Goal: Transaction & Acquisition: Subscribe to service/newsletter

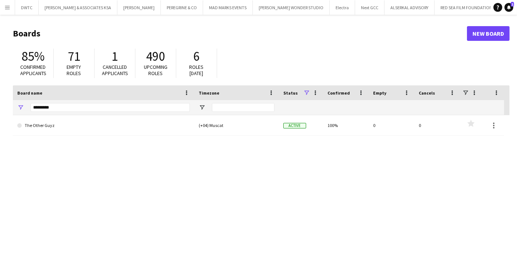
click at [5, 7] on app-icon "Menu" at bounding box center [7, 7] width 6 height 6
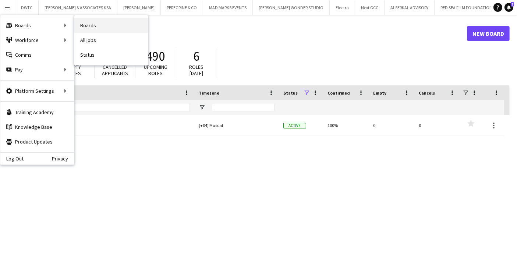
click at [80, 26] on link "Boards" at bounding box center [111, 25] width 74 height 15
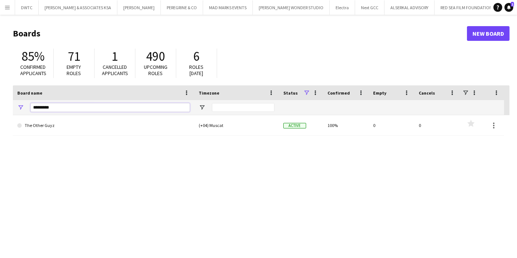
click at [169, 108] on input "*********" at bounding box center [110, 107] width 159 height 9
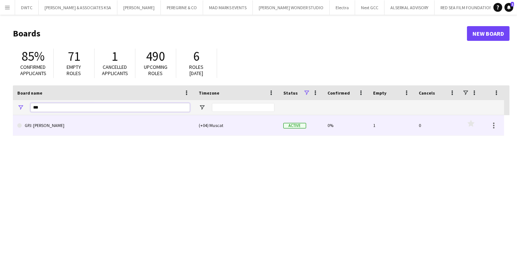
type input "***"
click at [74, 128] on link "GPJ: [PERSON_NAME]" at bounding box center [103, 125] width 172 height 21
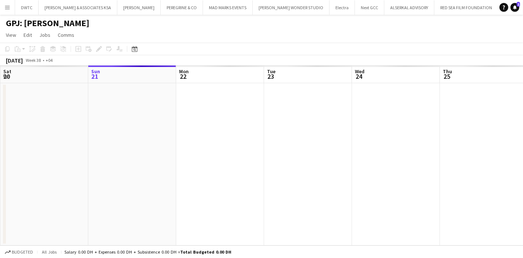
scroll to position [0, 117]
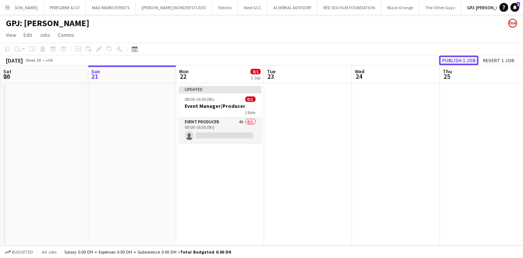
click at [460, 59] on button "Publish 1 job" at bounding box center [458, 61] width 39 height 10
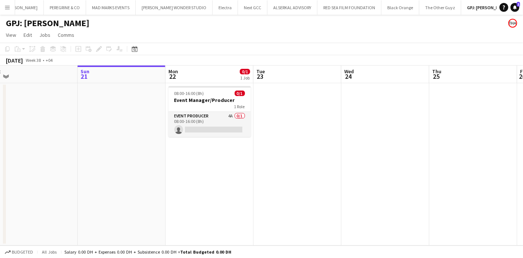
scroll to position [0, 184]
drag, startPoint x: 328, startPoint y: 123, endPoint x: 319, endPoint y: 113, distance: 13.6
click at [319, 113] on app-calendar-viewport "Thu 18 Fri 19 Sat 20 Sun 21 Mon 22 0/1 1 Job Tue 23 Wed 24 Thu 25 Fri 26 Sat 27…" at bounding box center [261, 155] width 523 height 180
click at [223, 155] on app-date-cell "08:00-16:00 (8h) 0/1 Event Manager/Producer 1 Role Event Producer 4A 0/1 08:00-…" at bounding box center [212, 164] width 88 height 162
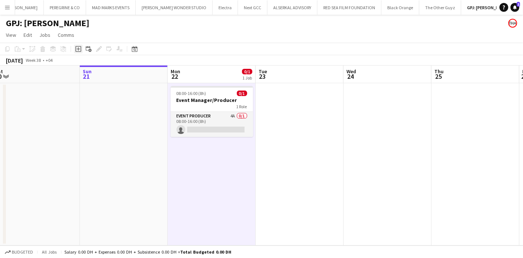
click at [78, 51] on icon "Add job" at bounding box center [78, 49] width 6 height 6
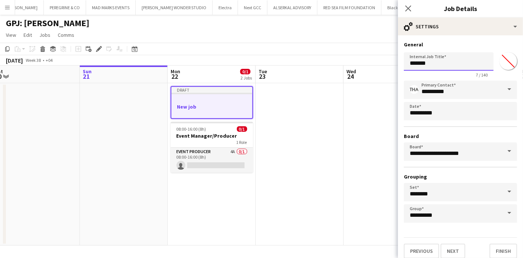
click at [446, 64] on input "*******" at bounding box center [449, 61] width 90 height 18
type input "**********"
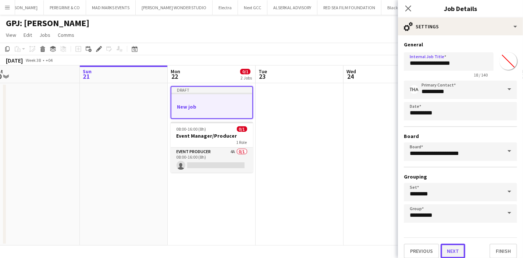
click at [450, 247] on button "Next" at bounding box center [452, 250] width 25 height 15
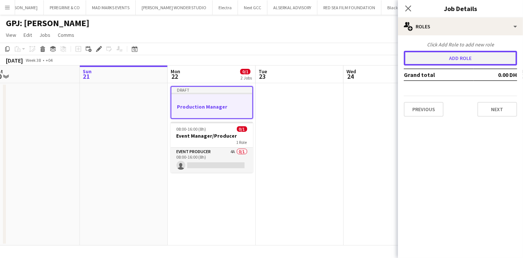
click at [451, 54] on button "Add role" at bounding box center [460, 58] width 113 height 15
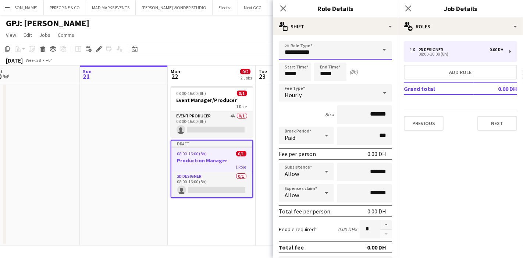
click at [357, 50] on input "**********" at bounding box center [335, 50] width 113 height 18
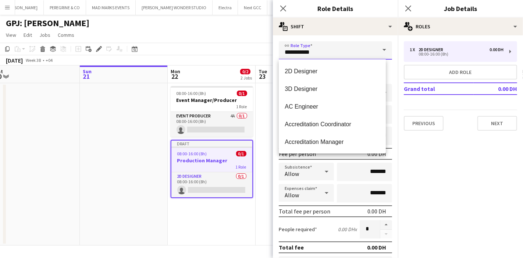
click at [357, 50] on input "**********" at bounding box center [335, 50] width 113 height 18
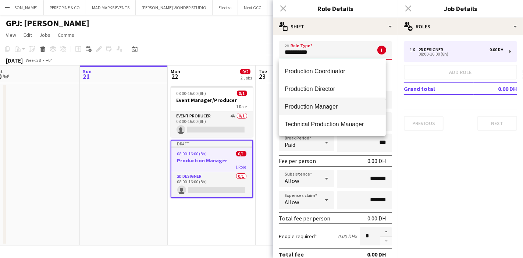
click at [347, 110] on span "Production Manager" at bounding box center [332, 106] width 95 height 7
type input "**********"
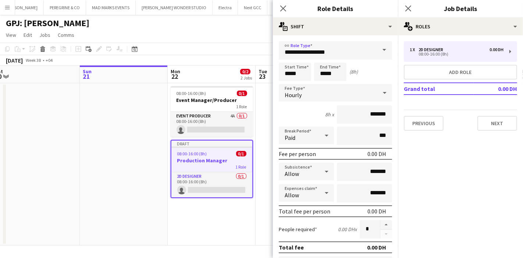
click at [377, 93] on div at bounding box center [384, 92] width 15 height 15
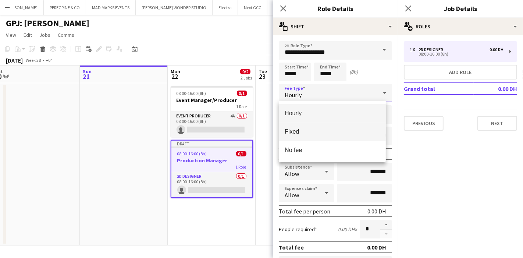
click at [339, 129] on span "Fixed" at bounding box center [332, 131] width 95 height 7
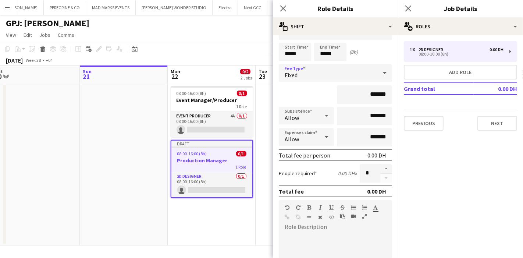
scroll to position [82, 0]
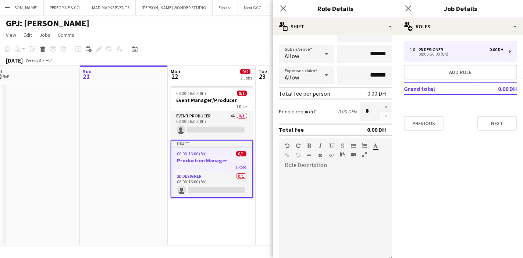
click at [304, 169] on div at bounding box center [335, 212] width 113 height 93
paste div "To enrich screen reader interactions, please activate Accessibility in Grammarl…"
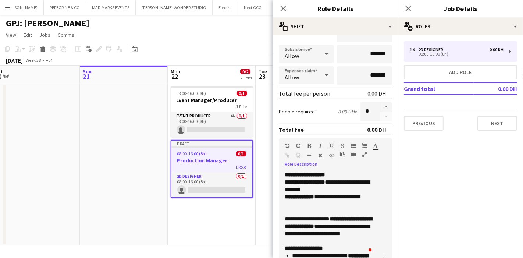
scroll to position [0, 0]
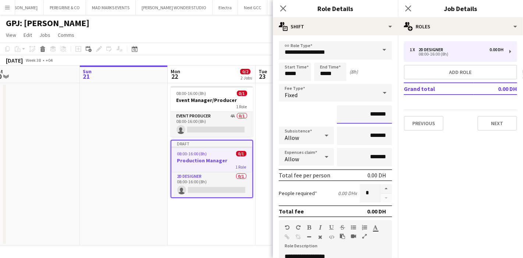
click at [363, 113] on input "*******" at bounding box center [364, 114] width 55 height 18
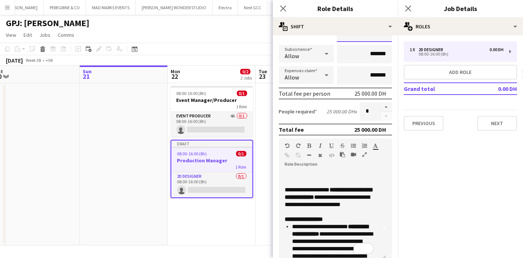
scroll to position [41, 0]
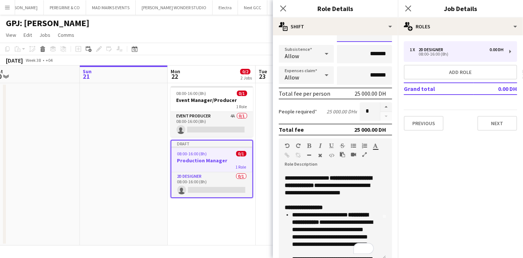
type input "**********"
click at [286, 207] on b "**********" at bounding box center [304, 207] width 38 height 6
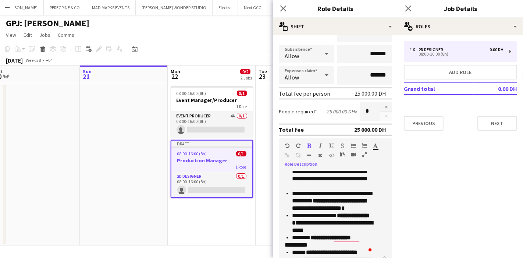
scroll to position [0, 0]
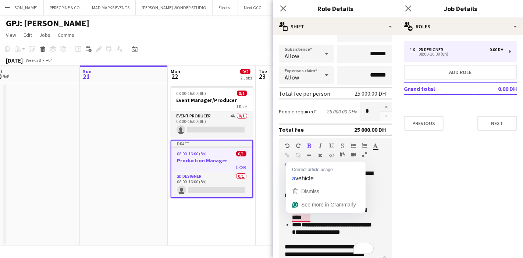
click at [319, 214] on li "**********" at bounding box center [333, 213] width 82 height 15
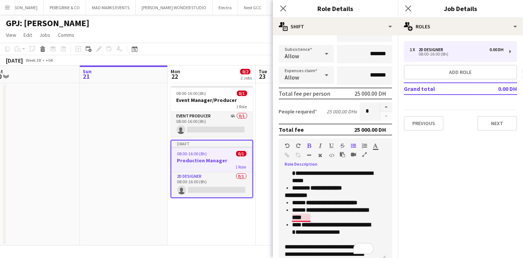
click at [304, 213] on b "**********" at bounding box center [330, 213] width 76 height 13
click at [307, 179] on li "**********" at bounding box center [333, 173] width 82 height 22
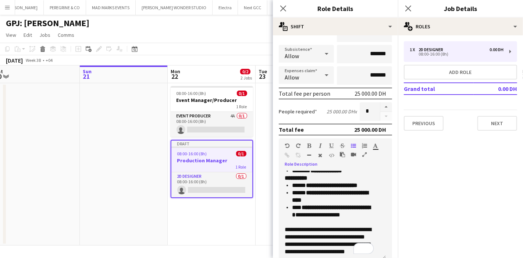
scroll to position [181, 0]
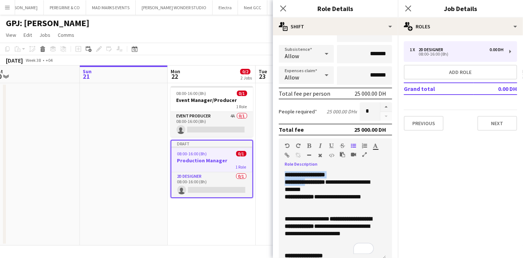
drag, startPoint x: 285, startPoint y: 175, endPoint x: 310, endPoint y: 178, distance: 25.2
click at [310, 178] on p "**********" at bounding box center [329, 189] width 89 height 37
click at [285, 174] on b "**********" at bounding box center [305, 175] width 40 height 6
drag, startPoint x: 286, startPoint y: 172, endPoint x: 338, endPoint y: 171, distance: 51.9
click at [338, 171] on p "**********" at bounding box center [329, 189] width 89 height 37
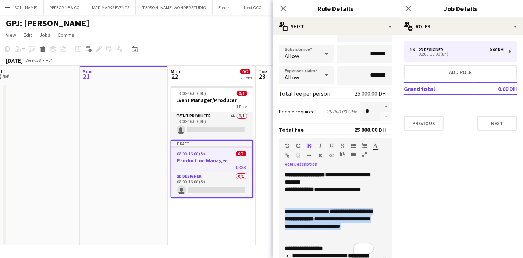
drag, startPoint x: 285, startPoint y: 210, endPoint x: 306, endPoint y: 231, distance: 29.6
click at [306, 231] on p "**********" at bounding box center [329, 222] width 89 height 29
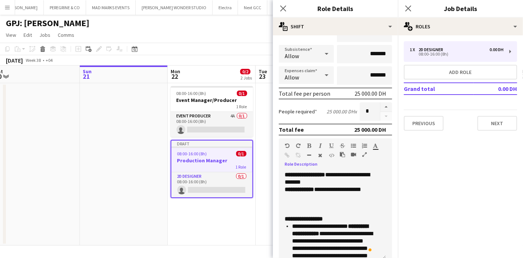
click at [285, 174] on b "**********" at bounding box center [305, 175] width 40 height 6
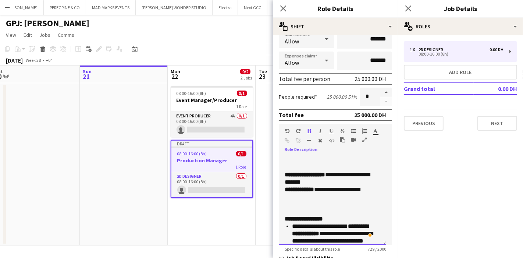
click at [288, 157] on p "To enrich screen reader interactions, please activate Accessibility in Grammarl…" at bounding box center [332, 159] width 95 height 7
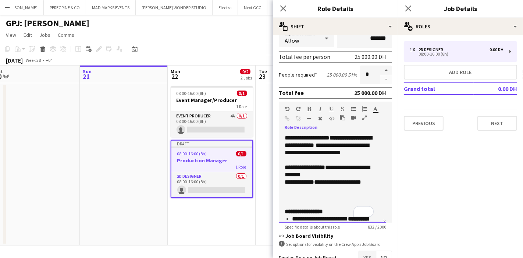
click at [285, 214] on b "**********" at bounding box center [304, 211] width 38 height 6
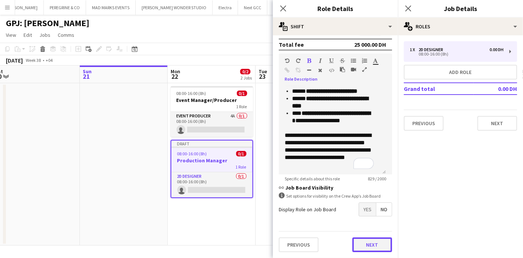
click at [371, 238] on button "Next" at bounding box center [372, 244] width 40 height 15
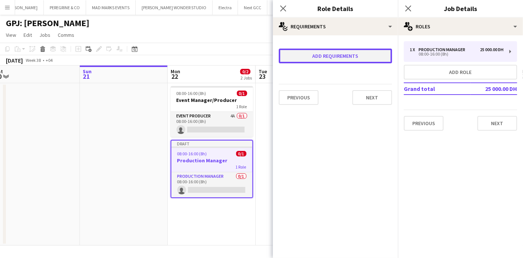
click at [339, 60] on button "Add requirements" at bounding box center [335, 56] width 113 height 15
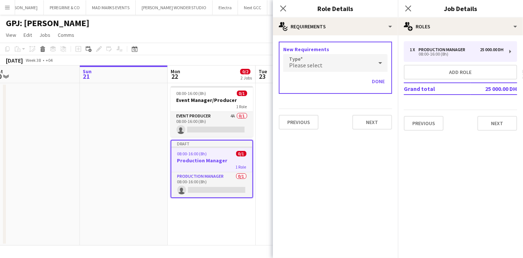
click at [339, 63] on div "Please select" at bounding box center [328, 63] width 90 height 18
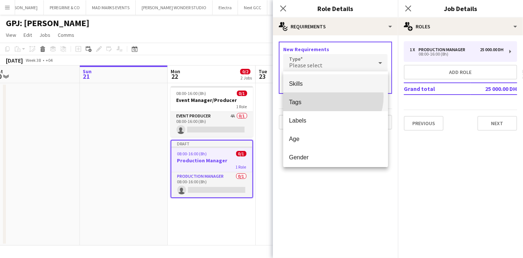
click at [326, 96] on mat-option "Tags" at bounding box center [335, 102] width 105 height 18
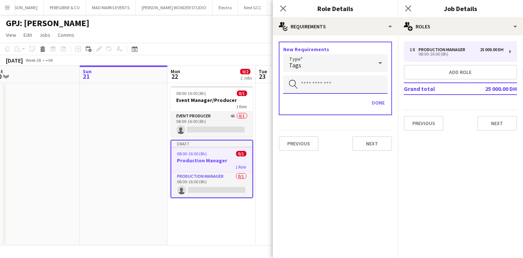
click at [330, 82] on input "text" at bounding box center [335, 84] width 104 height 18
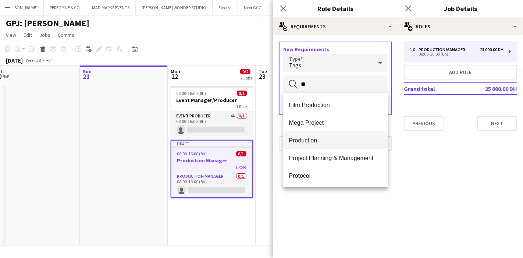
type input "**"
click at [313, 143] on span "Production" at bounding box center [335, 140] width 93 height 7
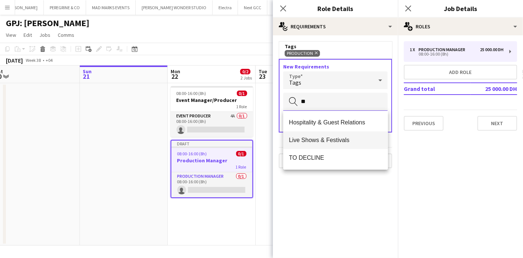
type input "**"
click at [333, 136] on span "Live Shows & Festivals" at bounding box center [335, 139] width 93 height 7
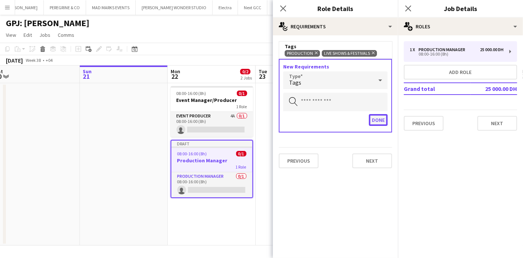
click at [376, 118] on button "Done" at bounding box center [378, 120] width 19 height 12
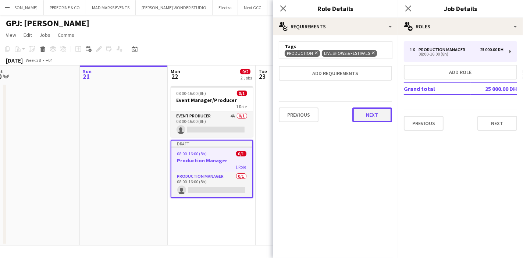
click at [369, 113] on button "Next" at bounding box center [372, 114] width 40 height 15
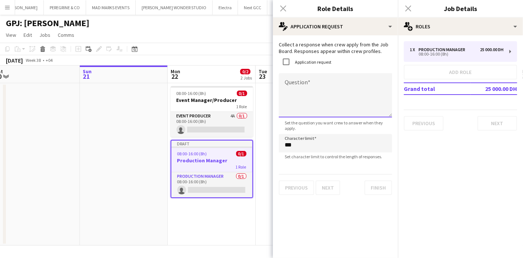
click at [319, 88] on textarea "Question" at bounding box center [335, 95] width 113 height 44
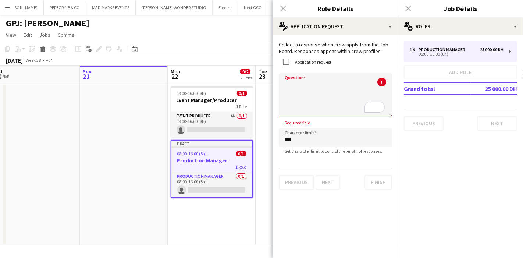
paste textarea "**********"
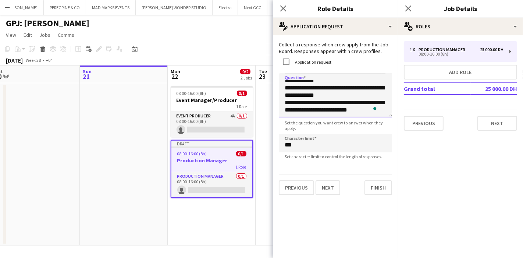
scroll to position [69, 0]
type textarea "**********"
click at [332, 188] on button "Next" at bounding box center [327, 187] width 25 height 15
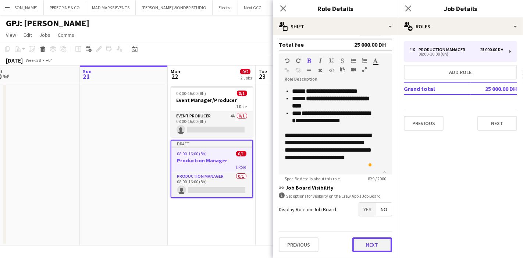
click at [369, 234] on div "Previous Next" at bounding box center [335, 244] width 113 height 27
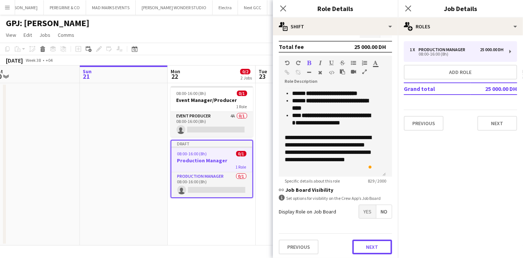
click at [369, 240] on button "Next" at bounding box center [372, 246] width 40 height 15
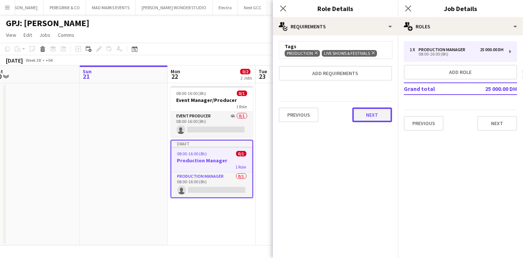
click at [363, 112] on button "Next" at bounding box center [372, 114] width 40 height 15
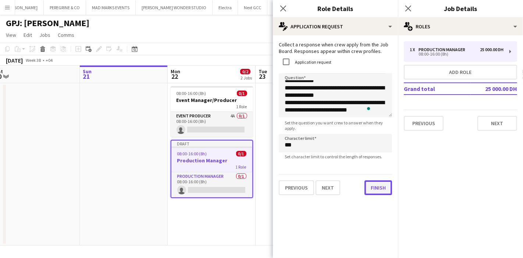
click at [377, 195] on div "**********" at bounding box center [335, 117] width 125 height 165
click at [376, 192] on button "Finish" at bounding box center [378, 187] width 28 height 15
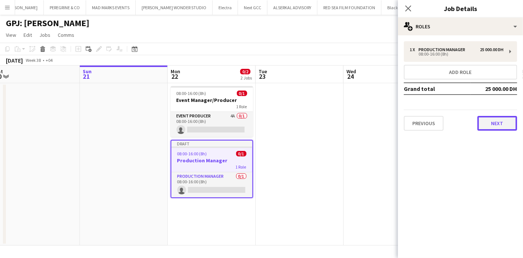
click at [502, 124] on button "Next" at bounding box center [497, 123] width 40 height 15
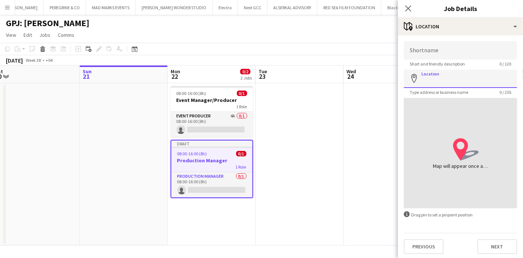
click at [445, 80] on input "Location" at bounding box center [460, 78] width 113 height 18
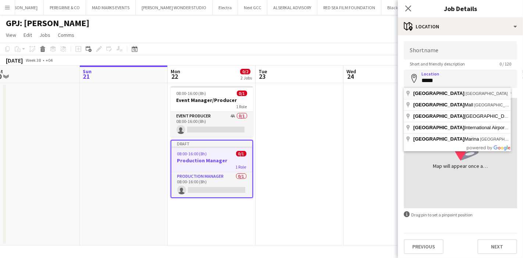
type input "**********"
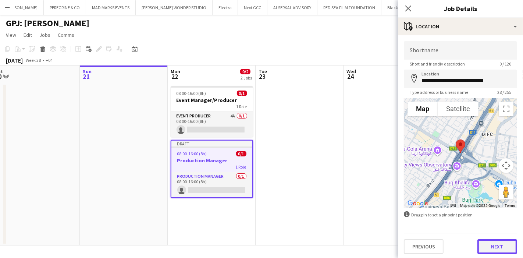
click at [488, 247] on button "Next" at bounding box center [497, 246] width 40 height 15
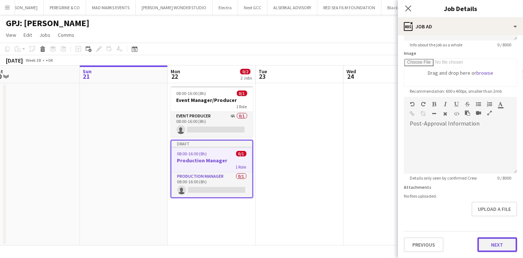
click at [485, 211] on form "**********" at bounding box center [460, 93] width 125 height 317
click at [489, 240] on button "Next" at bounding box center [497, 245] width 40 height 15
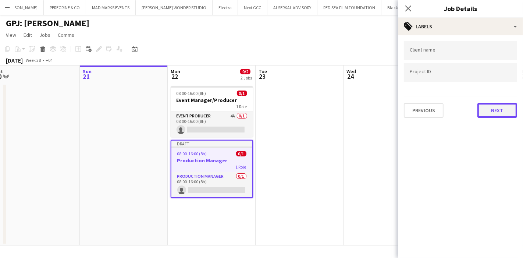
click at [493, 108] on button "Next" at bounding box center [497, 110] width 40 height 15
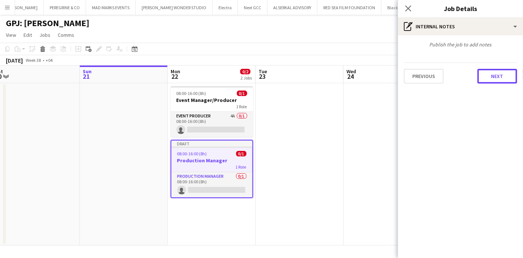
click at [497, 77] on button "Next" at bounding box center [497, 76] width 40 height 15
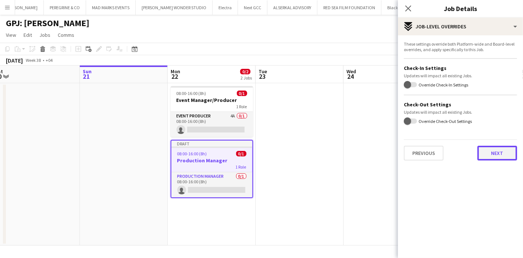
click at [496, 151] on button "Next" at bounding box center [497, 153] width 40 height 15
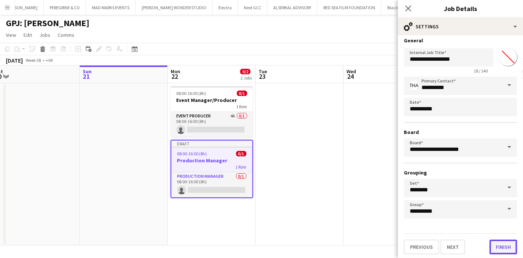
click at [501, 239] on button "Finish" at bounding box center [503, 246] width 28 height 15
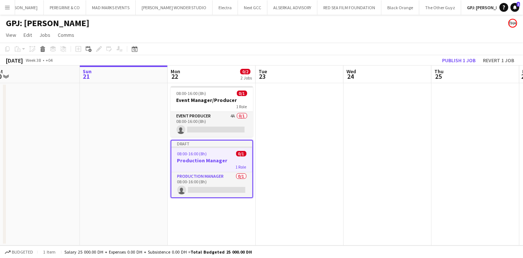
click at [220, 165] on div "1 Role" at bounding box center [211, 167] width 81 height 6
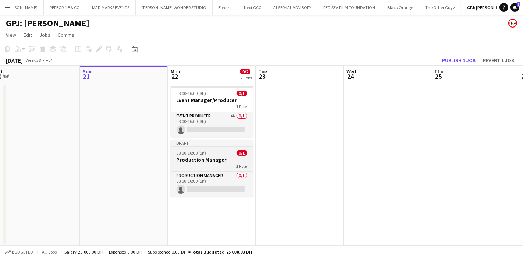
click at [192, 156] on app-job-card "Draft 08:00-16:00 (8h) 0/1 Production Manager 1 Role Production Manager 0/1 08:…" at bounding box center [212, 168] width 82 height 57
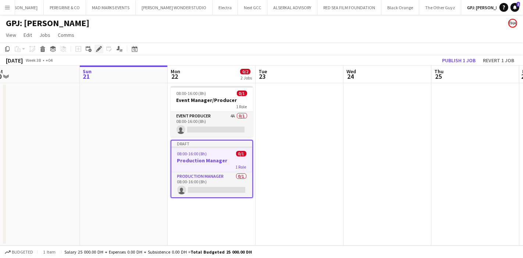
click at [99, 50] on icon at bounding box center [99, 49] width 4 height 4
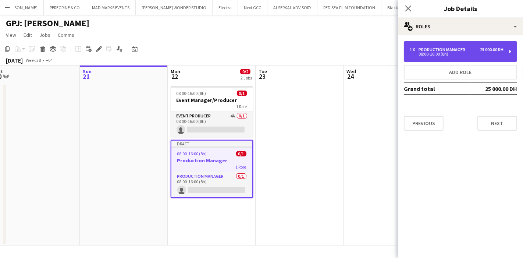
click at [432, 50] on div "Production Manager" at bounding box center [443, 49] width 50 height 5
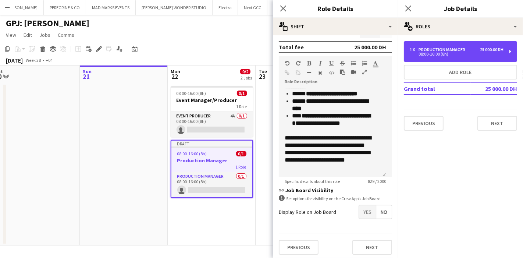
scroll to position [182, 0]
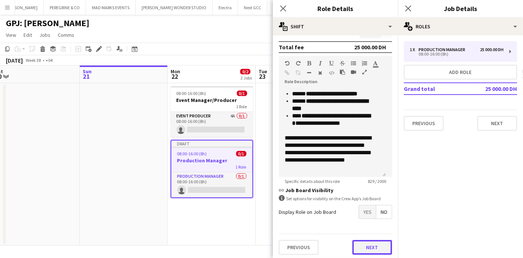
click at [360, 243] on button "Next" at bounding box center [372, 247] width 40 height 15
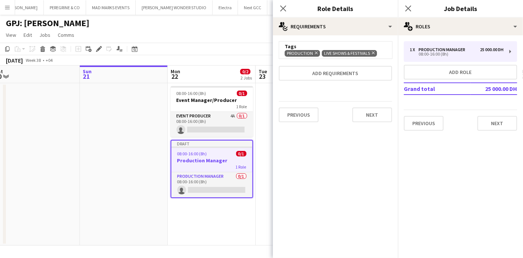
scroll to position [0, 0]
click at [366, 118] on button "Next" at bounding box center [372, 114] width 40 height 15
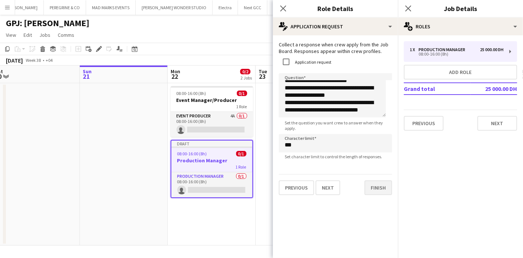
scroll to position [5, 0]
click at [374, 191] on button "Finish" at bounding box center [378, 187] width 28 height 15
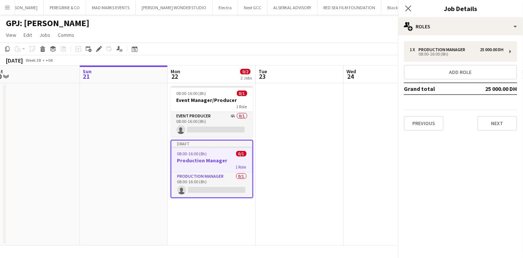
scroll to position [69, 0]
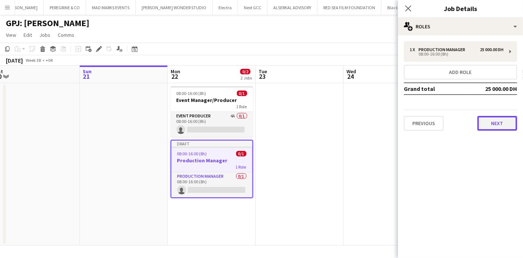
click at [510, 125] on button "Next" at bounding box center [497, 123] width 40 height 15
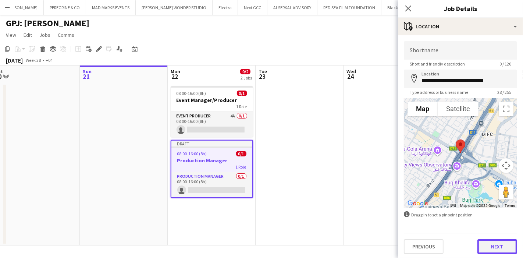
click at [496, 249] on button "Next" at bounding box center [497, 246] width 40 height 15
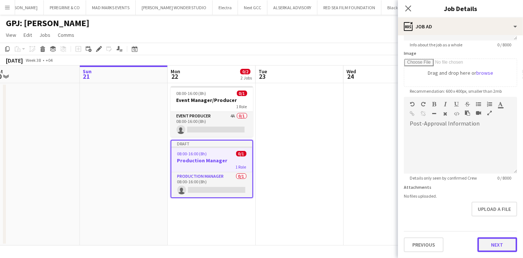
click at [487, 215] on form "**********" at bounding box center [460, 93] width 125 height 317
click at [483, 242] on button "Next" at bounding box center [497, 245] width 40 height 15
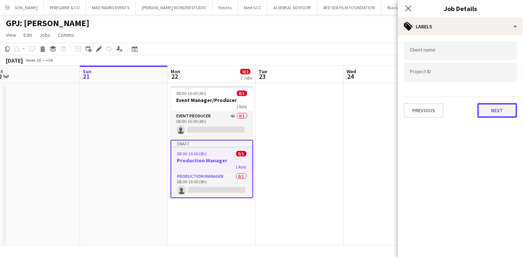
click at [486, 111] on button "Next" at bounding box center [497, 110] width 40 height 15
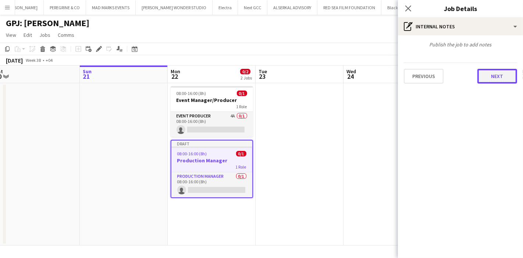
click at [494, 75] on button "Next" at bounding box center [497, 76] width 40 height 15
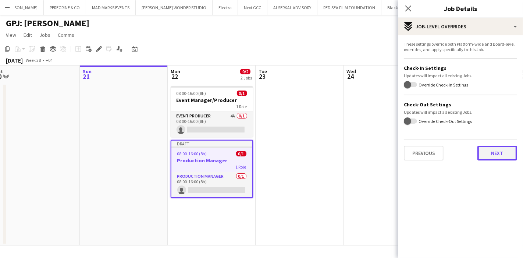
click at [497, 155] on button "Next" at bounding box center [497, 153] width 40 height 15
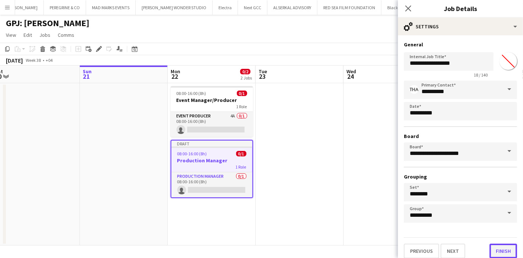
click at [502, 245] on button "Finish" at bounding box center [503, 250] width 28 height 15
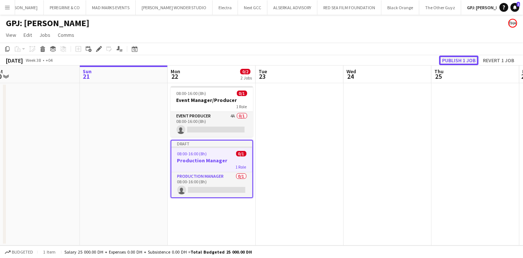
click at [451, 58] on button "Publish 1 job" at bounding box center [458, 61] width 39 height 10
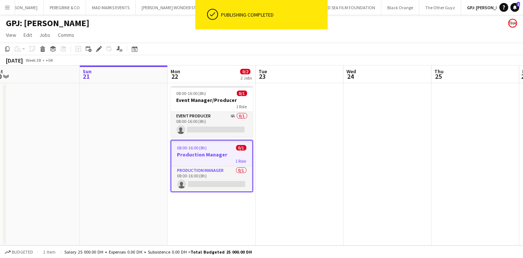
click at [214, 157] on h3 "Production Manager" at bounding box center [211, 154] width 81 height 7
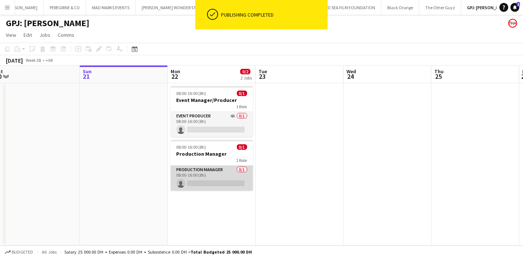
click at [214, 165] on app-card-role "Production Manager 0/1 08:00-16:00 (8h) single-neutral-actions" at bounding box center [212, 177] width 82 height 25
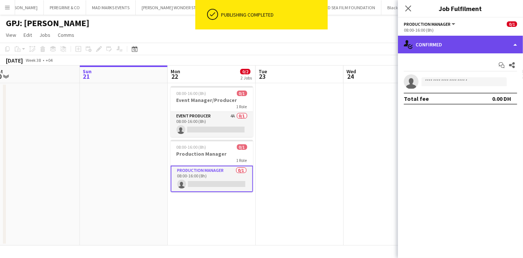
click at [460, 47] on div "single-neutral-actions-check-2 Confirmed" at bounding box center [460, 45] width 125 height 18
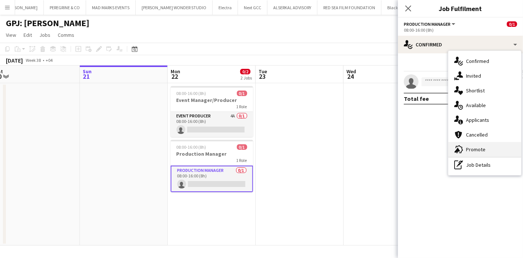
click at [497, 150] on div "advertising-megaphone Promote" at bounding box center [484, 149] width 73 height 15
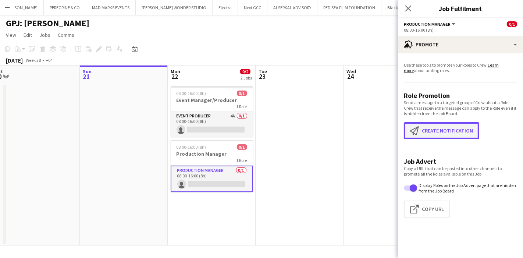
click at [451, 129] on button "Create notification Create notification" at bounding box center [441, 130] width 75 height 17
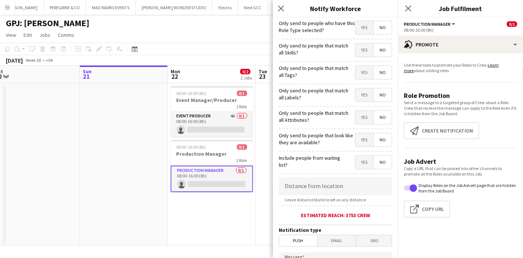
click at [357, 31] on span "Yes" at bounding box center [364, 27] width 18 height 13
click at [360, 74] on span "Yes" at bounding box center [364, 72] width 18 height 13
click at [374, 72] on span "No" at bounding box center [383, 72] width 18 height 13
click at [355, 30] on span "Yes" at bounding box center [364, 27] width 18 height 13
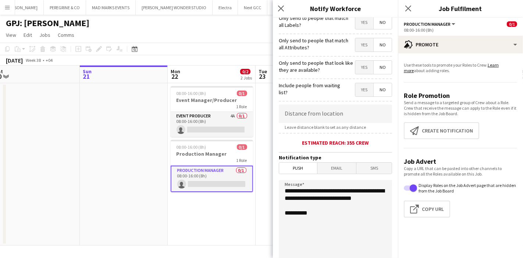
scroll to position [144, 0]
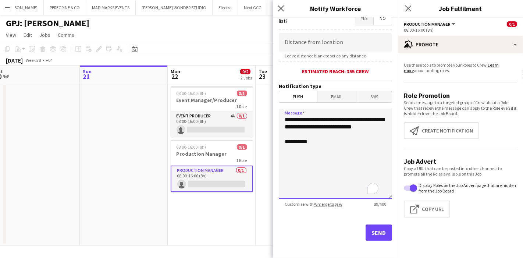
drag, startPoint x: 285, startPoint y: 116, endPoint x: 323, endPoint y: 131, distance: 40.8
click at [323, 131] on textarea "**********" at bounding box center [335, 153] width 113 height 90
paste textarea "**********"
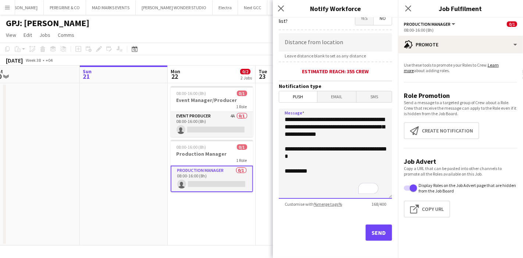
type textarea "**********"
click at [375, 232] on button "Send" at bounding box center [378, 232] width 26 height 16
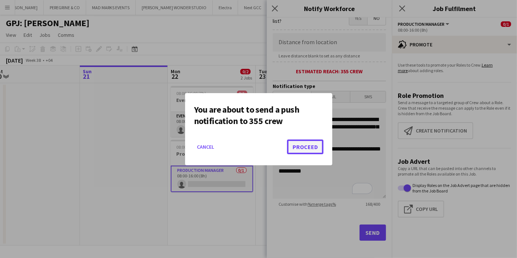
click at [314, 147] on button "Proceed" at bounding box center [305, 146] width 36 height 15
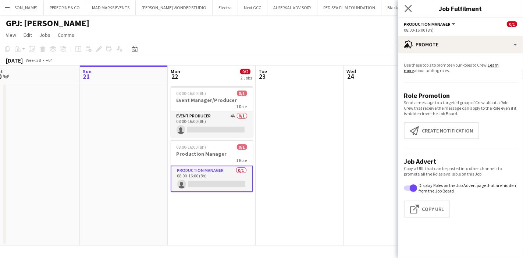
click at [412, 8] on app-icon "Close pop-in" at bounding box center [408, 8] width 11 height 11
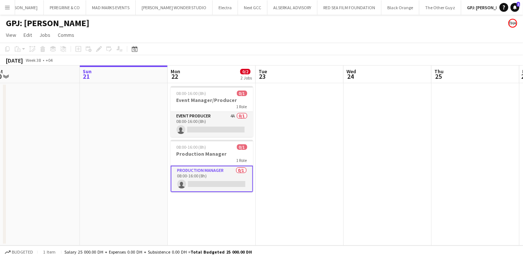
click at [270, 172] on app-date-cell at bounding box center [300, 164] width 88 height 162
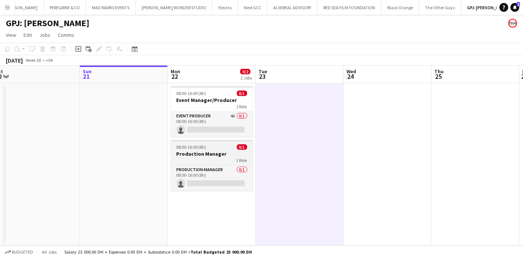
click at [232, 154] on h3 "Production Manager" at bounding box center [212, 153] width 82 height 7
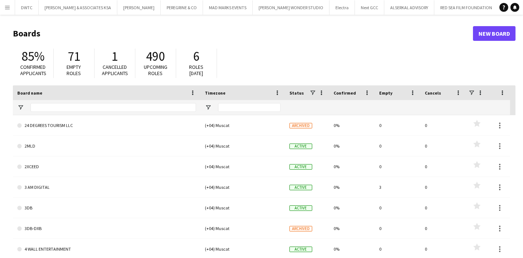
type input "***"
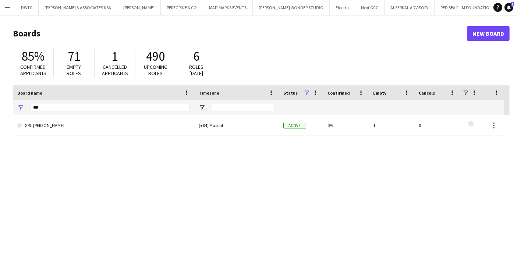
click at [0, 11] on button "Menu" at bounding box center [7, 7] width 15 height 15
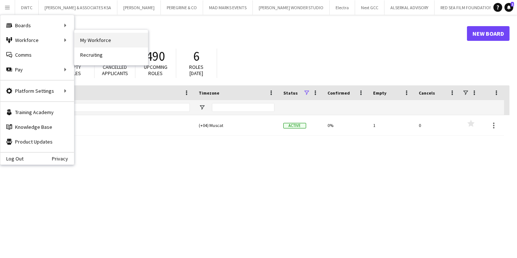
click at [94, 39] on link "My Workforce" at bounding box center [111, 40] width 74 height 15
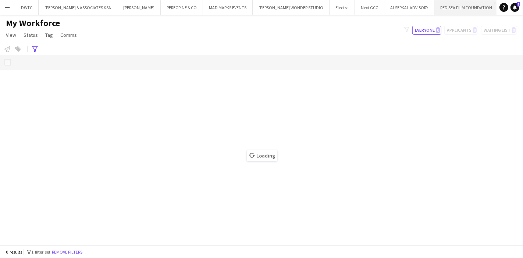
click at [439, 9] on button "RED SEA FILM FOUNDATION Close" at bounding box center [466, 7] width 64 height 14
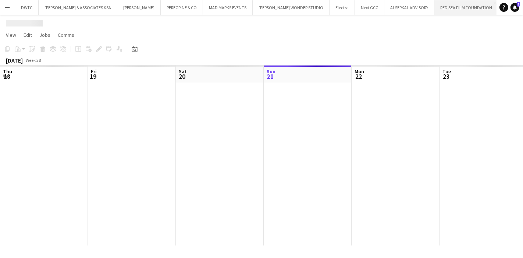
scroll to position [0, 175]
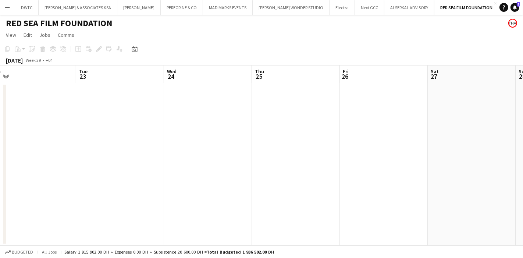
drag, startPoint x: 188, startPoint y: 114, endPoint x: 88, endPoint y: 106, distance: 100.4
click at [0, 117] on app-calendar-viewport "Fri 19 Sat 20 Sun 21 Mon 22 Tue 23 Wed 24 Thu 25 Fri 26 Sat 27 Sun 28 Mon 29" at bounding box center [261, 155] width 523 height 180
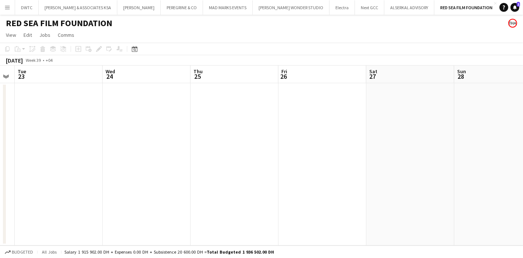
drag, startPoint x: 466, startPoint y: 114, endPoint x: 142, endPoint y: 143, distance: 326.0
click at [141, 143] on app-calendar-viewport "Sat 20 Sun 21 Mon 22 Tue 23 Wed 24 Thu 25 Fri 26 Sat 27 Sun 28 Mon 29 0/1 1 Job…" at bounding box center [261, 155] width 523 height 180
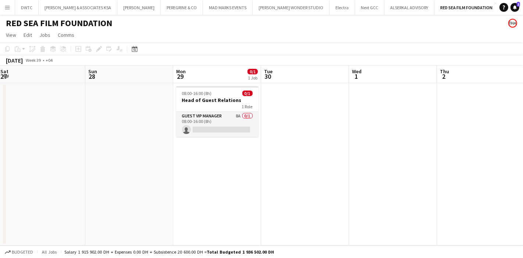
scroll to position [0, 282]
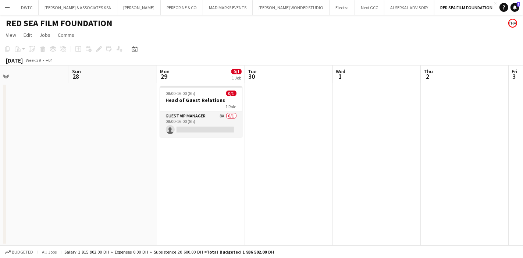
drag, startPoint x: 417, startPoint y: 143, endPoint x: 296, endPoint y: 151, distance: 121.2
click at [296, 151] on app-calendar-viewport "Wed 24 Thu 25 Fri 26 Sat 27 Sun 28 Mon 29 0/1 1 Job Tue 30 Wed 1 Thu 2 Fri 3 Sa…" at bounding box center [261, 155] width 523 height 180
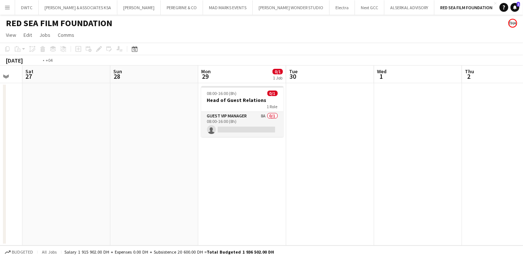
drag, startPoint x: 380, startPoint y: 122, endPoint x: 111, endPoint y: 131, distance: 268.5
click at [88, 134] on app-calendar-viewport "Wed 24 Thu 25 Fri 26 Sat 27 Sun 28 Mon 29 0/1 1 Job Tue 30 Wed 1 Thu 2 Fri 3 Sa…" at bounding box center [261, 155] width 523 height 180
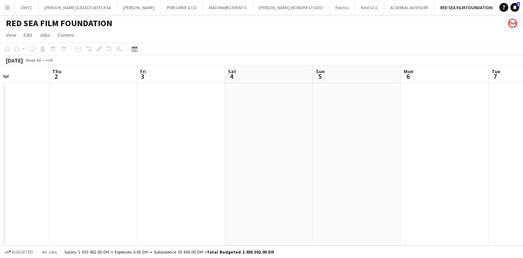
drag, startPoint x: 390, startPoint y: 116, endPoint x: 128, endPoint y: 136, distance: 262.9
click at [118, 139] on app-calendar-viewport "Sun 28 Mon 29 0/1 1 Job Tue 30 Wed 1 Thu 2 Fri 3 Sat 4 Sun 5 Mon 6 Tue 7 Wed 8 …" at bounding box center [261, 155] width 523 height 180
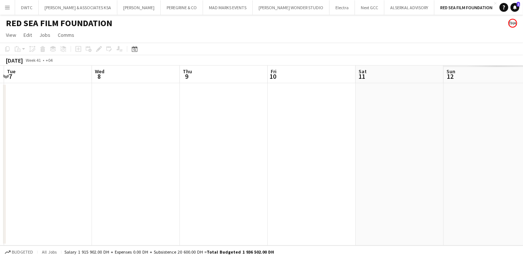
drag, startPoint x: 429, startPoint y: 112, endPoint x: 141, endPoint y: 144, distance: 290.0
click at [141, 144] on app-calendar-viewport "Sat 4 Sun 5 Mon 6 Tue 7 Wed 8 Thu 9 Fri 10 Sat 11 Sun 12 Mon 13 Tue 14" at bounding box center [261, 155] width 523 height 180
drag, startPoint x: 407, startPoint y: 125, endPoint x: 293, endPoint y: 114, distance: 114.5
click at [68, 147] on app-calendar-viewport "Wed 8 Thu 9 Fri 10 Sat 11 Sun 12 Mon 13 Tue 14 Wed 15 Thu 16 Fri 17 Sat 18" at bounding box center [261, 155] width 523 height 180
drag, startPoint x: 418, startPoint y: 107, endPoint x: 94, endPoint y: 126, distance: 324.1
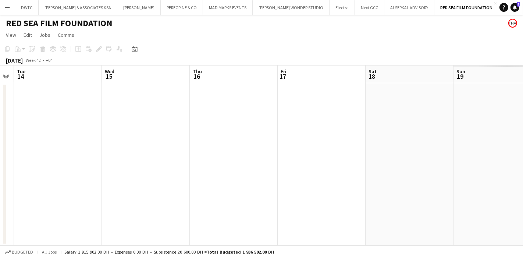
click at [40, 137] on app-calendar-viewport "Sat 11 Sun 12 Mon 13 Tue 14 Wed 15 Thu 16 Fri 17 Sat 18 Sun 19 Mon 20 Tue 21" at bounding box center [261, 155] width 523 height 180
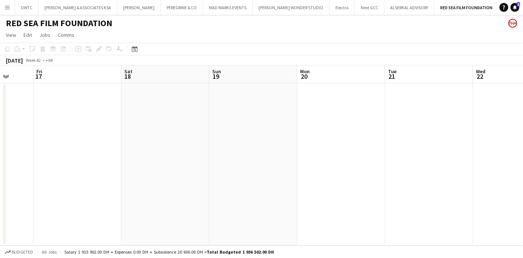
drag, startPoint x: 417, startPoint y: 107, endPoint x: 242, endPoint y: 115, distance: 175.2
click at [75, 133] on app-calendar-viewport "Mon 13 Tue 14 Wed 15 Thu 16 Fri 17 Sat 18 Sun 19 Mon 20 Tue 21 Wed 22 Thu 23" at bounding box center [261, 155] width 523 height 180
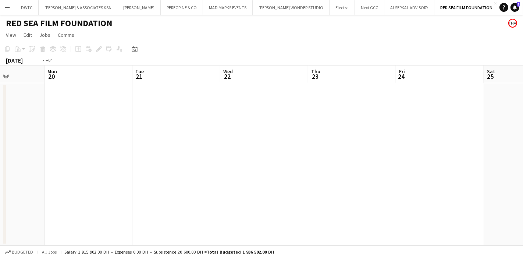
drag, startPoint x: 467, startPoint y: 103, endPoint x: 213, endPoint y: 126, distance: 255.1
click at [97, 142] on app-calendar-viewport "Thu 16 Fri 17 Sat 18 Sun 19 Mon 20 Tue 21 Wed 22 Thu 23 Fri 24 Sat 25 Sun 26" at bounding box center [261, 155] width 523 height 180
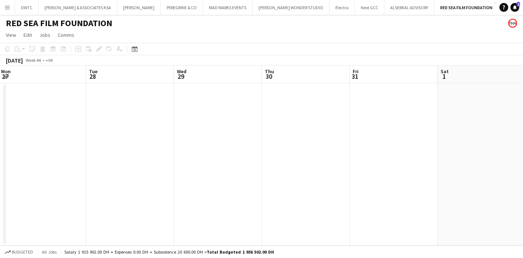
drag, startPoint x: 483, startPoint y: 117, endPoint x: 147, endPoint y: 141, distance: 336.9
click at [147, 141] on app-calendar-viewport "Fri 24 Sat 25 Sun 26 Mon 27 Tue 28 Wed 29 Thu 30 Fri 31 Sat 1 Sun 2 Mon 3" at bounding box center [261, 155] width 523 height 180
drag, startPoint x: 456, startPoint y: 100, endPoint x: 175, endPoint y: 124, distance: 281.9
click at [127, 131] on app-calendar-viewport "Tue 28 Wed 29 Thu 30 Fri 31 Sat 1 Sun 2 Mon 3 Tue 4 Wed 5 Thu 6 Fri 7" at bounding box center [261, 155] width 523 height 180
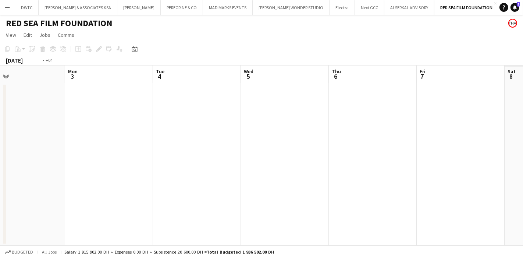
drag, startPoint x: 381, startPoint y: 128, endPoint x: 76, endPoint y: 136, distance: 304.5
click at [76, 136] on app-calendar-viewport "Thu 30 Fri 31 Sat 1 Sun 2 Mon 3 Tue 4 Wed 5 Thu 6 Fri 7 Sat 8 Sun 9" at bounding box center [261, 155] width 523 height 180
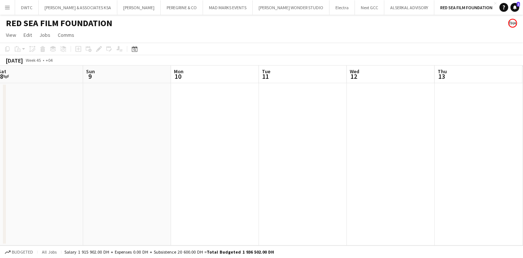
drag, startPoint x: 429, startPoint y: 106, endPoint x: 96, endPoint y: 143, distance: 335.5
click at [96, 143] on app-calendar-viewport "Wed 5 Thu 6 Fri 7 Sat 8 Sun 9 Mon 10 Tue 11 Wed 12 Thu 13 Fri 14 Sat 15" at bounding box center [261, 155] width 523 height 180
drag, startPoint x: 413, startPoint y: 111, endPoint x: 200, endPoint y: 101, distance: 212.8
click at [54, 129] on app-calendar-viewport "Fri 7 Sat 8 Sun 9 Mon 10 Tue 11 Wed 12 Thu 13 Fri 14 Sat 15 Sun 16 Mon 17" at bounding box center [261, 155] width 523 height 180
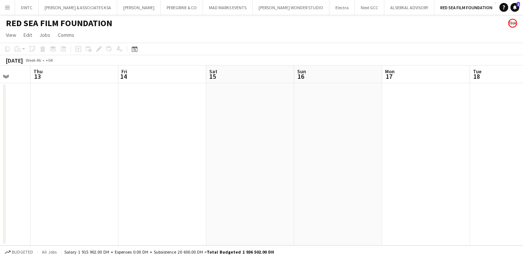
drag, startPoint x: 371, startPoint y: 104, endPoint x: 40, endPoint y: 117, distance: 331.1
click at [40, 117] on app-calendar-viewport "Mon 10 Tue 11 Wed 12 Thu 13 Fri 14 Sat 15 Sun 16 Mon 17 Tue 18 Wed 19 Thu 20" at bounding box center [261, 155] width 523 height 180
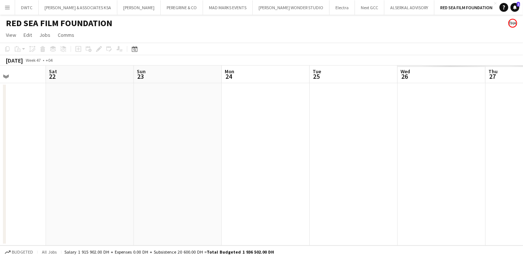
drag, startPoint x: 416, startPoint y: 106, endPoint x: 83, endPoint y: 115, distance: 332.5
click at [60, 122] on app-calendar-viewport "Tue 18 Wed 19 Thu 20 Fri 21 Sat 22 Sun 23 Mon 24 Tue 25 Wed 26 Thu 27 Fri 28" at bounding box center [261, 155] width 523 height 180
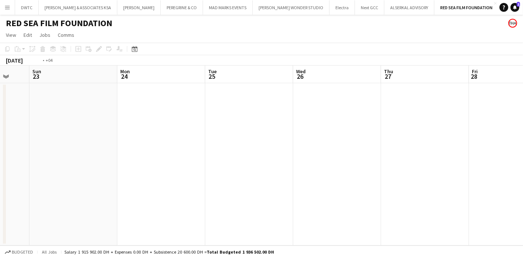
drag, startPoint x: 379, startPoint y: 115, endPoint x: 63, endPoint y: 120, distance: 316.2
click at [44, 125] on app-calendar-viewport "Thu 20 Fri 21 Sat 22 Sun 23 Mon 24 Tue 25 Wed 26 Thu 27 Fri 28 Sat 29 Sun 30" at bounding box center [261, 155] width 523 height 180
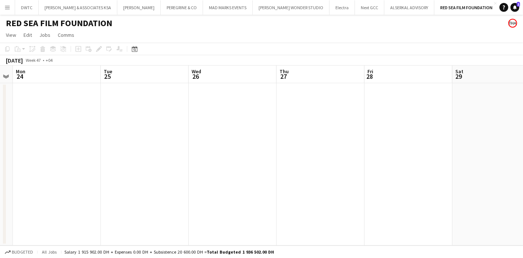
drag, startPoint x: 415, startPoint y: 91, endPoint x: 519, endPoint y: 79, distance: 104.7
click at [522, 79] on app-calendar-viewport "Fri 21 Sat 22 Sun 23 Mon 24 Tue 25 Wed 26 Thu 27 Fri 28 Sat 29 Sun 30 Mon 1" at bounding box center [261, 155] width 523 height 180
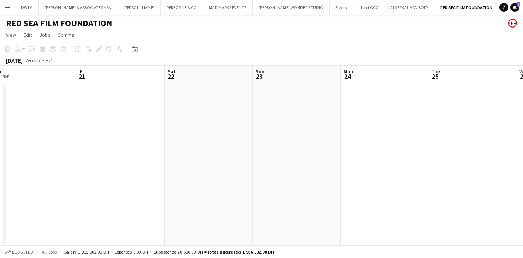
drag, startPoint x: 112, startPoint y: 107, endPoint x: 367, endPoint y: 82, distance: 255.6
click at [440, 81] on app-calendar-viewport "Tue 18 Wed 19 Thu 20 Fri 21 Sat 22 Sun 23 Mon 24 Tue 25 Wed 26 Thu 27 Fri 28" at bounding box center [261, 155] width 523 height 180
drag, startPoint x: 79, startPoint y: 97, endPoint x: 466, endPoint y: 63, distance: 388.6
click at [467, 63] on app-calendar "Copy Paste Paste Ctrl+V Paste with crew Ctrl+Shift+V Paste linked Job Delete Gr…" at bounding box center [261, 144] width 523 height 203
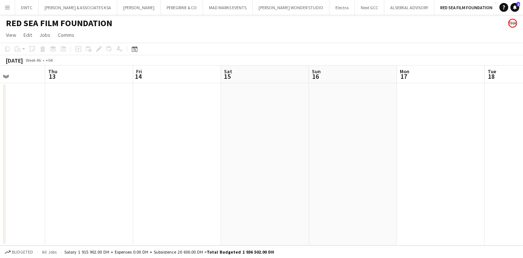
drag, startPoint x: 118, startPoint y: 116, endPoint x: 492, endPoint y: 81, distance: 376.3
click at [522, 78] on app-calendar-viewport "Mon 10 Tue 11 Wed 12 Thu 13 Fri 14 Sat 15 Sun 16 Mon 17 Tue 18 Wed 19 Thu 20" at bounding box center [261, 155] width 523 height 180
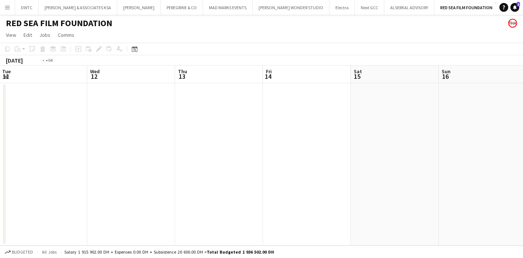
drag, startPoint x: 176, startPoint y: 117, endPoint x: 502, endPoint y: 71, distance: 328.6
click at [522, 69] on app-calendar-viewport "Sun 9 Mon 10 Tue 11 Wed 12 Thu 13 Fri 14 Sat 15 Sun 16 Mon 17 Tue 18 Wed 19" at bounding box center [261, 155] width 523 height 180
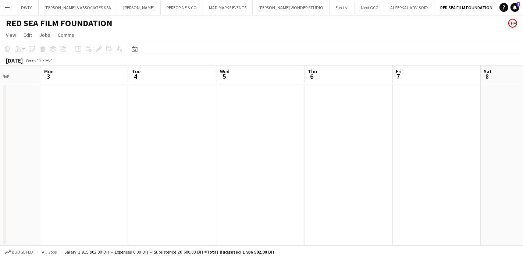
drag, startPoint x: 129, startPoint y: 111, endPoint x: 522, endPoint y: 79, distance: 394.8
click at [522, 79] on app-calendar-viewport "Fri 31 Sat 1 Sun 2 Mon 3 Tue 4 Wed 5 Thu 6 Fri 7 Sat 8 Sun 9 Mon 10" at bounding box center [261, 155] width 523 height 180
drag, startPoint x: 170, startPoint y: 124, endPoint x: 431, endPoint y: 95, distance: 262.3
click at [522, 86] on app-calendar-viewport "Wed 29 Thu 30 Fri 31 Sat 1 Sun 2 Mon 3 Tue 4 Wed 5 Thu 6 Fri 7 Sat 8" at bounding box center [261, 155] width 523 height 180
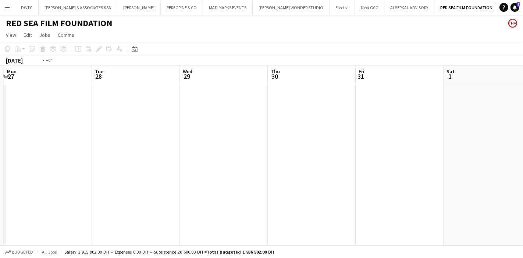
drag, startPoint x: 206, startPoint y: 94, endPoint x: 475, endPoint y: 75, distance: 269.4
click at [475, 75] on app-calendar-viewport "Sat 25 Sun 26 Mon 27 Tue 28 Wed 29 Thu 30 Fri 31 Sat 1 Sun 2 Mon 3 Tue 4" at bounding box center [261, 155] width 523 height 180
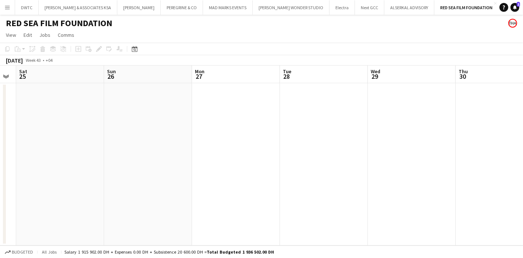
drag, startPoint x: 176, startPoint y: 113, endPoint x: 522, endPoint y: 88, distance: 346.8
click at [522, 88] on app-calendar-viewport "Thu 23 Fri 24 Sat 25 Sun 26 Mon 27 Tue 28 Wed 29 Thu 30 Fri 31 Sat 1 Sun 2" at bounding box center [261, 155] width 523 height 180
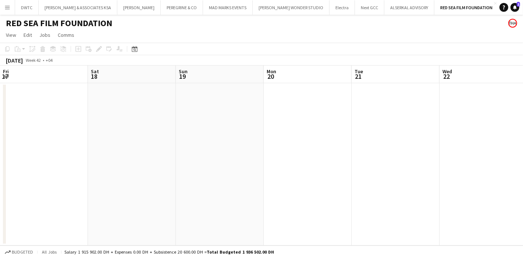
drag, startPoint x: 153, startPoint y: 124, endPoint x: 489, endPoint y: 93, distance: 337.2
click at [489, 93] on app-calendar-viewport "Wed 15 Thu 16 Fri 17 Sat 18 Sun 19 Mon 20 Tue 21 Wed 22 Thu 23 Fri 24 Sat 25" at bounding box center [261, 155] width 523 height 180
drag, startPoint x: 304, startPoint y: 117, endPoint x: 445, endPoint y: 106, distance: 141.6
click at [446, 106] on app-calendar-viewport "Wed 15 Thu 16 Fri 17 Sat 18 Sun 19 Mon 20 Tue 21 Wed 22 Thu 23 Fri 24 Sat 25" at bounding box center [261, 155] width 523 height 180
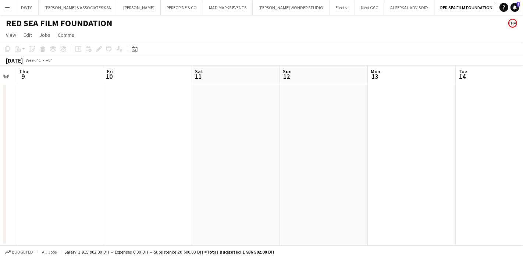
drag, startPoint x: 102, startPoint y: 125, endPoint x: 299, endPoint y: 113, distance: 197.5
click at [469, 97] on app-calendar-viewport "Tue 7 Wed 8 Thu 9 Fri 10 Sat 11 Sun 12 Mon 13 Tue 14 Wed 15 Thu 16 Fri 17" at bounding box center [261, 155] width 523 height 180
drag
click at [421, 106] on app-calendar-viewport "Sat 4 Sun 5 Mon 6 Tue 7 Wed 8 Thu 9 Fri 10 Sat 11 Sun 12 Mon 13 Tue 14" at bounding box center [261, 155] width 523 height 180
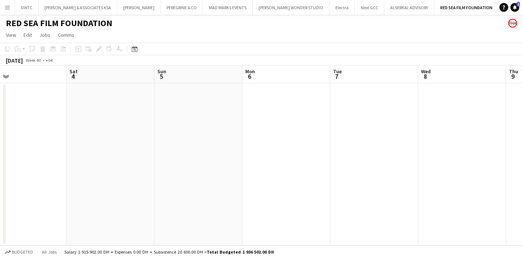
click at [395, 112] on app-calendar-viewport "Wed 1 Thu 2 Fri 3 Sat 4 Sun 5 Mon 6 Tue 7 Wed 8 Thu 9 Fri 10 Sat 11" at bounding box center [261, 155] width 523 height 180
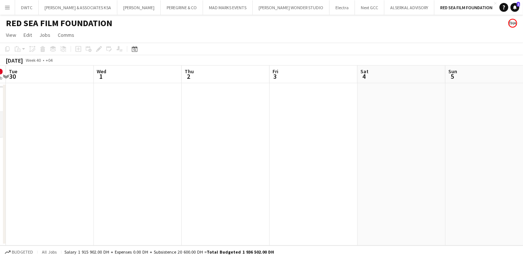
click at [407, 102] on app-calendar-viewport "Sun 28 Mon 29 0/1 1 Job Tue 30 Wed 1 Thu 2 Fri 3 Sat 4 Sun 5 Mon 6 Tue 7 Wed 8 …" at bounding box center [261, 155] width 523 height 180
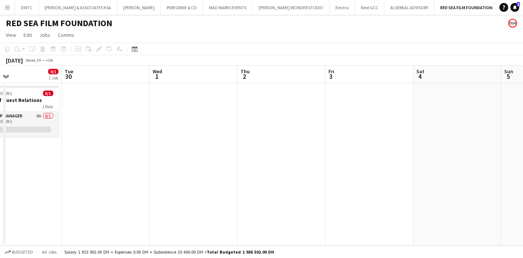
scroll to position [0, 158]
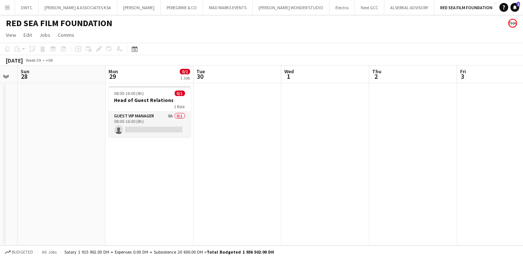
click at [192, 113] on app-calendar-viewport "Fri 26 Sat 27 Sun 28 Mon 29 0/1 1 Job Tue 30 Wed 1 Thu 2 Fri 3 Sat 4 Sun 5 Mon …" at bounding box center [261, 155] width 523 height 180
click at [137, 94] on span "08:00-16:00 (8h)" at bounding box center [129, 93] width 30 height 6
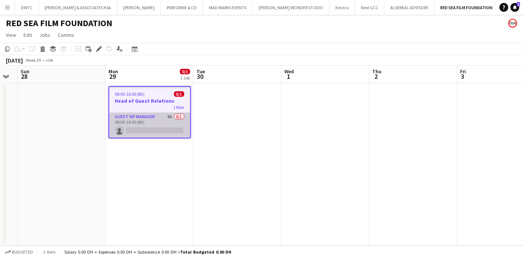
click at [142, 113] on app-card-role "Guest VIP Manager 8A 0/1 08:00-16:00 (8h) single-neutral-actions" at bounding box center [149, 125] width 81 height 25
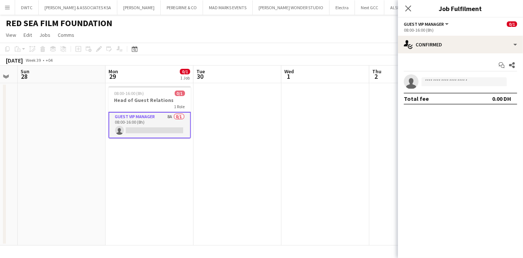
click at [438, 25] on span "Guest VIP Manager" at bounding box center [424, 24] width 40 height 6
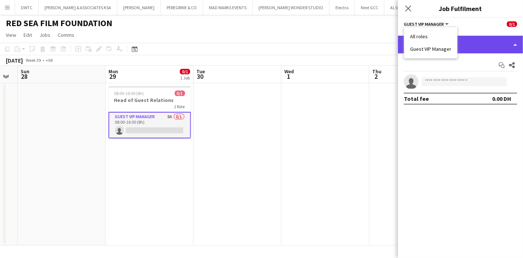
click at [486, 40] on div "single-neutral-actions-check-2 Confirmed" at bounding box center [460, 45] width 125 height 18
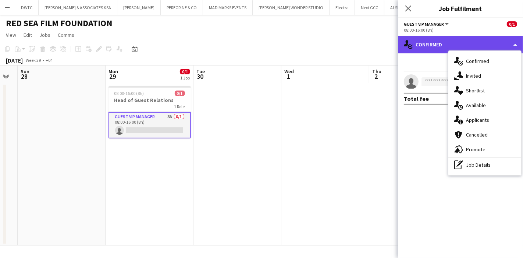
click at [410, 46] on icon "single-neutral-actions-check-2" at bounding box center [408, 44] width 9 height 9
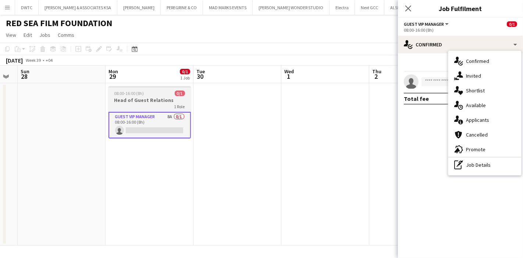
click at [146, 104] on div "1 Role" at bounding box center [149, 106] width 82 height 6
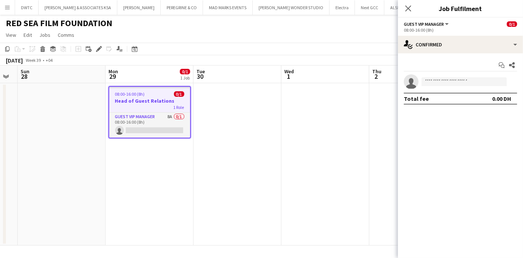
click at [140, 96] on span "08:00-16:00 (8h)" at bounding box center [130, 94] width 30 height 6
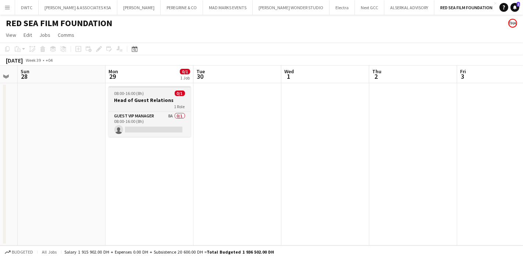
click at [131, 96] on span "08:00-16:00 (8h)" at bounding box center [129, 93] width 30 height 6
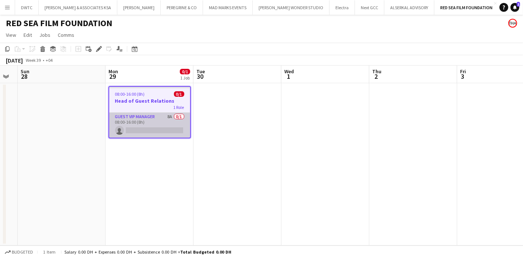
click at [155, 114] on app-card-role "Guest VIP Manager 8A 0/1 08:00-16:00 (8h) single-neutral-actions" at bounding box center [149, 125] width 81 height 25
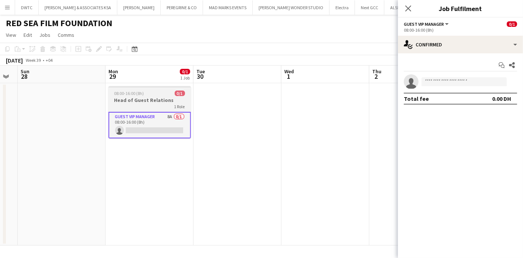
click at [131, 102] on h3 "Head of Guest Relations" at bounding box center [149, 100] width 82 height 7
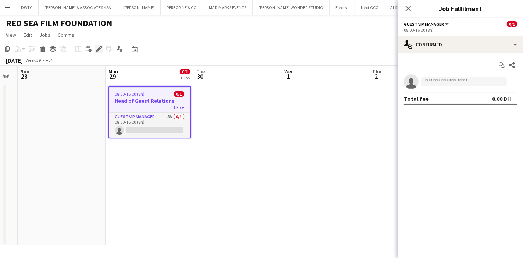
click at [97, 46] on div "Edit" at bounding box center [98, 48] width 9 height 9
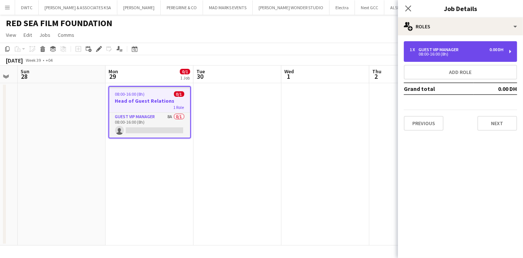
click at [415, 51] on div "1 x" at bounding box center [414, 49] width 9 height 5
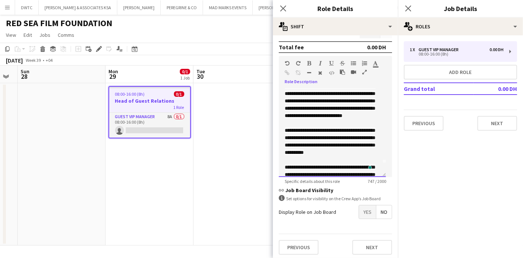
scroll to position [0, 0]
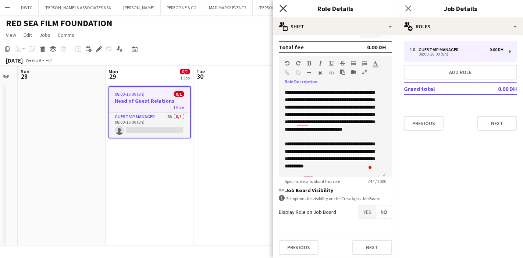
click at [284, 7] on icon at bounding box center [282, 8] width 7 height 7
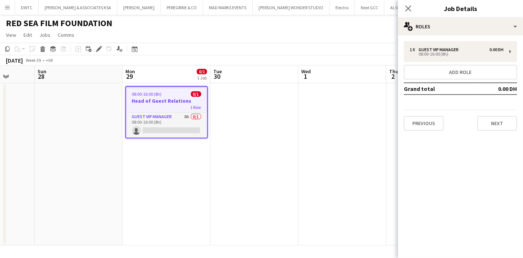
scroll to position [0, 227]
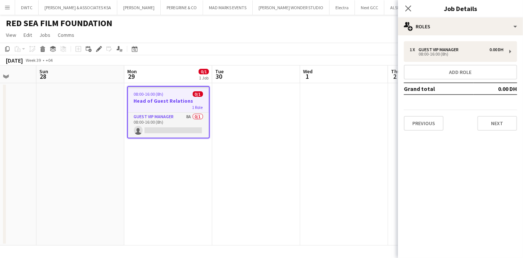
drag, startPoint x: 344, startPoint y: 138, endPoint x: 366, endPoint y: 133, distance: 22.1
click at [366, 133] on app-calendar-viewport "Thu 25 Fri 26 Sat 27 Sun 28 Mon 29 0/1 1 Job Tue 30 Wed 1 Thu 2 Fri 3 Sat 4 Sun…" at bounding box center [261, 155] width 523 height 180
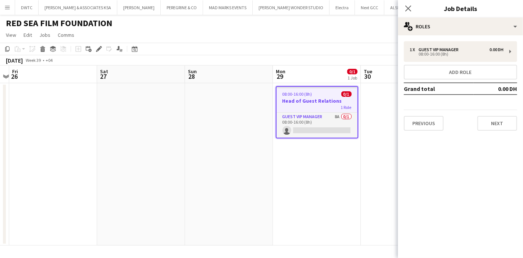
drag, startPoint x: 178, startPoint y: 170, endPoint x: 326, endPoint y: 140, distance: 151.4
click at [326, 140] on app-calendar-viewport "Wed 24 Thu 25 Fri 26 Sat 27 Sun 28 Mon 29 0/1 1 Job Tue 30 Wed 1 Thu 2 Fri 3 Sa…" at bounding box center [261, 155] width 523 height 180
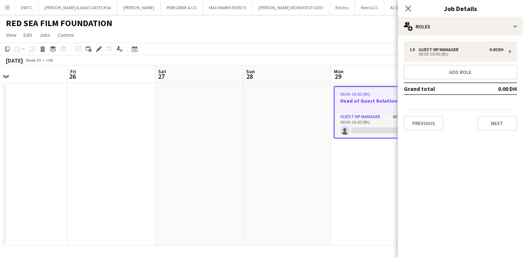
scroll to position [0, 192]
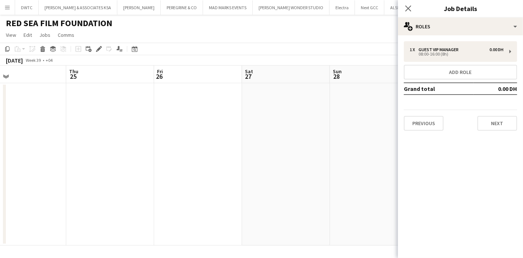
drag, startPoint x: 150, startPoint y: 139, endPoint x: 295, endPoint y: 128, distance: 145.3
click at [295, 128] on app-calendar-viewport "Mon 22 Tue 23 Wed 24 Thu 25 Fri 26 Sat 27 Sun 28 Mon 29 0/1 1 Job Tue 30 Wed 1 …" at bounding box center [261, 155] width 523 height 180
drag, startPoint x: 279, startPoint y: 126, endPoint x: 305, endPoint y: 121, distance: 27.1
click at [305, 121] on app-calendar-viewport "Sat 20 Sun 21 Mon 22 Tue 23 Wed 24 Thu 25 Fri 26 Sat 27 Sun 28 Mon 29 0/1 1 Job…" at bounding box center [261, 155] width 523 height 180
drag, startPoint x: 166, startPoint y: 127, endPoint x: 298, endPoint y: 124, distance: 132.4
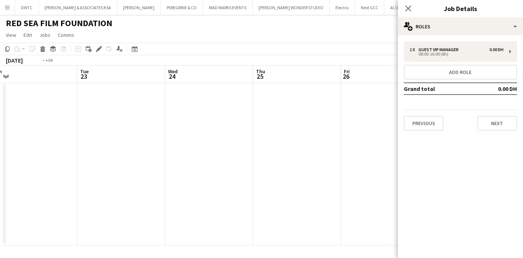
click at [298, 124] on app-calendar-viewport "Sat 20 Sun 21 Mon 22 Tue 23 Wed 24 Thu 25 Fri 26 Sat 27 Sun 28 Mon 29 0/1 1 Job…" at bounding box center [261, 155] width 523 height 180
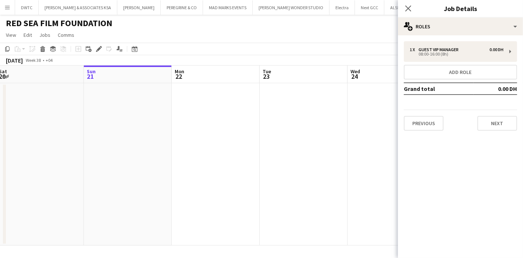
drag, startPoint x: 103, startPoint y: 131, endPoint x: 273, endPoint y: 123, distance: 169.6
click at [273, 123] on app-calendar-viewport "Thu 18 Fri 19 Sat 20 Sun 21 Mon 22 Tue 23 Wed 24 Thu 25 Fri 26 Sat 27 Sun 28" at bounding box center [261, 155] width 523 height 180
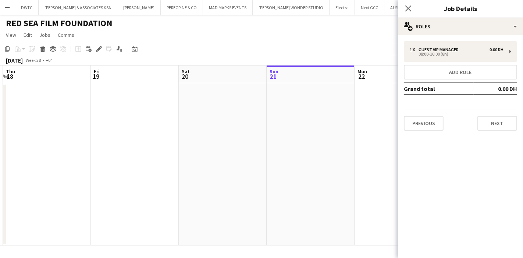
drag, startPoint x: 85, startPoint y: 131, endPoint x: 246, endPoint y: 119, distance: 161.5
click at [242, 120] on app-calendar-viewport "Tue 16 Wed 17 Thu 18 Fri 19 Sat 20 Sun 21 Mon 22 Tue 23 Wed 24 Thu 25 Fri 26" at bounding box center [261, 155] width 523 height 180
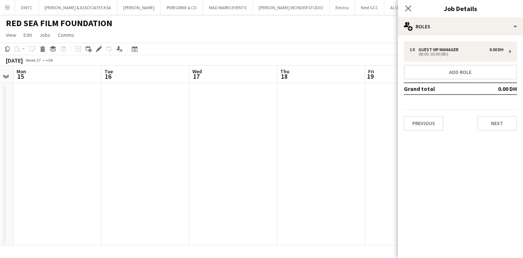
drag, startPoint x: 73, startPoint y: 133, endPoint x: 246, endPoint y: 126, distance: 173.3
click at [246, 126] on app-calendar-viewport "Sat 13 Sun 14 Mon 15 Tue 16 Wed 17 Thu 18 Fri 19 Sat 20 Sun 21 Mon 22 Tue 23" at bounding box center [261, 155] width 523 height 180
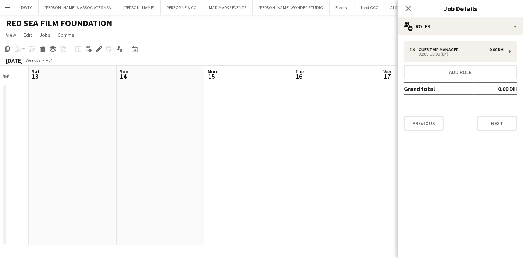
drag, startPoint x: 87, startPoint y: 129, endPoint x: 170, endPoint y: 124, distance: 83.2
click at [244, 122] on app-calendar-viewport "Thu 11 Fri 12 Sat 13 Sun 14 Mon 15 Tue 16 Wed 17 Thu 18 Fri 19 Sat 20 Sun 21" at bounding box center [261, 155] width 523 height 180
drag, startPoint x: 68, startPoint y: 124, endPoint x: 227, endPoint y: 126, distance: 158.8
click at [242, 123] on app-calendar-viewport "Tue 9 Wed 10 Thu 11 Fri 12 Sat 13 Sun 14 Mon 15 Tue 16 Wed 17 Thu 18 Fri 19" at bounding box center [261, 155] width 523 height 180
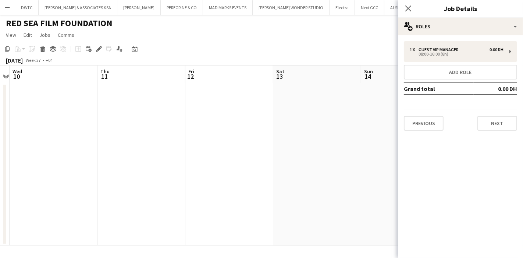
drag, startPoint x: 73, startPoint y: 126, endPoint x: 231, endPoint y: 121, distance: 158.5
click at [231, 121] on app-calendar-viewport "Mon 8 Tue 9 Wed 10 Thu 11 Fri 12 Sat 13 Sun 14 Mon 15 Tue 16 Wed 17 Thu 18" at bounding box center [261, 155] width 523 height 180
drag, startPoint x: 61, startPoint y: 123, endPoint x: 185, endPoint y: 124, distance: 123.9
click at [185, 124] on app-calendar-viewport "Fri 5 Sat 6 Sun 7 Mon 8 Tue 9 Wed 10 Thu 11 Fri 12 Sat 13 Sun 14 Mon 15" at bounding box center [261, 155] width 523 height 180
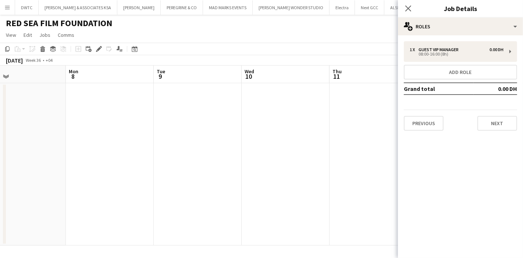
drag, startPoint x: 108, startPoint y: 124, endPoint x: 128, endPoint y: 128, distance: 20.1
click at [128, 128] on app-calendar-viewport "Thu 4 Fri 5 Sat 6 Sun 7 Mon 8 Tue 9 Wed 10 Thu 11 Fri 12 Sat 13 Sun 14" at bounding box center [261, 155] width 523 height 180
drag, startPoint x: 270, startPoint y: 123, endPoint x: 117, endPoint y: 122, distance: 152.9
click at [16, 137] on app-calendar-viewport "Sun 7 Mon 8 Tue 9 Wed 10 Thu 11 Fri 12 Sat 13 Sun 14 Mon 15 Tue 16 Wed 17" at bounding box center [261, 155] width 523 height 180
drag, startPoint x: 72, startPoint y: 136, endPoint x: 106, endPoint y: 123, distance: 35.4
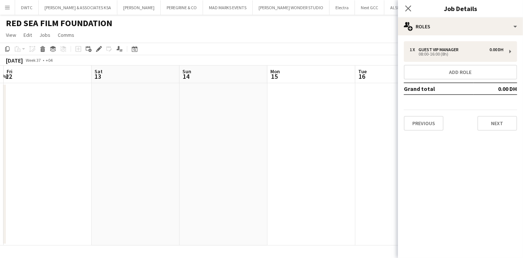
click at [0, 134] on app-calendar-viewport "Tue 9 Wed 10 Thu 11 Fri 12 Sat 13 Sun 14 Mon 15 Tue 16 Wed 17 Thu 18 Fri 19" at bounding box center [261, 155] width 523 height 180
drag, startPoint x: 65, startPoint y: 131, endPoint x: 23, endPoint y: 130, distance: 41.9
click at [13, 133] on app-calendar-viewport "Thu 11 Fri 12 Sat 13 Sun 14 Mon 15 Tue 16 Wed 17 Thu 18 Fri 19 Sat 20 Sun 21" at bounding box center [261, 155] width 523 height 180
drag, startPoint x: 299, startPoint y: 131, endPoint x: 66, endPoint y: 141, distance: 233.3
click at [66, 141] on app-calendar-viewport "Fri 12 Sat 13 Sun 14 Mon 15 Tue 16 Wed 17 Thu 18 Fri 19 Sat 20 Sun 21 Mon 22" at bounding box center [261, 155] width 523 height 180
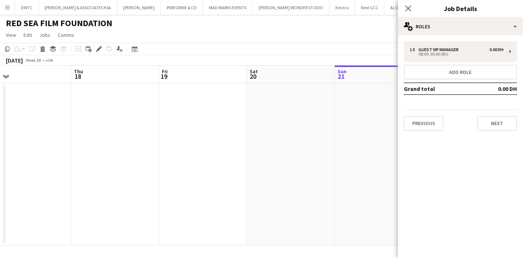
drag, startPoint x: 328, startPoint y: 124, endPoint x: 44, endPoint y: 140, distance: 284.3
click at [44, 140] on app-calendar-viewport "Sun 14 Mon 15 Tue 16 Wed 17 Thu 18 Fri 19 Sat 20 Sun 21 Mon 22 Tue 23 Wed 24" at bounding box center [261, 155] width 523 height 180
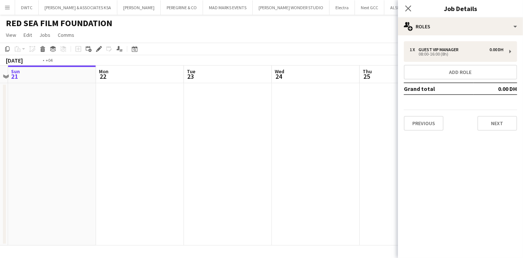
drag, startPoint x: 289, startPoint y: 137, endPoint x: 30, endPoint y: 152, distance: 258.9
click at [29, 153] on app-calendar-viewport "Wed 17 Thu 18 Fri 19 Sat 20 Sun 21 Mon 22 Tue 23 Wed 24 Thu 25 Fri 26 Sat 27" at bounding box center [261, 155] width 523 height 180
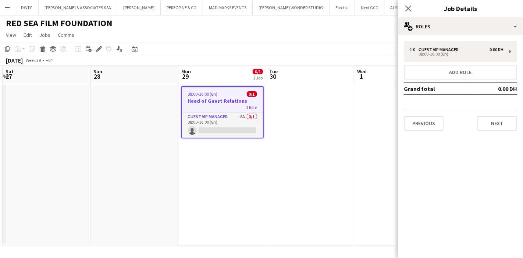
drag, startPoint x: 299, startPoint y: 135, endPoint x: 0, endPoint y: 161, distance: 300.0
click at [0, 161] on app-calendar-viewport "Wed 24 Thu 25 Fri 26 Sat 27 Sun 28 Mon 29 0/1 1 Job Tue 30 Wed 1 Thu 2 Fri 3 Sa…" at bounding box center [261, 155] width 523 height 180
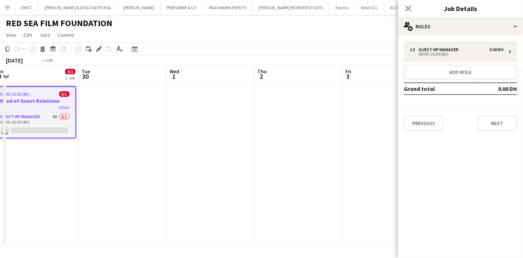
drag, startPoint x: 202, startPoint y: 167, endPoint x: 101, endPoint y: 162, distance: 100.5
click at [85, 172] on app-calendar-viewport "Fri 26 Sat 27 Sun 28 Mon 29 0/1 1 Job Tue 30 Wed 1 Thu 2 Fri 3 Sat 4 Sun 5 Mon …" at bounding box center [261, 155] width 523 height 180
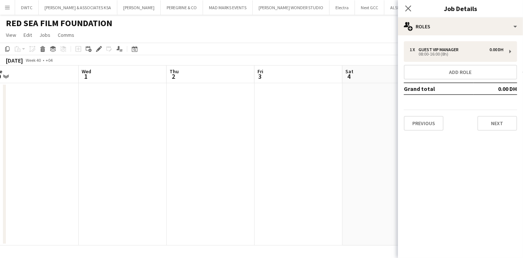
scroll to position [0, 257]
drag, startPoint x: 306, startPoint y: 124, endPoint x: 62, endPoint y: 158, distance: 246.1
click at [62, 158] on app-calendar-viewport "Sat 27 Sun 28 Mon 29 0/1 1 Job Tue 30 Wed 1 Thu 2 Fri 3 Sat 4 Sun 5 Mon 6 Tue 7…" at bounding box center [261, 155] width 523 height 180
drag, startPoint x: 332, startPoint y: 138, endPoint x: 143, endPoint y: 146, distance: 188.8
click at [151, 146] on app-calendar-viewport "Tue 30 Wed 1 Thu 2 Fri 3 Sat 4 Sun 5 Mon 6 Tue 7 Wed 8 Thu 9 Fri 10" at bounding box center [261, 155] width 523 height 180
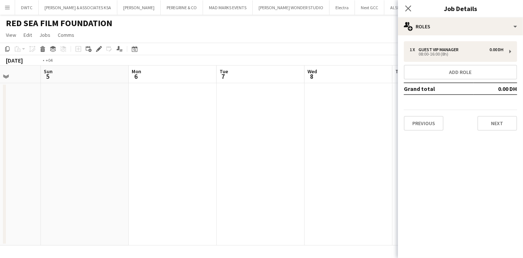
drag, startPoint x: 325, startPoint y: 123, endPoint x: 170, endPoint y: 141, distance: 156.6
click at [170, 141] on app-calendar-viewport "Thu 2 Fri 3 Sat 4 Sun 5 Mon 6 Tue 7 Wed 8 Thu 9 Fri 10 Sat 11 Sun 12" at bounding box center [261, 155] width 523 height 180
drag, startPoint x: 310, startPoint y: 146, endPoint x: 117, endPoint y: 153, distance: 193.9
click at [117, 153] on app-calendar-viewport "Tue 7 Wed 8 Thu 9 Fri 10 Sat 11 Sun 12 Mon 13 Tue 14 Wed 15 Thu 16 Fri 17" at bounding box center [261, 155] width 523 height 180
drag, startPoint x: 320, startPoint y: 134, endPoint x: 85, endPoint y: 154, distance: 236.5
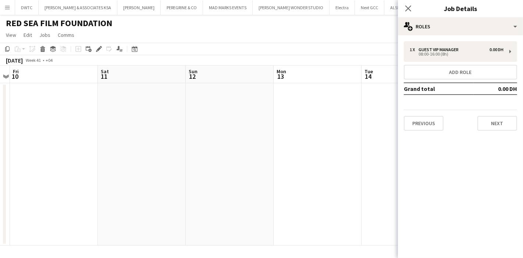
click at [85, 154] on app-calendar-viewport "Tue 7 Wed 8 Thu 9 Fri 10 Sat 11 Sun 12 Mon 13 Tue 14 Wed 15 Thu 16 Fri 17" at bounding box center [261, 155] width 523 height 180
drag, startPoint x: 231, startPoint y: 147, endPoint x: 115, endPoint y: 148, distance: 115.8
click at [115, 148] on app-calendar-viewport "Sun 12 Mon 13 Tue 14 Wed 15 Thu 16 Fri 17 Sat 18 Sun 19 Mon 20 Tue 21 Wed 22" at bounding box center [261, 155] width 523 height 180
drag, startPoint x: 346, startPoint y: 117, endPoint x: 82, endPoint y: 132, distance: 264.4
click at [65, 142] on app-calendar-viewport "Sun 12 Mon 13 Tue 14 Wed 15 Thu 16 Fri 17 Sat 18 Sun 19 Mon 20 Tue 21 Wed 22" at bounding box center [261, 155] width 523 height 180
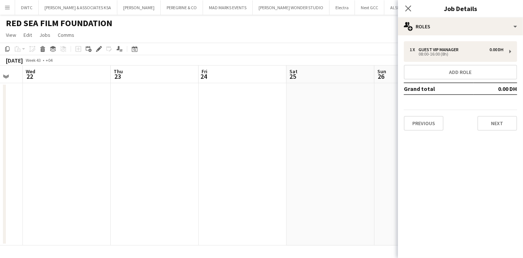
drag, startPoint x: 322, startPoint y: 109, endPoint x: 28, endPoint y: 138, distance: 295.9
click at [28, 138] on app-calendar-viewport "Sun 19 Mon 20 Tue 21 Wed 22 Thu 23 Fri 24 Sat 25 Sun 26 Mon 27 Tue 28 Wed 29" at bounding box center [261, 155] width 523 height 180
drag, startPoint x: 353, startPoint y: 117, endPoint x: 152, endPoint y: 127, distance: 201.0
click at [108, 142] on app-calendar-viewport "Wed 22 Thu 23 Fri 24 Sat 25 Sun 26 Mon 27 Tue 28 Wed 29 Thu 30 Fri 31 Sat 1" at bounding box center [261, 155] width 523 height 180
click at [112, 139] on app-calendar-viewport "Fri 24 Sat 25 Sun 26 Mon 27 Tue 28 Wed 29 Thu 30 Fri 31 Sat 1 Sun 2 Mon 3" at bounding box center [261, 155] width 523 height 180
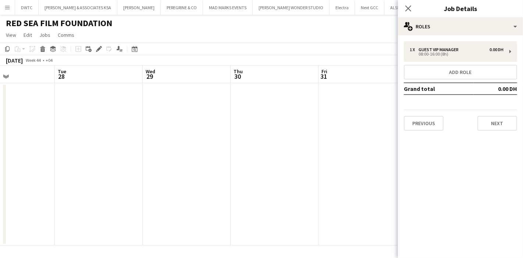
click at [166, 129] on app-calendar-viewport "Sat 25 Sun 26 Mon 27 Tue 28 Wed 29 Thu 30 Fri 31 Sat 1 Sun 2 Mon 3 Tue 4" at bounding box center [261, 155] width 523 height 180
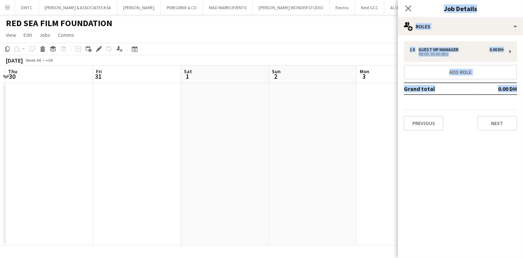
click at [206, 136] on body "Menu Boards Boards Boards All jobs Status Workforce Workforce My Workforce Recr…" at bounding box center [261, 129] width 523 height 258
click at [324, 122] on app-date-cell at bounding box center [313, 164] width 88 height 162
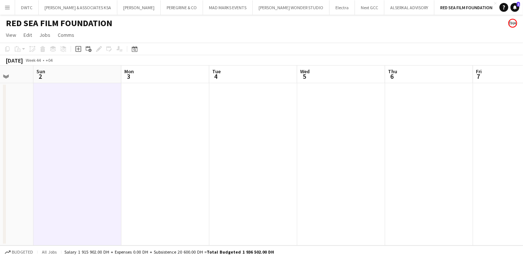
click at [121, 139] on app-calendar-viewport "Thu 30 Fri 31 Sat 1 Sun 2 Mon 3 Tue 4 Wed 5 Thu 6 Fri 7 Sat 8 Sun 9" at bounding box center [261, 155] width 523 height 180
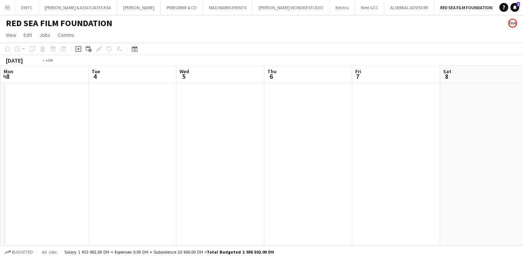
click at [54, 138] on app-calendar-viewport "Fri 31 Sat 1 Sun 2 Mon 3 Tue 4 Wed 5 Thu 6 Fri 7 Sat 8 Sun 9 Mon 10" at bounding box center [261, 155] width 523 height 180
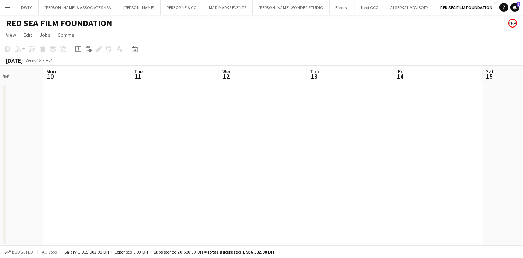
click at [159, 139] on app-calendar-viewport "Thu 6 Fri 7 Sat 8 Sun 9 Mon 10 Tue 11 Wed 12 Thu 13 Fri 14 Sat 15 Sun 16" at bounding box center [261, 155] width 523 height 180
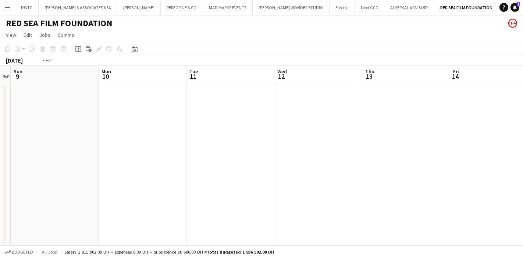
click at [148, 151] on app-calendar-viewport "Thu 6 Fri 7 Sat 8 Sun 9 Mon 10 Tue 11 Wed 12 Thu 13 Fri 14 Sat 15 Sun 16" at bounding box center [261, 155] width 523 height 180
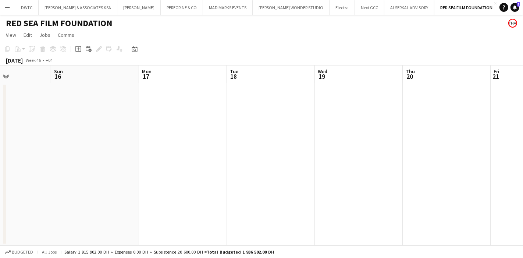
click at [121, 152] on app-calendar-viewport "Wed 12 Thu 13 Fri 14 Sat 15 Sun 16 Mon 17 Tue 18 Wed 19 Thu 20 Fri 21 Sat 22" at bounding box center [261, 155] width 523 height 180
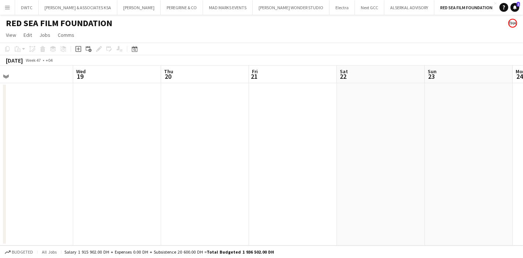
click at [142, 151] on app-calendar-viewport "Sat 15 Sun 16 Mon 17 Tue 18 Wed 19 Thu 20 Fri 21 Sat 22 Sun 23 Mon 24 Tue 25" at bounding box center [261, 155] width 523 height 180
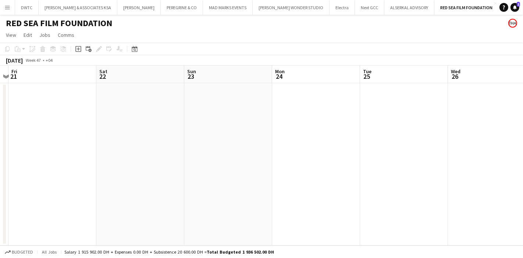
click at [221, 122] on app-calendar-viewport "Tue 18 Wed 19 Thu 20 Fri 21 Sat 22 Sun 23 Mon 24 Tue 25 Wed 26 Thu 27 Fri 28" at bounding box center [261, 155] width 523 height 180
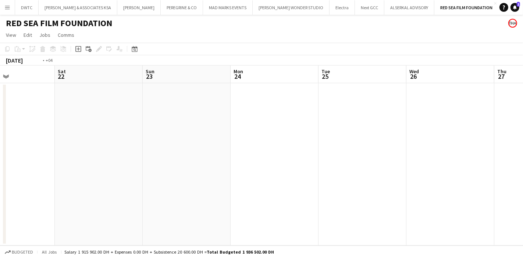
click at [183, 131] on app-calendar-viewport "Tue 18 Wed 19 Thu 20 Fri 21 Sat 22 Sun 23 Mon 24 Tue 25 Wed 26 Thu 27 Fri 28" at bounding box center [261, 155] width 523 height 180
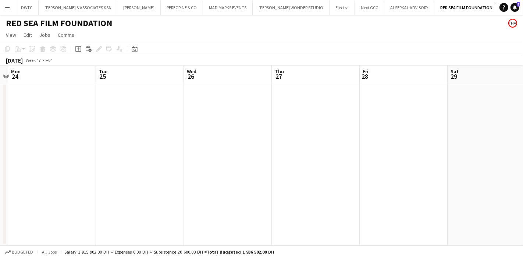
click at [519, 114] on app-calendar-viewport "Sat 22 Sun 23 Mon 24 Tue 25 Wed 26 Thu 27 Fri 28 Sat 29 Sun 30 Mon 1 Tue 2" at bounding box center [261, 155] width 523 height 180
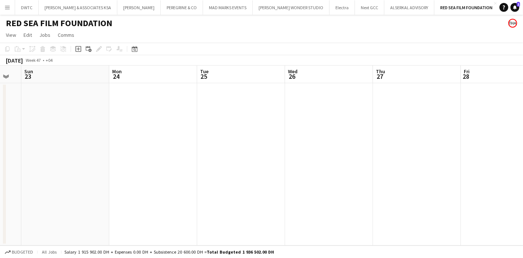
click at [486, 104] on app-calendar-viewport "Fri 21 Sat 22 Sun 23 Mon 24 Tue 25 Wed 26 Thu 27 Fri 28 Sat 29 Sun 30 Mon 1" at bounding box center [261, 155] width 523 height 180
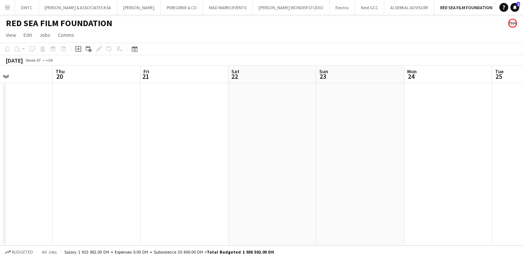
click at [396, 113] on app-calendar-viewport "Mon 17 Tue 18 Wed 19 Thu 20 Fri 21 Sat 22 Sun 23 Mon 24 Tue 25 Wed 26 Thu 27" at bounding box center [261, 155] width 523 height 180
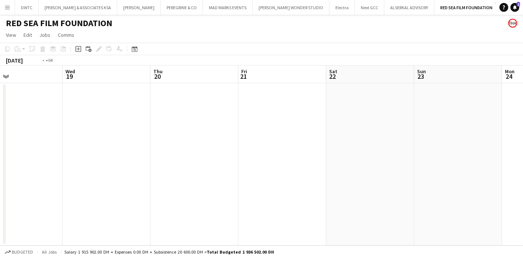
click at [364, 110] on app-calendar-viewport "Sun 16 Mon 17 Tue 18 Wed 19 Thu 20 Fri 21 Sat 22 Sun 23 Mon 24 Tue 25 Wed 26" at bounding box center [261, 155] width 523 height 180
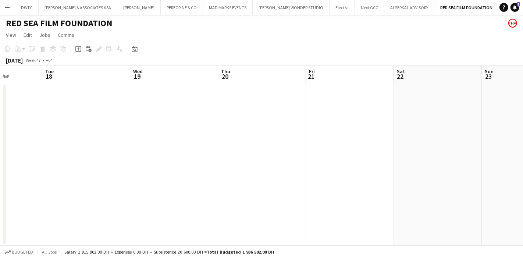
click at [41, 135] on app-calendar-viewport "Sat 15 Sun 16 Mon 17 Tue 18 Wed 19 Thu 20 Fri 21 Sat 22 Sun 23 Mon 24 Tue 25" at bounding box center [261, 155] width 523 height 180
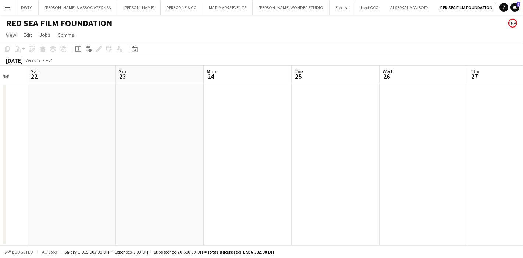
click at [49, 124] on app-calendar-viewport "Wed 19 Thu 20 Fri 21 Sat 22 Sun 23 Mon 24 Tue 25 Wed 26 Thu 27 Fri 28 Sat 29" at bounding box center [261, 155] width 523 height 180
click at [50, 128] on app-calendar-viewport "Sun 23 Mon 24 Tue 25 Wed 26 Thu 27 Fri 28 Sat 29 Sun 30 Mon 1 Tue 2 Wed 3" at bounding box center [261, 155] width 523 height 180
click at [482, 100] on app-calendar-viewport "Fri 21 Sat 22 Sun 23 Mon 24 Tue 25 Wed 26 Thu 27 Fri 28 Sat 29 Sun 30 Mon 1" at bounding box center [261, 155] width 523 height 180
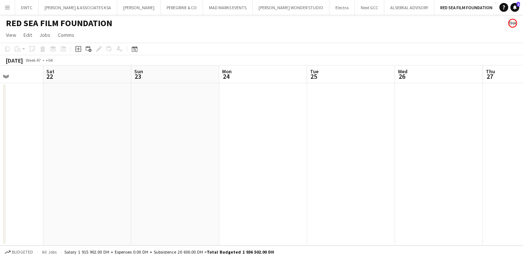
click at [425, 97] on app-calendar-viewport "Wed 19 Thu 20 Fri 21 Sat 22 Sun 23 Mon 24 Tue 25 Wed 26 Thu 27 Fri 28 Sat 29" at bounding box center [261, 155] width 523 height 180
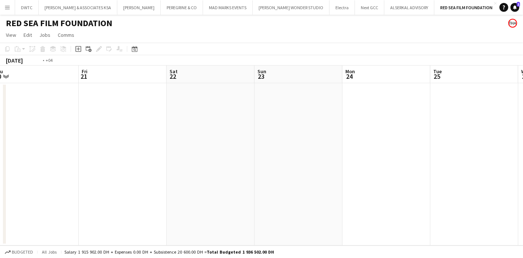
click at [433, 96] on app-calendar-viewport "Tue 18 Wed 19 Thu 20 Fri 21 Sat 22 Sun 23 Mon 24 Tue 25 Wed 26 Thu 27 Fri 28" at bounding box center [261, 155] width 523 height 180
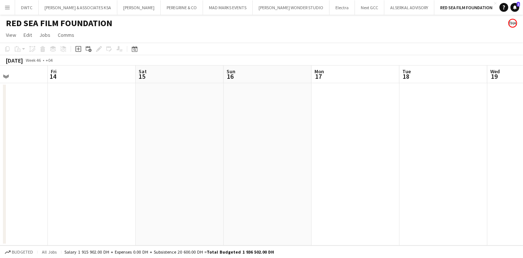
click at [392, 104] on app-calendar-viewport "Tue 11 Wed 12 Thu 13 Fri 14 Sat 15 Sun 16 Mon 17 Tue 18 Wed 19 Thu 20 Fri 21" at bounding box center [261, 155] width 523 height 180
click at [485, 92] on app-calendar-viewport "Sat 8 Sun 9 Mon 10 Tue 11 Wed 12 Thu 13 Fri 14 Sat 15 Sun 16 Mon 17 Tue 18" at bounding box center [261, 155] width 523 height 180
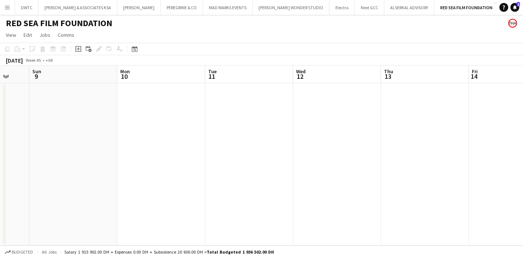
click at [439, 102] on app-calendar-viewport "Thu 6 Fri 7 Sat 8 Sun 9 Mon 10 Tue 11 Wed 12 Thu 13 Fri 14 Sat 15 Sun 16" at bounding box center [261, 155] width 523 height 180
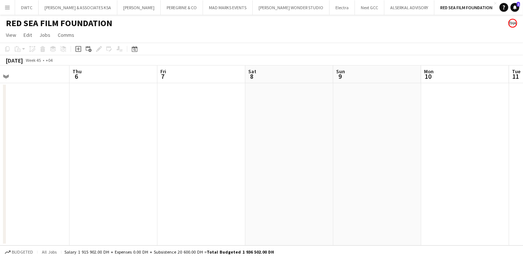
click at [333, 104] on app-calendar-viewport "Mon 3 Tue 4 Wed 5 Thu 6 Fri 7 Sat 8 Sun 9 Mon 10 Tue 11 Wed 12 Thu 13" at bounding box center [261, 155] width 523 height 180
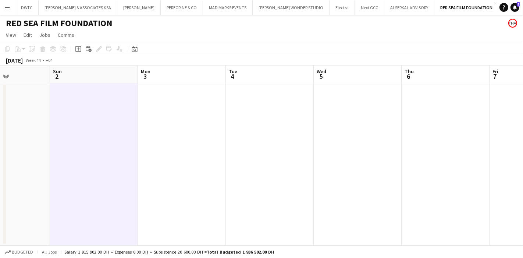
click at [454, 96] on app-calendar-viewport "Thu 30 Fri 31 Sat 1 Sun 2 Mon 3 Tue 4 Wed 5 Thu 6 Fri 7 Sat 8 Sun 9" at bounding box center [261, 155] width 523 height 180
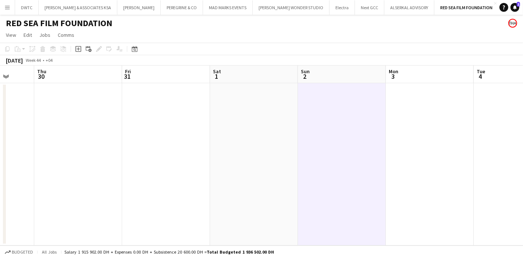
scroll to position [0, 248]
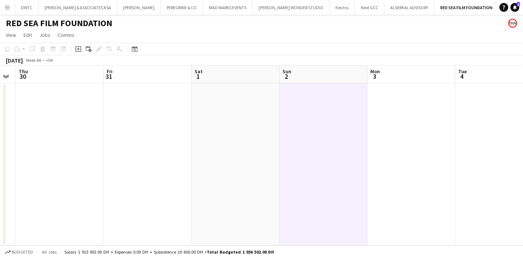
click at [239, 110] on app-calendar-viewport "Mon 27 Tue 28 Wed 29 Thu 30 Fri 31 Sat 1 Sun 2 Mon 3 Tue 4 Wed 5 Thu 6" at bounding box center [261, 155] width 523 height 180
click at [229, 107] on app-date-cell at bounding box center [236, 164] width 88 height 162
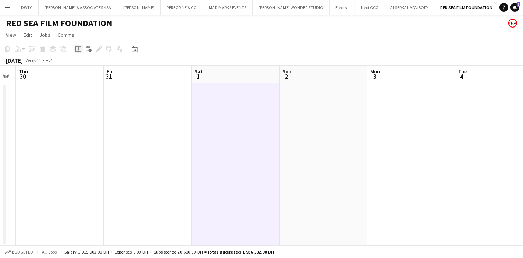
click at [78, 48] on icon "Add job" at bounding box center [78, 49] width 6 height 6
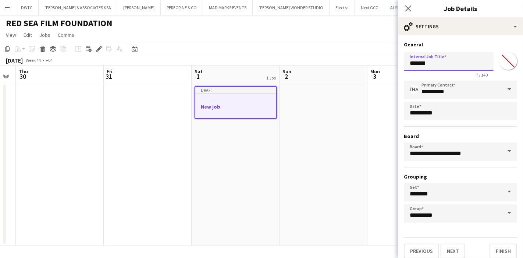
click at [435, 59] on input "*******" at bounding box center [449, 61] width 90 height 18
type input "*"
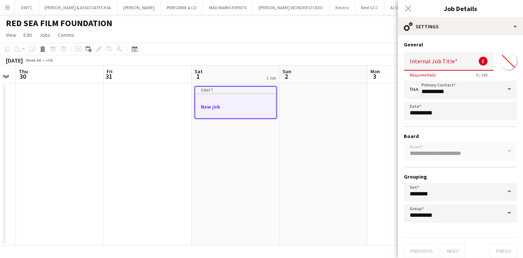
click at [407, 7] on div "Close pop-in" at bounding box center [408, 8] width 21 height 17
click at [408, 9] on div "Close pop-in" at bounding box center [408, 8] width 21 height 17
click at [410, 9] on div "Close pop-in" at bounding box center [408, 8] width 21 height 17
click at [408, 9] on div "Close pop-in" at bounding box center [408, 8] width 21 height 17
click at [6, 6] on app-icon "Menu" at bounding box center [7, 7] width 6 height 6
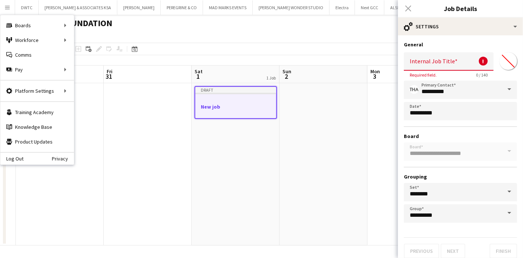
click at [155, 119] on app-date-cell at bounding box center [148, 164] width 88 height 162
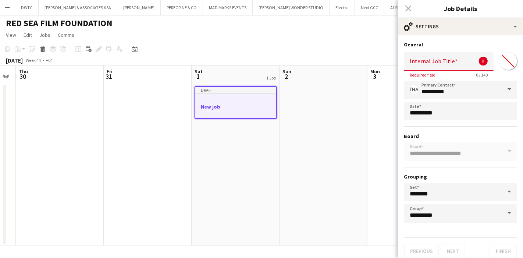
scroll to position [4, 0]
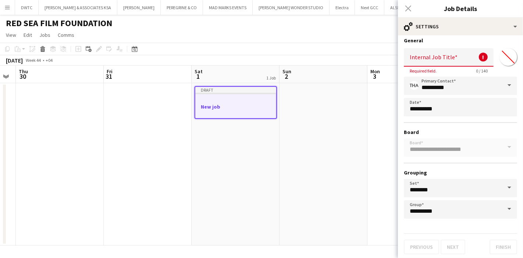
click at [410, 9] on div "Close pop-in" at bounding box center [408, 8] width 21 height 17
click at [407, 8] on div "Close pop-in" at bounding box center [408, 8] width 21 height 17
click at [455, 56] on input "Internal Job Title" at bounding box center [449, 57] width 90 height 18
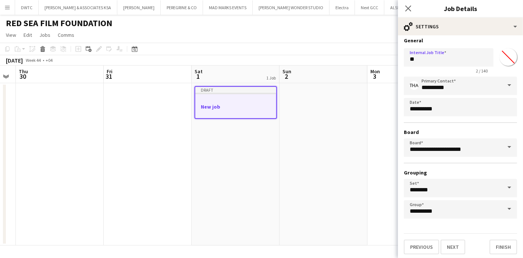
click at [380, 213] on app-date-cell at bounding box center [411, 164] width 88 height 162
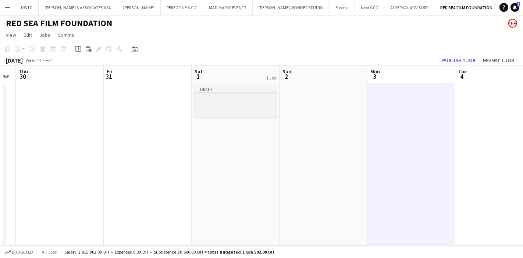
click at [262, 105] on h3 at bounding box center [235, 106] width 82 height 7
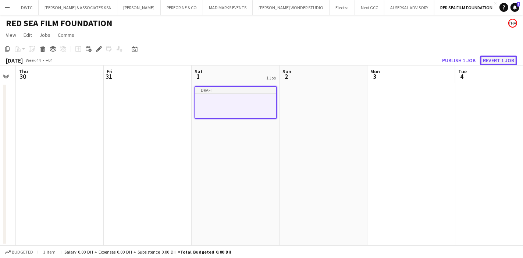
click at [504, 59] on button "Revert 1 job" at bounding box center [498, 61] width 37 height 10
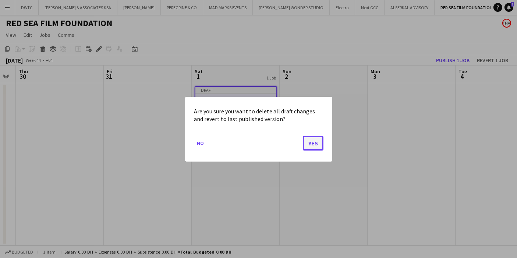
click at [307, 141] on button "Yes" at bounding box center [313, 142] width 21 height 15
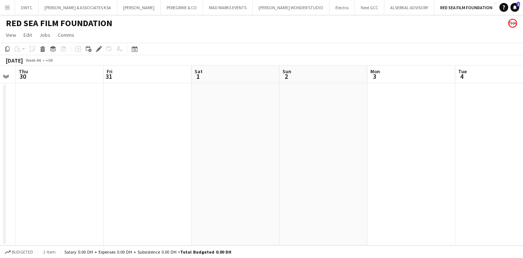
click at [1, 7] on button "Menu" at bounding box center [7, 7] width 15 height 15
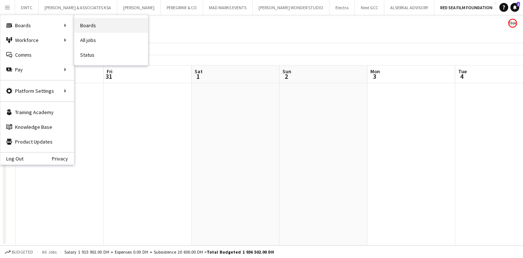
click at [106, 21] on link "Boards" at bounding box center [111, 25] width 74 height 15
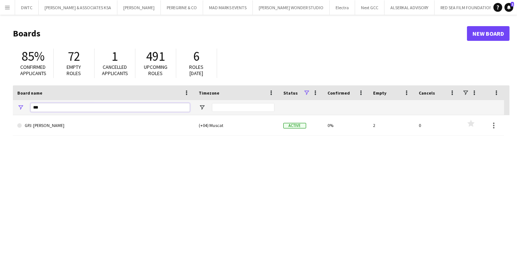
click at [115, 106] on input "***" at bounding box center [110, 107] width 159 height 9
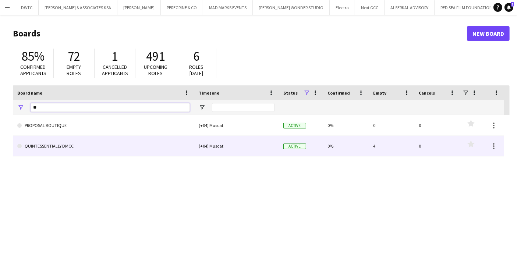
type input "**"
click at [75, 149] on link "QUINTESSENTIALLY DMCC" at bounding box center [103, 146] width 172 height 21
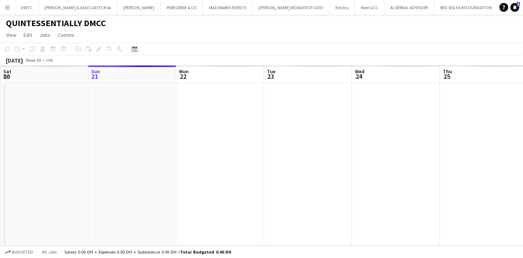
scroll to position [0, 177]
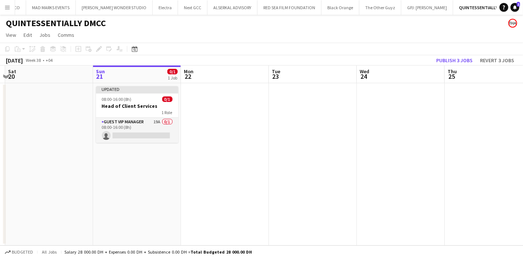
drag, startPoint x: 221, startPoint y: 147, endPoint x: 331, endPoint y: 121, distance: 112.6
click at [226, 149] on app-calendar-viewport "Wed 17 Thu 18 Fri 19 Sat 20 Sun 21 0/1 1 Job Mon 22 Tue 23 Wed 24 Thu 25 Fri 26…" at bounding box center [261, 155] width 523 height 180
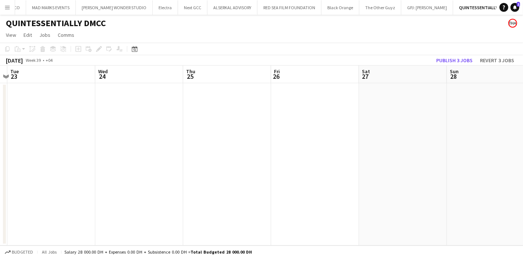
drag, startPoint x: 385, startPoint y: 118, endPoint x: 132, endPoint y: 143, distance: 254.6
click at [132, 143] on app-calendar-viewport "Sat 20 Sun 21 0/1 1 Job Mon 22 Tue 23 Wed 24 Thu 25 Fri 26 Sat 27 Sun 28 Mon 29…" at bounding box center [261, 155] width 523 height 180
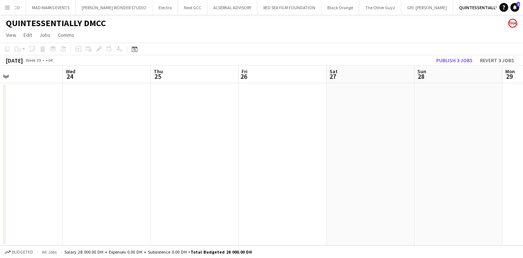
drag, startPoint x: 310, startPoint y: 135, endPoint x: 88, endPoint y: 141, distance: 222.2
click at [88, 141] on app-calendar-viewport "Sat 20 Sun 21 0/1 1 Job Mon 22 Tue 23 Wed 24 Thu 25 Fri 26 Sat 27 Sun 28 Mon 29…" at bounding box center [261, 155] width 523 height 180
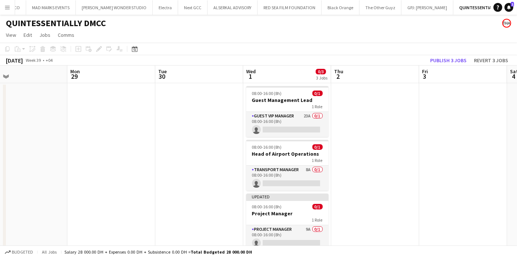
scroll to position [0, 299]
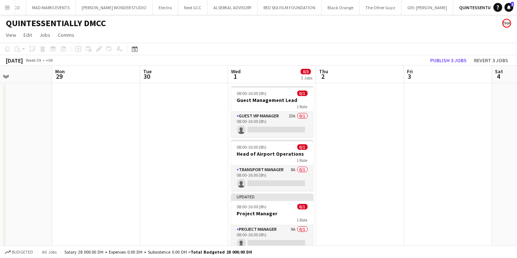
drag, startPoint x: 298, startPoint y: 135, endPoint x: 189, endPoint y: 135, distance: 108.8
click at [189, 135] on app-calendar-viewport "Thu 25 Fri 26 Sat 27 Sun 28 Mon 29 Tue 30 Wed 1 0/3 3 Jobs Thu 2 Fri 3 Sat 4 Su…" at bounding box center [258, 172] width 517 height 214
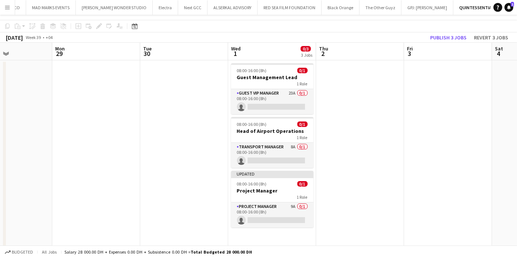
scroll to position [33, 0]
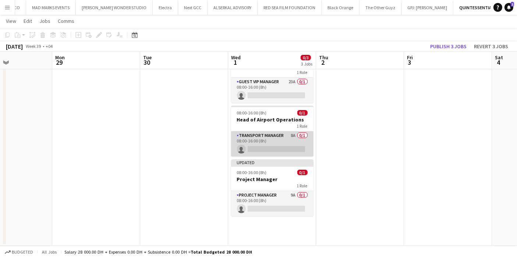
click at [281, 132] on app-card-role "Transport Manager 8A 0/1 08:00-16:00 (8h) single-neutral-actions" at bounding box center [272, 143] width 82 height 25
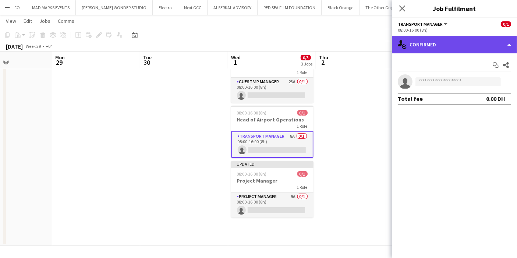
click at [438, 49] on div "single-neutral-actions-check-2 Confirmed" at bounding box center [454, 45] width 125 height 18
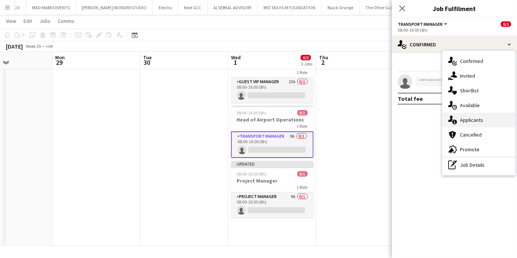
click at [458, 116] on div "single-neutral-actions-information Applicants" at bounding box center [478, 120] width 73 height 15
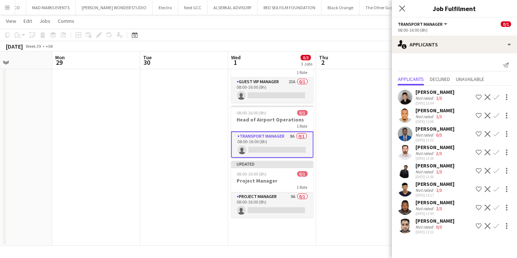
scroll to position [7, 0]
click at [404, 90] on app-user-avatar at bounding box center [404, 97] width 15 height 15
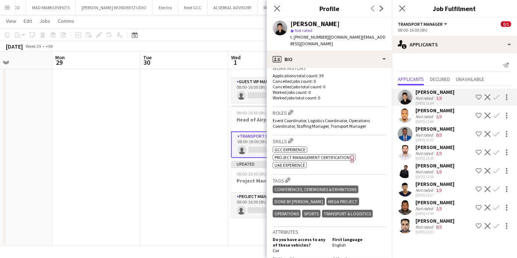
scroll to position [204, 0]
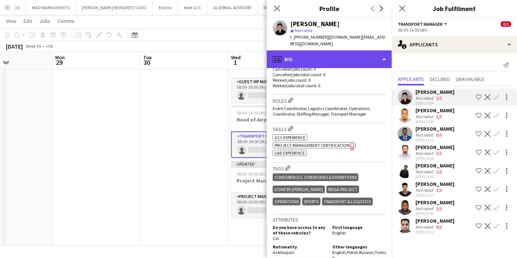
click at [374, 56] on div "profile Bio" at bounding box center [329, 59] width 125 height 18
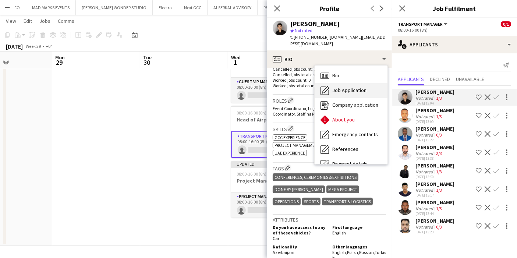
click at [369, 89] on div "Job Application Job Application" at bounding box center [350, 90] width 73 height 15
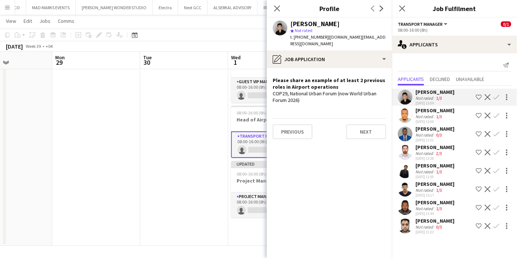
click at [408, 116] on app-user-avatar at bounding box center [404, 115] width 15 height 15
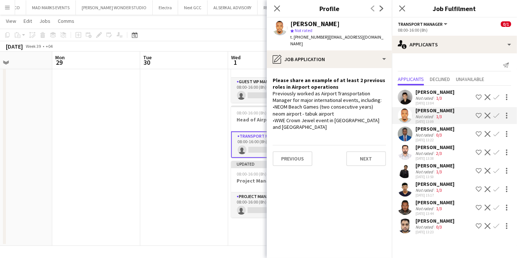
click at [410, 133] on app-user-avatar at bounding box center [404, 133] width 15 height 15
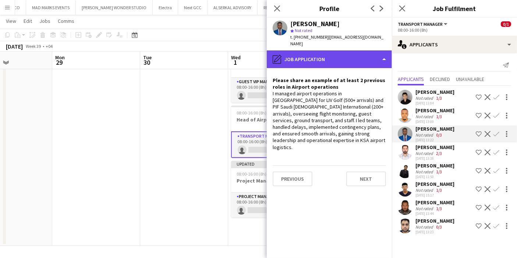
click at [372, 52] on div "pencil4 Job Application" at bounding box center [329, 59] width 125 height 18
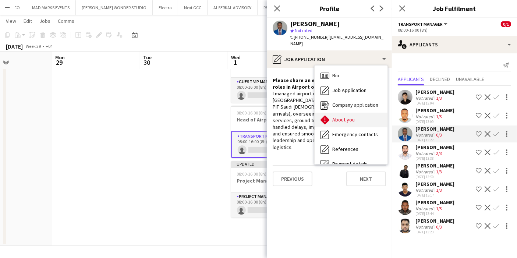
click at [361, 113] on div "About you About you" at bounding box center [350, 120] width 73 height 15
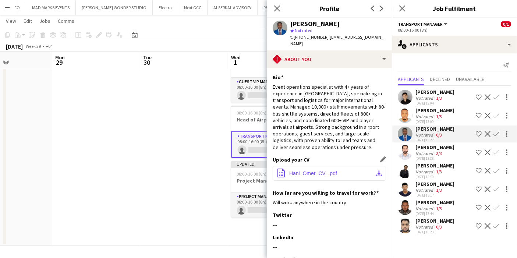
click at [368, 167] on button "office-file-sheet Hani_Omer_CV_.pdf download-bottom" at bounding box center [328, 173] width 113 height 15
click at [405, 158] on app-user-avatar at bounding box center [404, 152] width 15 height 15
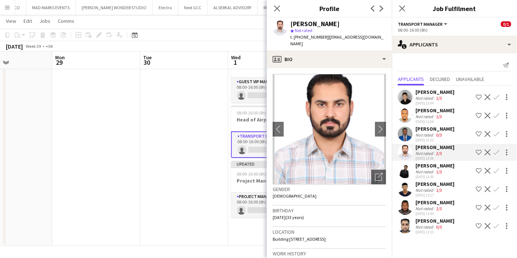
click at [408, 178] on app-user-avatar at bounding box center [404, 170] width 15 height 15
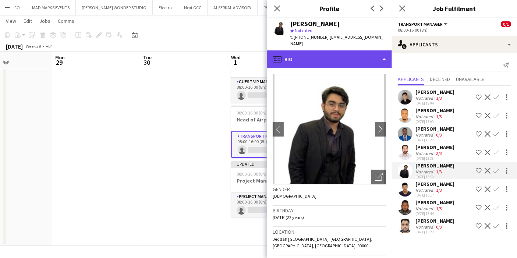
click at [374, 57] on div "profile Bio" at bounding box center [329, 59] width 125 height 18
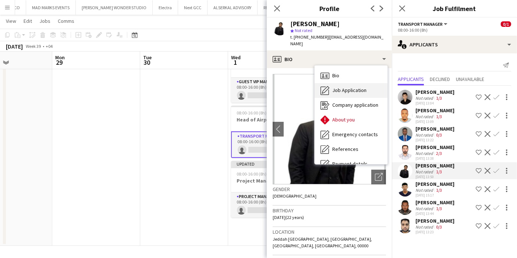
click at [365, 83] on div "Job Application Job Application" at bounding box center [350, 90] width 73 height 15
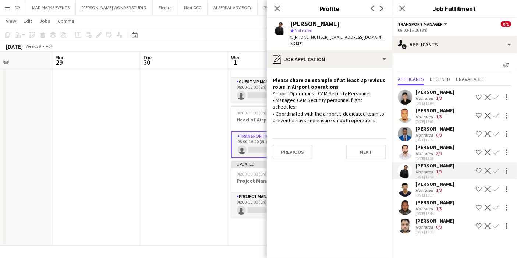
click at [407, 194] on app-user-avatar at bounding box center [404, 189] width 15 height 15
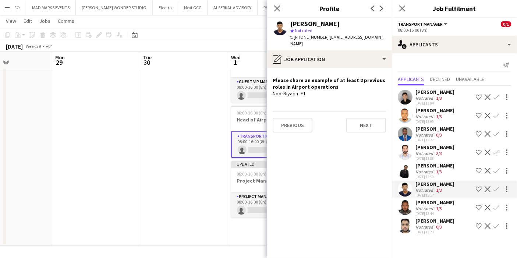
click at [407, 212] on app-user-avatar at bounding box center [404, 207] width 15 height 15
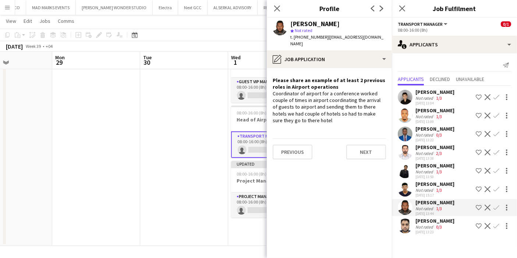
click at [402, 228] on app-user-avatar at bounding box center [404, 225] width 15 height 15
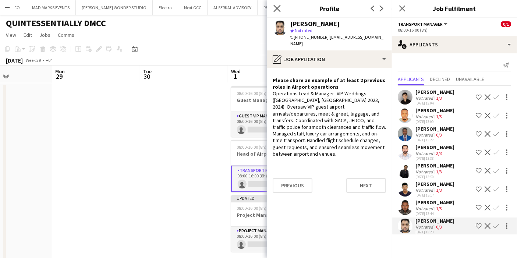
click at [281, 11] on app-icon "Close pop-in" at bounding box center [277, 8] width 11 height 11
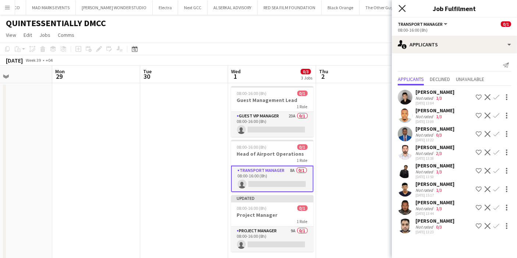
click at [402, 6] on icon "Close pop-in" at bounding box center [401, 8] width 7 height 7
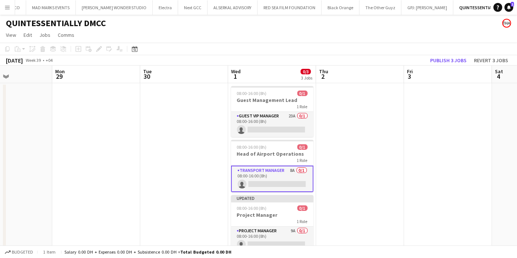
click at [273, 169] on app-card-role "Transport Manager 8A 0/1 08:00-16:00 (8h) single-neutral-actions" at bounding box center [272, 178] width 82 height 26
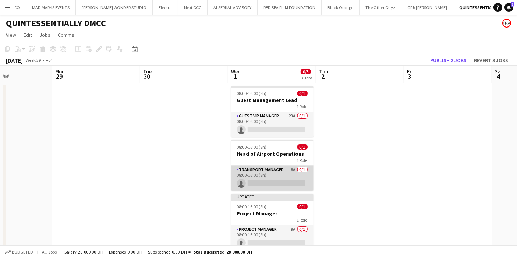
click at [273, 169] on app-card-role "Transport Manager 8A 0/1 08:00-16:00 (8h) single-neutral-actions" at bounding box center [272, 177] width 82 height 25
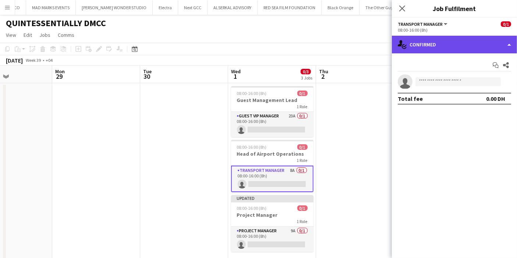
click at [438, 48] on div "single-neutral-actions-check-2 Confirmed" at bounding box center [454, 45] width 125 height 18
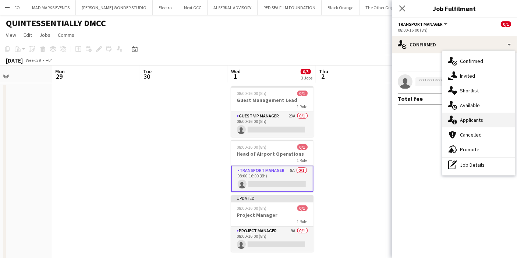
click at [464, 122] on span "Applicants" at bounding box center [471, 120] width 23 height 7
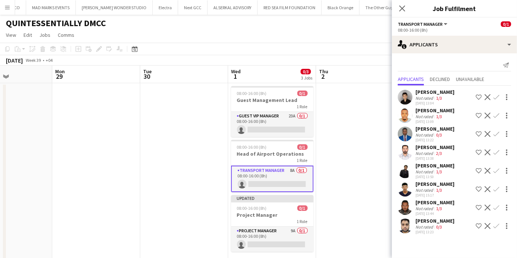
click at [412, 189] on app-user-avatar at bounding box center [404, 189] width 15 height 15
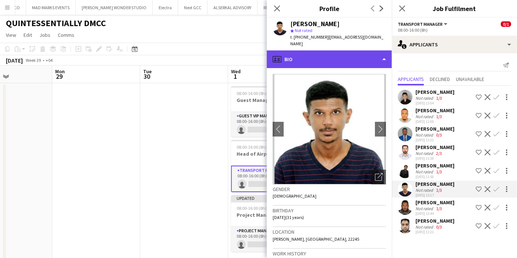
click at [366, 56] on div "profile Bio" at bounding box center [329, 59] width 125 height 18
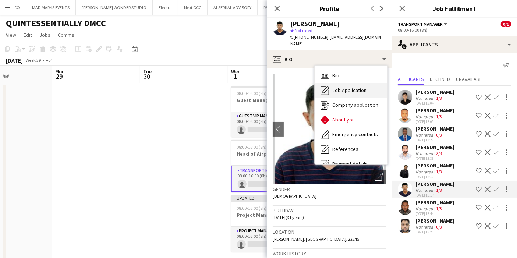
click at [367, 83] on div "Job Application Job Application" at bounding box center [350, 90] width 73 height 15
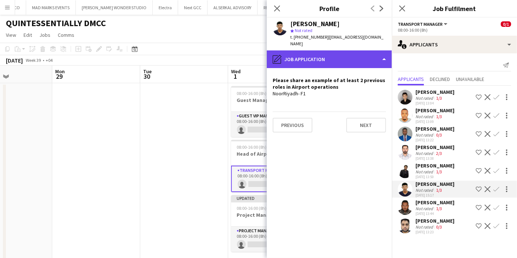
click at [365, 56] on div "pencil4 Job Application" at bounding box center [329, 59] width 125 height 18
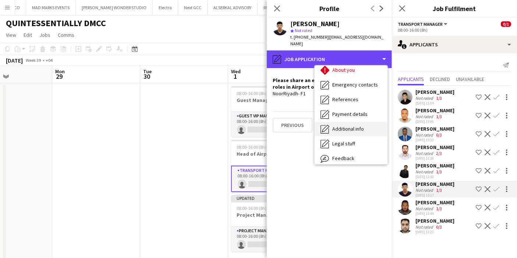
scroll to position [69, 0]
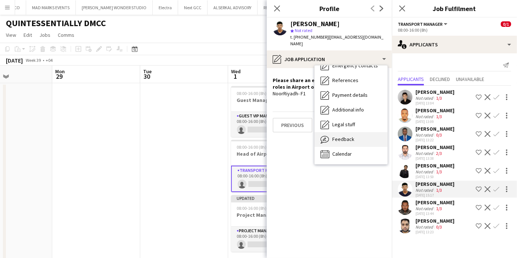
click at [352, 136] on span "Feedback" at bounding box center [343, 139] width 22 height 7
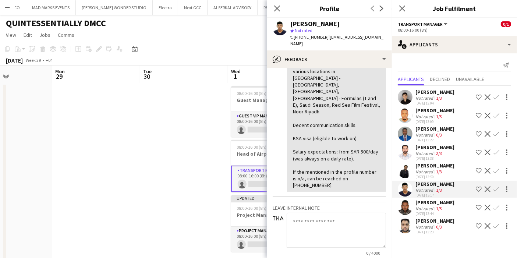
scroll to position [245, 0]
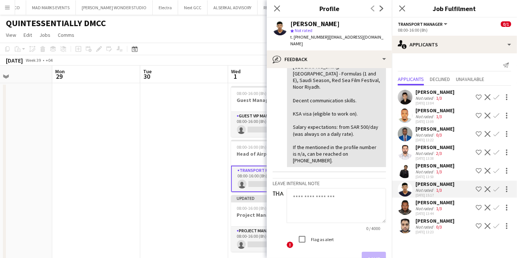
click at [402, 170] on app-user-avatar at bounding box center [404, 170] width 15 height 15
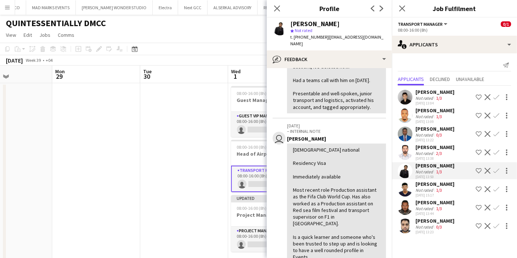
scroll to position [163, 0]
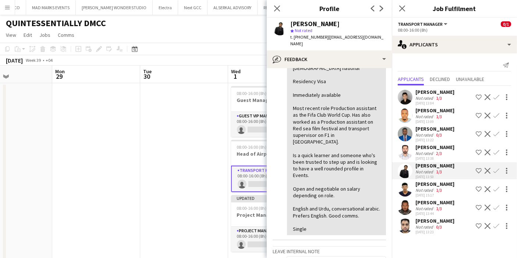
click at [407, 154] on app-user-avatar at bounding box center [404, 152] width 15 height 15
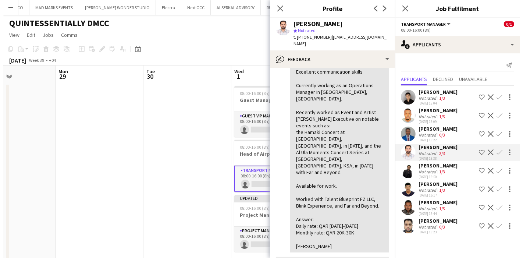
scroll to position [82, 0]
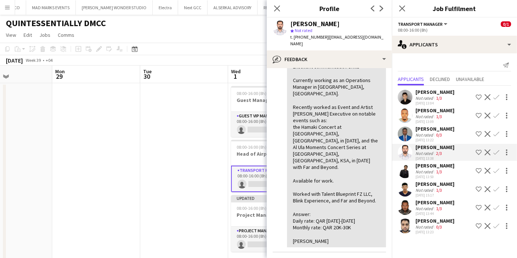
click at [404, 137] on app-user-avatar at bounding box center [404, 133] width 15 height 15
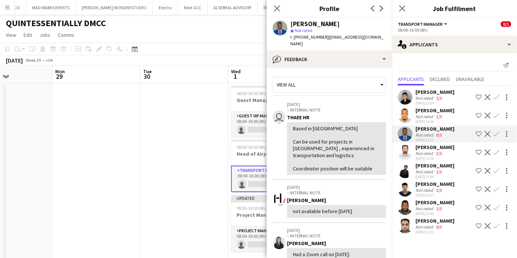
click at [7, 12] on button "Menu" at bounding box center [7, 7] width 15 height 15
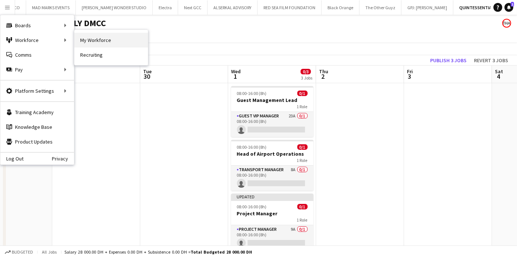
click at [81, 42] on link "My Workforce" at bounding box center [111, 40] width 74 height 15
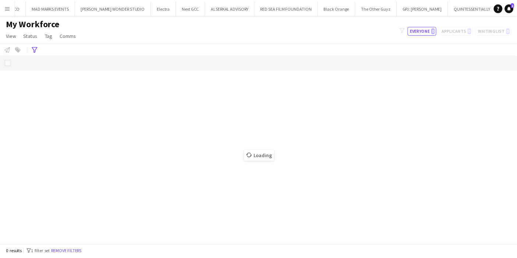
scroll to position [0, 176]
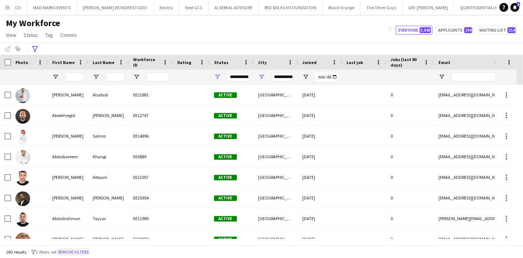
click at [74, 252] on button "Remove filters" at bounding box center [73, 252] width 33 height 8
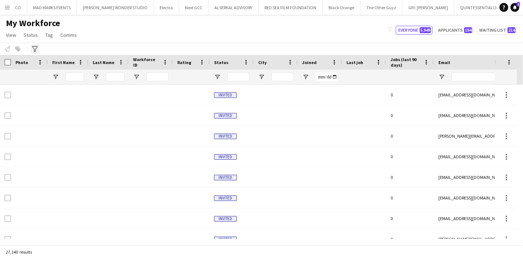
click at [37, 51] on icon "Advanced filters" at bounding box center [35, 49] width 6 height 6
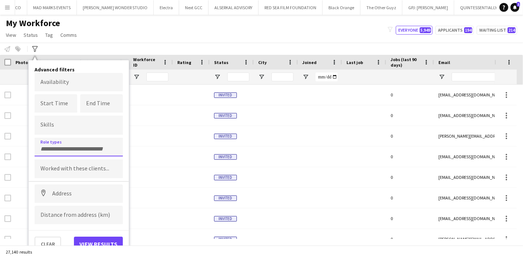
click at [87, 138] on div at bounding box center [79, 147] width 88 height 19
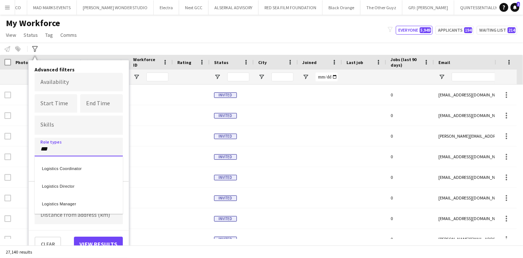
type input "***"
click at [71, 199] on div "Logistics Manager" at bounding box center [79, 203] width 88 height 18
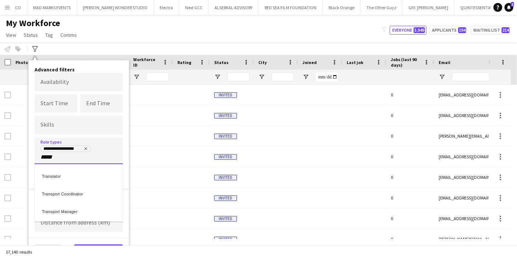
type input "*****"
click at [76, 207] on div "Transport Manager" at bounding box center [79, 210] width 88 height 18
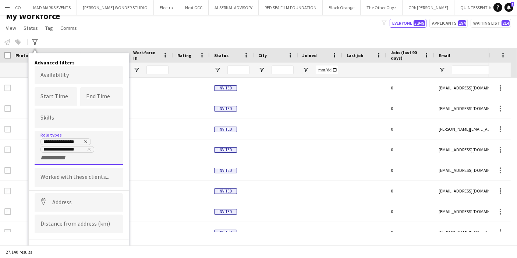
scroll to position [13, 0]
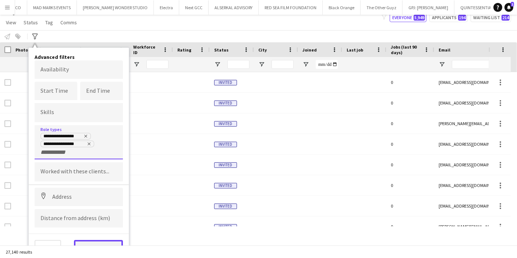
click at [97, 240] on button "View results" at bounding box center [98, 247] width 49 height 15
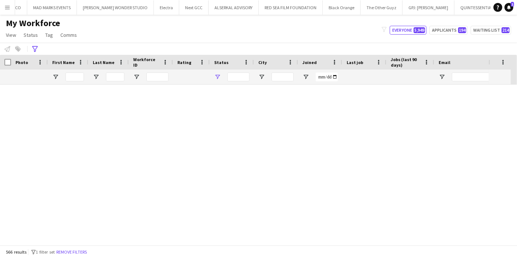
type input "**********"
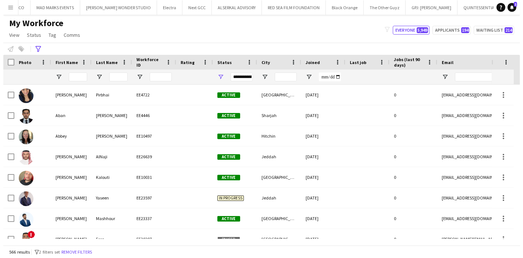
scroll to position [0, 0]
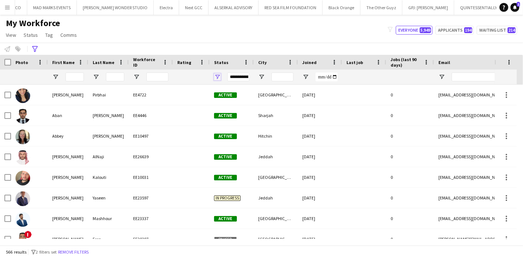
click at [219, 75] on span "Open Filter Menu" at bounding box center [217, 77] width 7 height 7
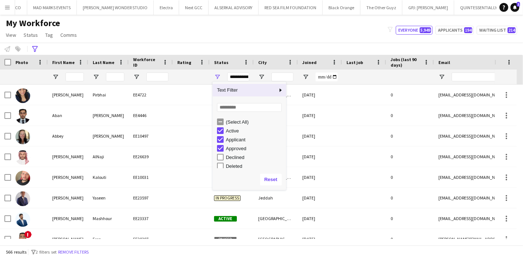
click at [235, 39] on div "My Workforce View Views Default view Julie New view Update view Delete view Edi…" at bounding box center [261, 30] width 523 height 25
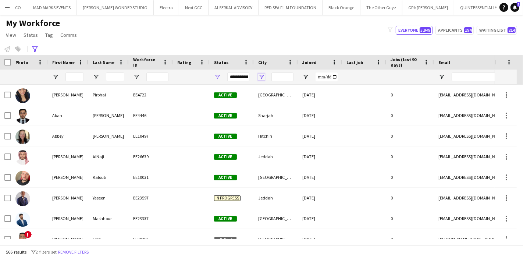
click at [262, 74] on span "Open Filter Menu" at bounding box center [261, 77] width 7 height 7
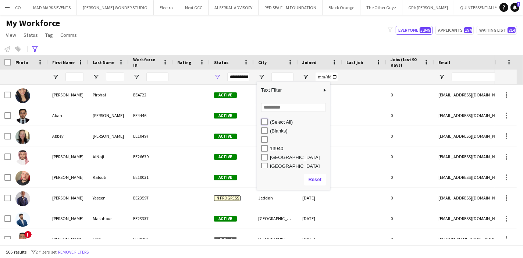
type input "***"
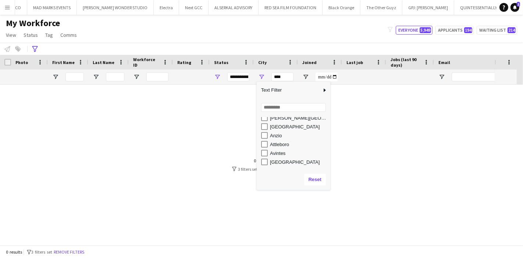
scroll to position [163, 0]
click at [292, 109] on input "Search filter values" at bounding box center [293, 107] width 65 height 9
type input "****"
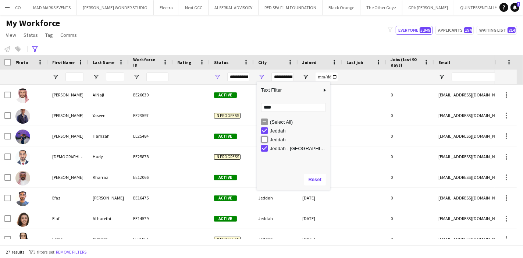
type input "**********"
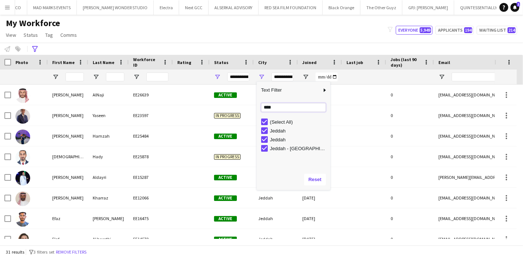
click at [279, 106] on input "****" at bounding box center [293, 107] width 65 height 9
click at [297, 38] on div "My Workforce View Views Default view Julie New view Update view Delete view Edi…" at bounding box center [261, 30] width 523 height 25
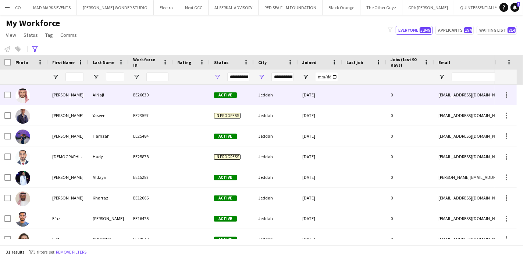
click at [47, 100] on div at bounding box center [29, 95] width 37 height 20
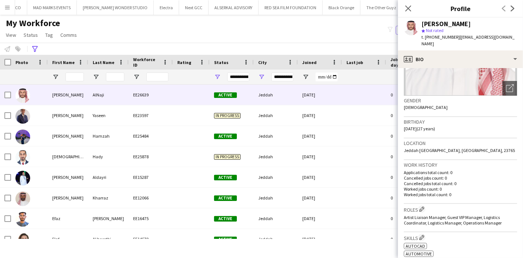
scroll to position [204, 0]
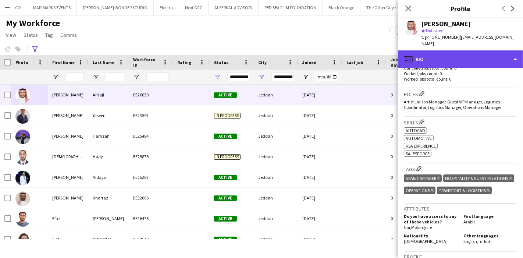
click at [485, 58] on div "profile Bio" at bounding box center [460, 59] width 125 height 18
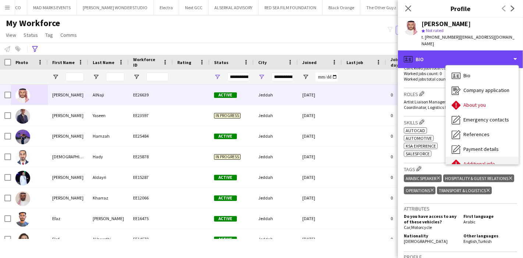
scroll to position [54, 0]
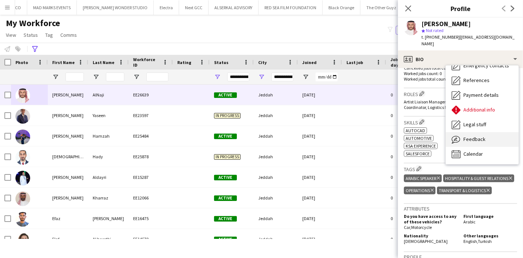
click at [491, 134] on div "Feedback Feedback" at bounding box center [482, 139] width 73 height 15
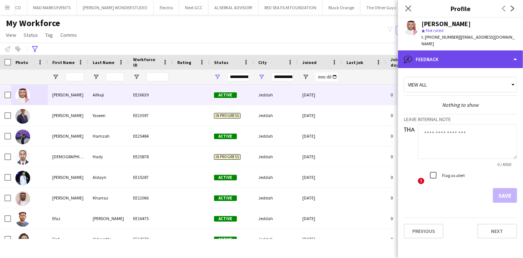
click at [492, 60] on div "bubble-pencil Feedback" at bounding box center [460, 59] width 125 height 18
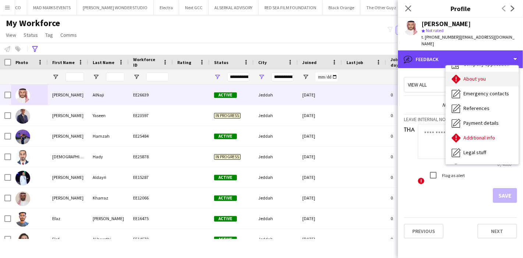
scroll to position [0, 0]
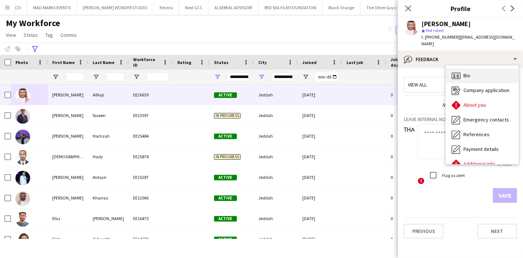
click at [482, 72] on div "Bio Bio" at bounding box center [482, 75] width 73 height 15
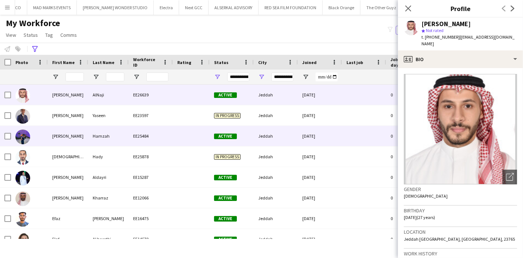
click at [65, 137] on div "Abdulrahman" at bounding box center [68, 136] width 40 height 20
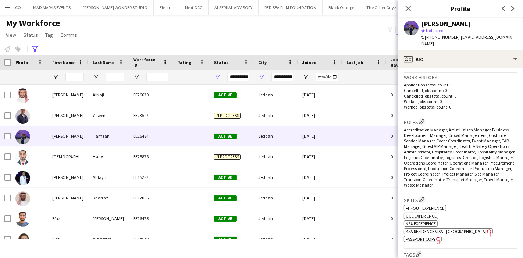
scroll to position [163, 0]
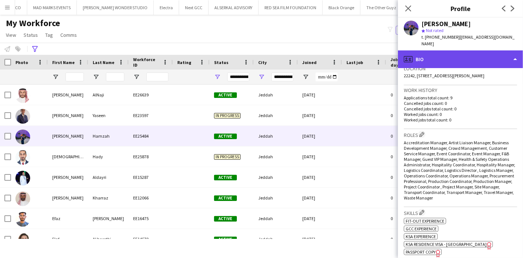
click at [478, 62] on div "profile Bio" at bounding box center [460, 59] width 125 height 18
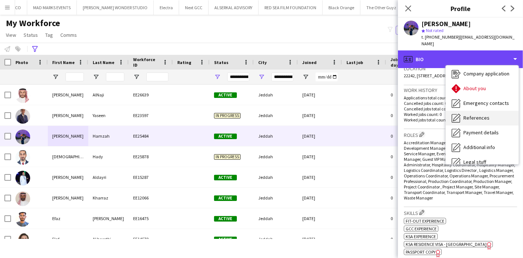
scroll to position [54, 0]
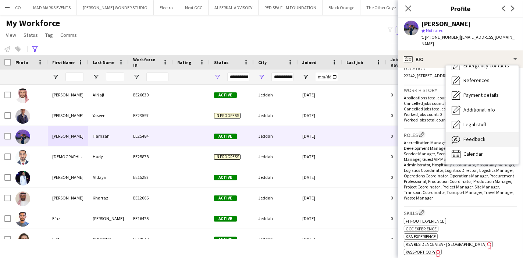
click at [480, 137] on span "Feedback" at bounding box center [474, 139] width 22 height 7
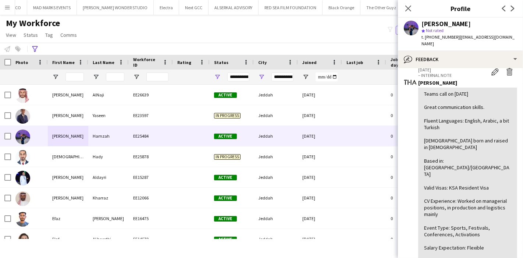
scroll to position [0, 0]
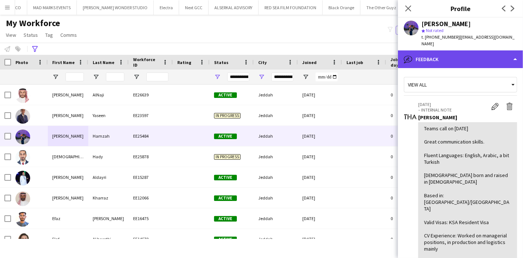
click at [482, 64] on div "bubble-pencil Feedback" at bounding box center [460, 59] width 125 height 18
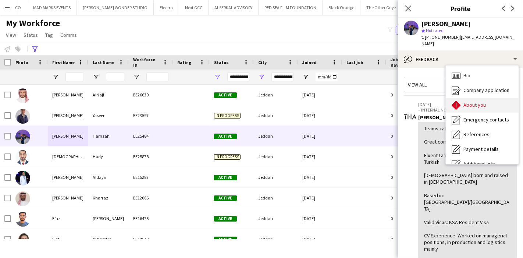
click at [469, 111] on div "About you About you" at bounding box center [482, 105] width 73 height 15
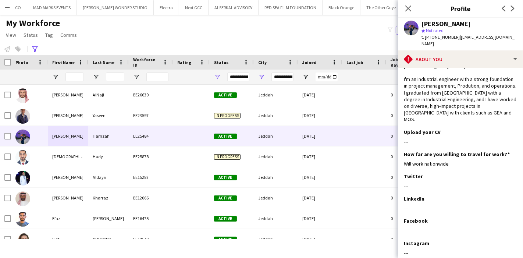
scroll to position [82, 0]
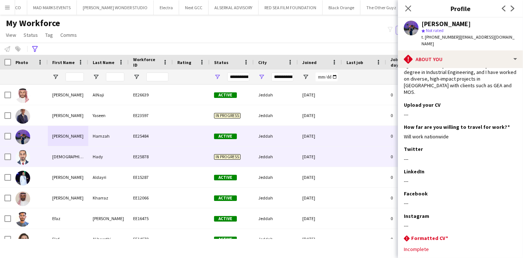
click at [57, 158] on div "Adham" at bounding box center [68, 156] width 40 height 20
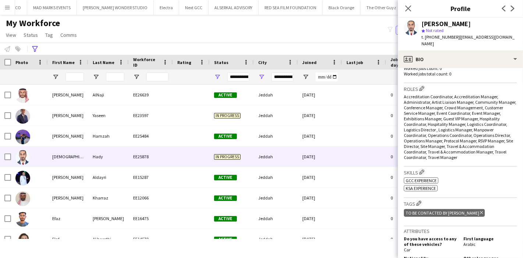
scroll to position [192, 0]
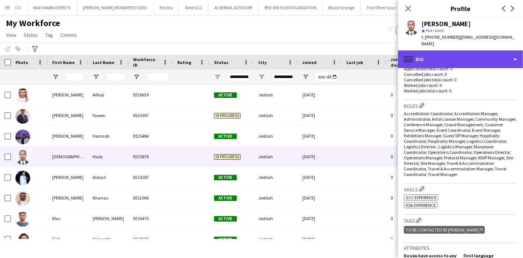
click at [488, 56] on div "profile Bio" at bounding box center [460, 59] width 125 height 18
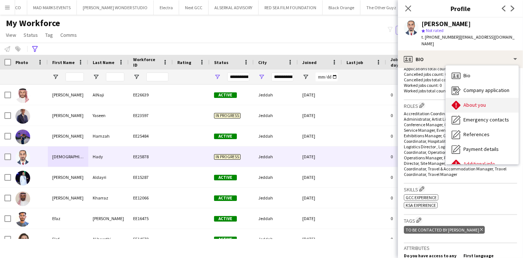
click at [486, 98] on div "About you About you" at bounding box center [482, 105] width 73 height 15
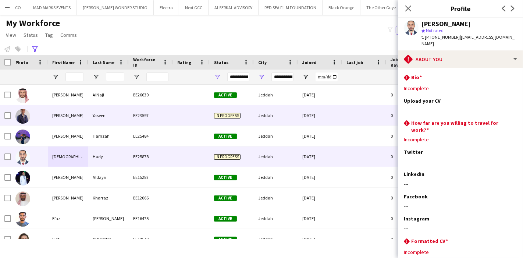
click at [66, 111] on div "Abdelaziz" at bounding box center [68, 115] width 40 height 20
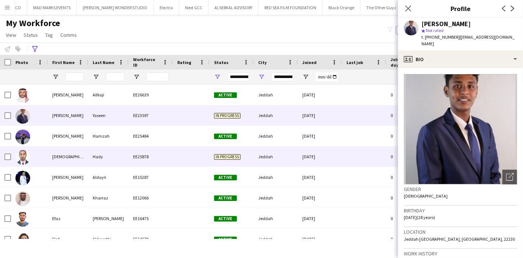
scroll to position [41, 0]
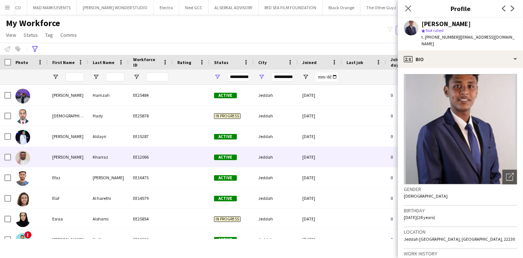
click at [59, 160] on div "Ahmed" at bounding box center [68, 157] width 40 height 20
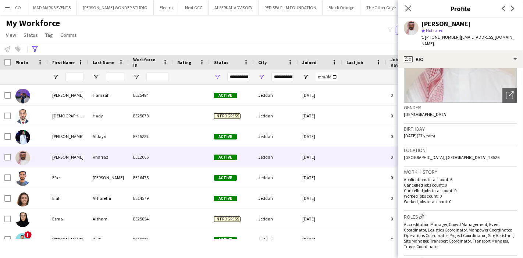
scroll to position [204, 0]
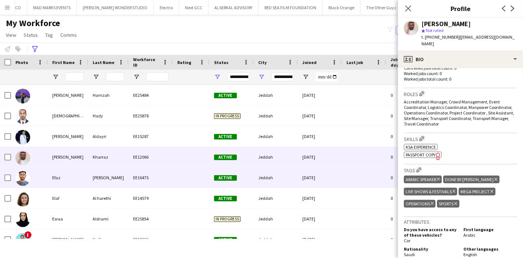
click at [52, 181] on div "Efaz" at bounding box center [68, 177] width 40 height 20
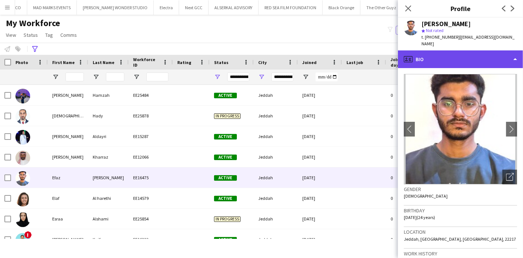
click at [519, 57] on div "profile Bio" at bounding box center [460, 59] width 125 height 18
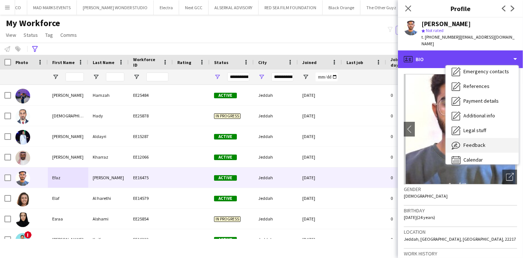
scroll to position [69, 0]
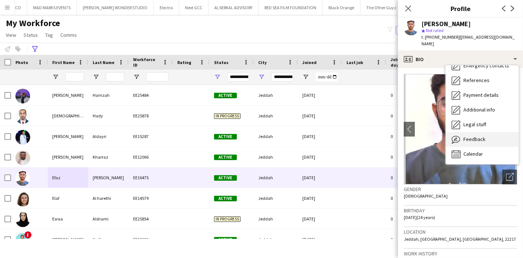
click at [477, 136] on span "Feedback" at bounding box center [474, 139] width 22 height 7
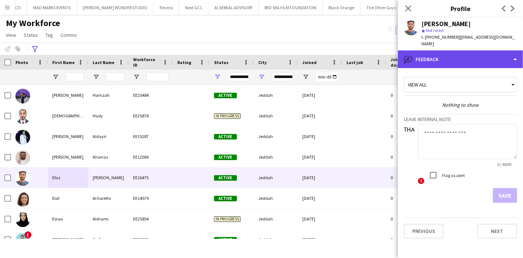
click at [482, 54] on div "bubble-pencil Feedback" at bounding box center [460, 59] width 125 height 18
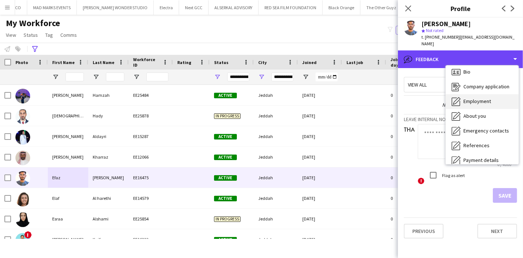
scroll to position [0, 0]
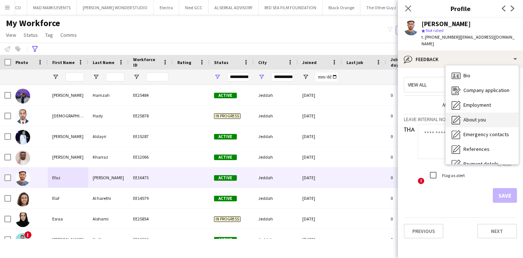
click at [482, 117] on div "About you About you" at bounding box center [482, 120] width 73 height 15
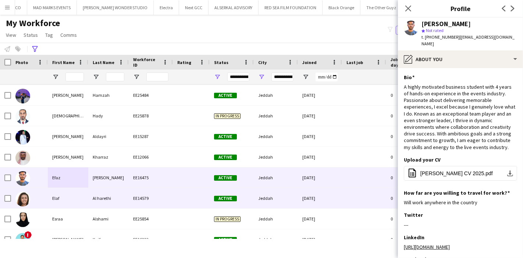
click at [69, 199] on div "Elaf" at bounding box center [68, 198] width 40 height 20
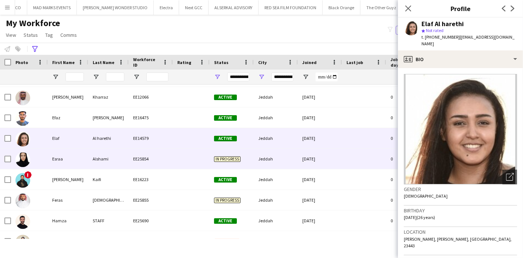
scroll to position [122, 0]
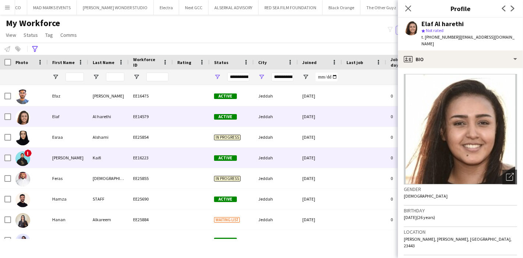
click at [76, 153] on div "Eyad" at bounding box center [68, 157] width 40 height 20
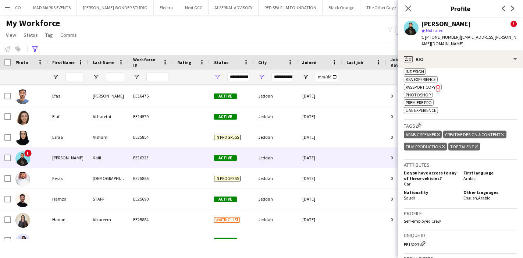
scroll to position [572, 0]
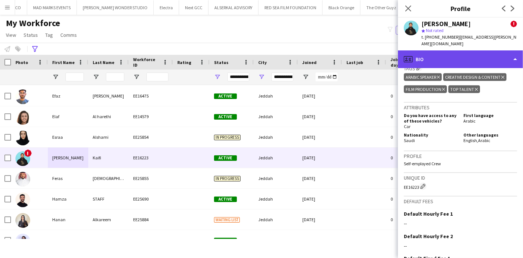
click at [479, 50] on div "profile Bio" at bounding box center [460, 59] width 125 height 18
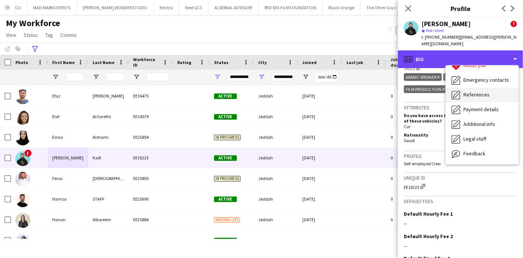
scroll to position [54, 0]
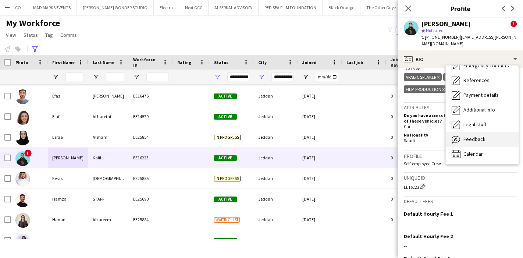
click at [487, 132] on div "Feedback Feedback" at bounding box center [482, 139] width 73 height 15
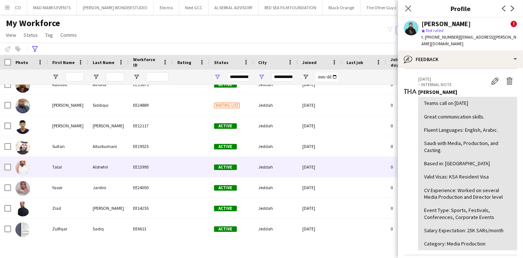
scroll to position [484, 0]
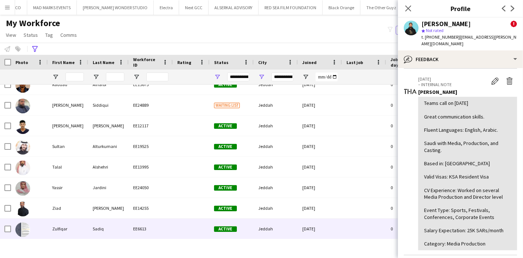
click at [72, 226] on div "Zulfiqar" at bounding box center [68, 228] width 40 height 20
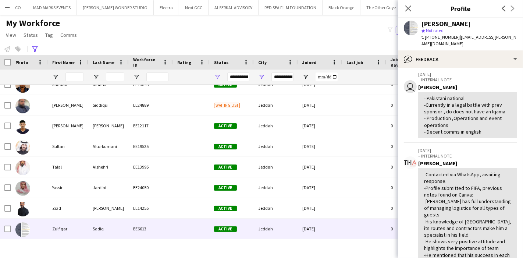
scroll to position [0, 0]
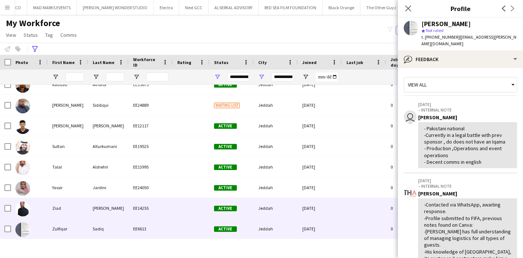
click at [75, 210] on div "Ziad" at bounding box center [68, 208] width 40 height 20
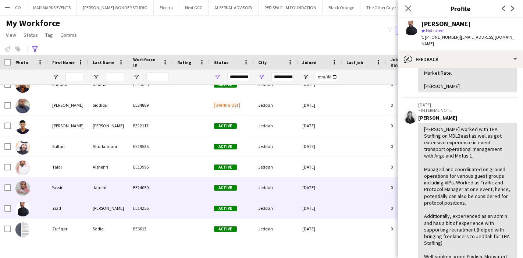
click at [87, 189] on div "Yassir" at bounding box center [68, 187] width 40 height 20
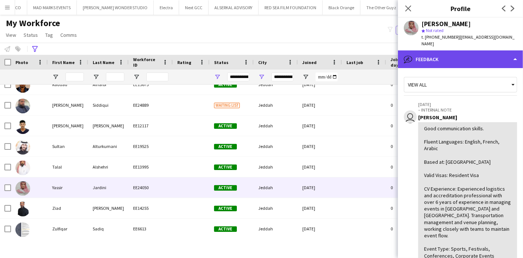
click at [492, 50] on div "bubble-pencil Feedback" at bounding box center [460, 59] width 125 height 18
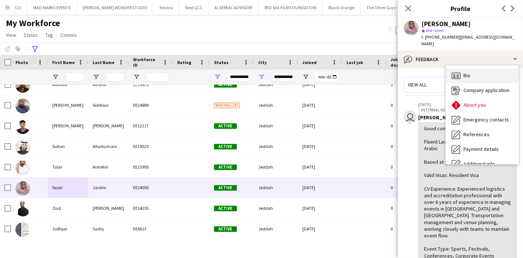
click at [477, 69] on div "Bio Bio" at bounding box center [482, 75] width 73 height 15
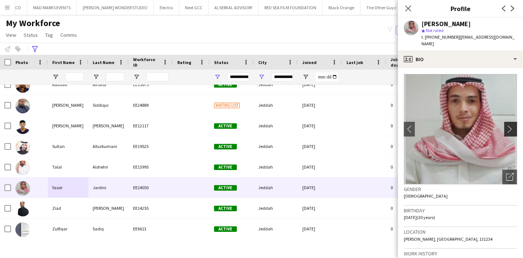
click at [506, 125] on app-icon "chevron-right" at bounding box center [511, 129] width 11 height 8
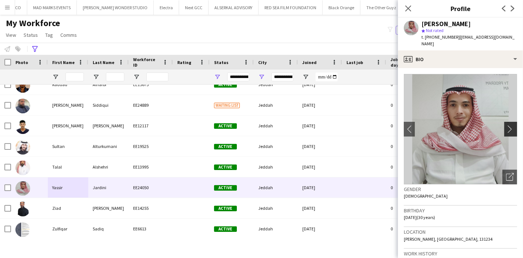
click at [506, 125] on app-icon "chevron-right" at bounding box center [511, 129] width 11 height 8
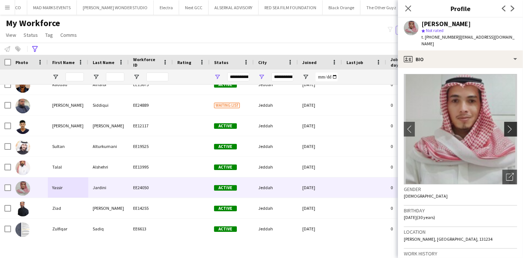
click at [506, 125] on app-icon "chevron-right" at bounding box center [511, 129] width 11 height 8
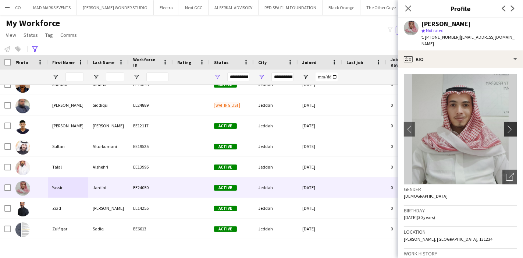
click at [506, 125] on app-icon "chevron-right" at bounding box center [511, 129] width 11 height 8
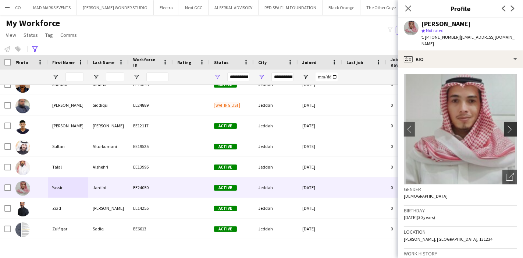
click at [506, 125] on app-icon "chevron-right" at bounding box center [511, 129] width 11 height 8
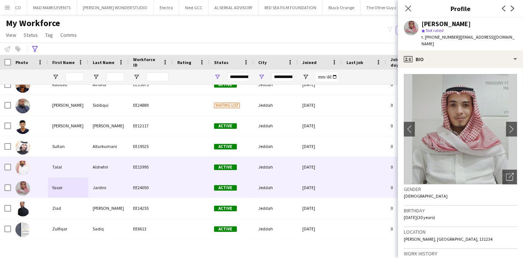
click at [64, 168] on div "Talal" at bounding box center [68, 167] width 40 height 20
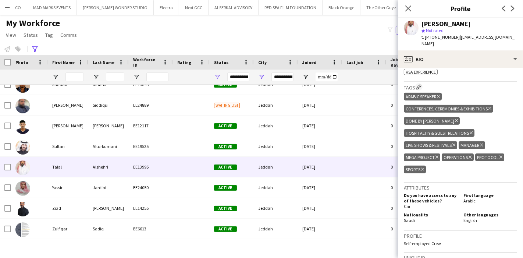
scroll to position [326, 0]
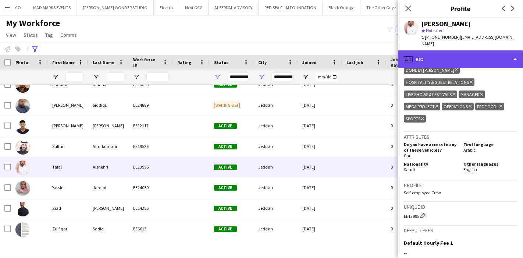
click at [493, 56] on div "profile Bio" at bounding box center [460, 59] width 125 height 18
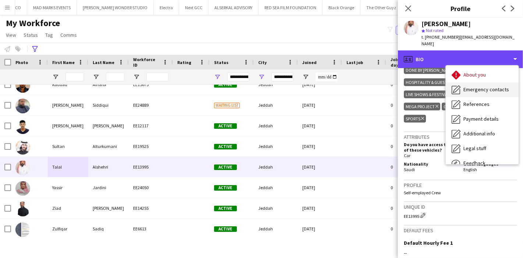
scroll to position [54, 0]
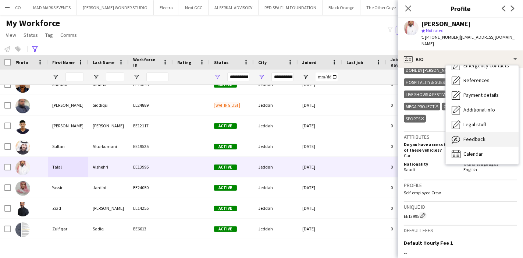
click at [495, 132] on div "Feedback Feedback" at bounding box center [482, 139] width 73 height 15
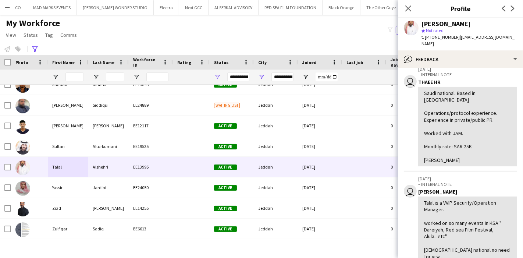
scroll to position [0, 0]
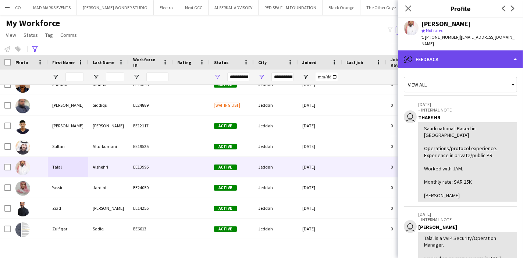
click at [479, 58] on div "bubble-pencil Feedback" at bounding box center [460, 59] width 125 height 18
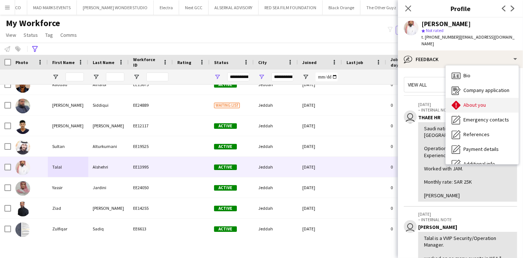
click at [486, 98] on div "About you About you" at bounding box center [482, 105] width 73 height 15
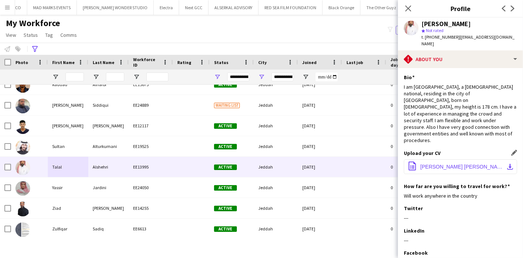
click at [507, 164] on app-icon "download-bottom" at bounding box center [510, 167] width 6 height 6
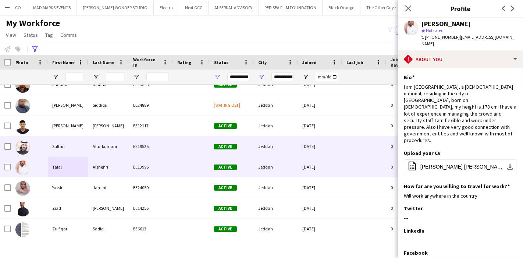
drag, startPoint x: 37, startPoint y: 145, endPoint x: 339, endPoint y: 94, distance: 306.7
click at [37, 144] on div at bounding box center [29, 146] width 37 height 20
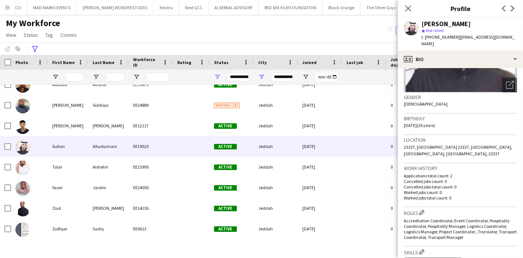
scroll to position [204, 0]
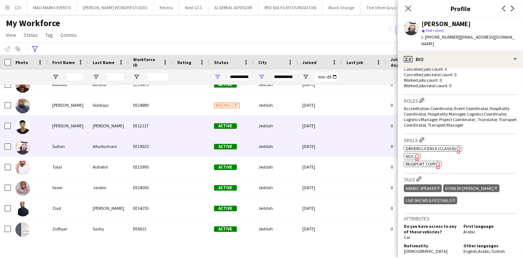
click at [69, 125] on div "Saleh" at bounding box center [68, 125] width 40 height 20
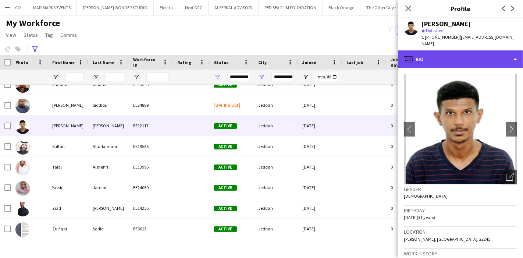
click at [490, 57] on div "profile Bio" at bounding box center [460, 59] width 125 height 18
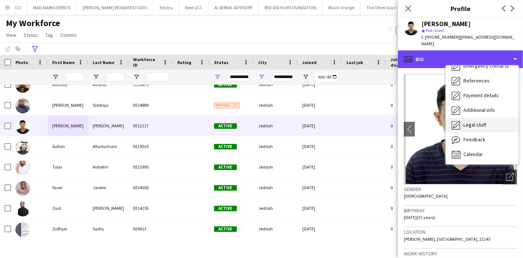
scroll to position [54, 0]
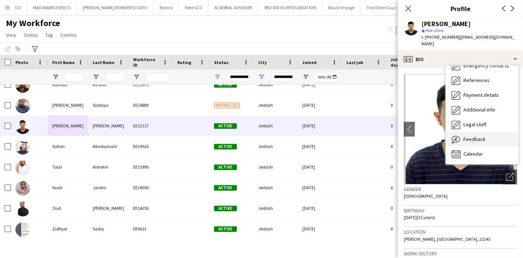
click at [486, 132] on div "Feedback Feedback" at bounding box center [482, 139] width 73 height 15
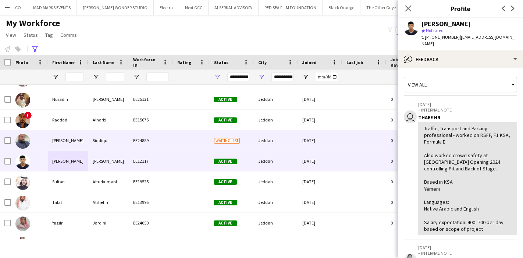
scroll to position [443, 0]
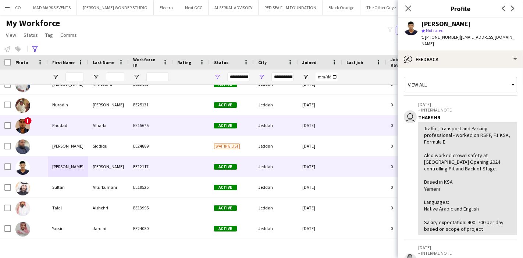
click at [66, 131] on div "Raddad" at bounding box center [68, 125] width 40 height 20
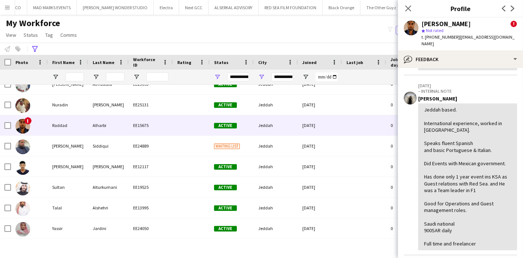
scroll to position [0, 0]
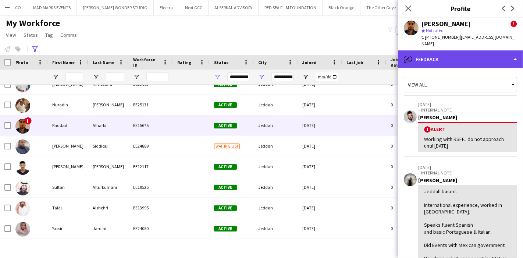
click at [486, 52] on div "bubble-pencil Feedback" at bounding box center [460, 59] width 125 height 18
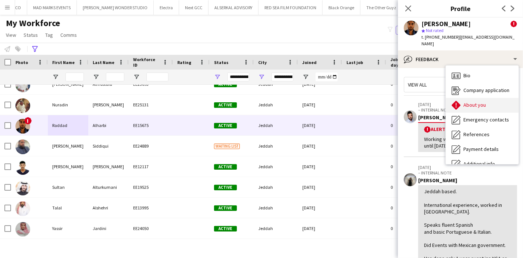
click at [490, 98] on div "About you About you" at bounding box center [482, 105] width 73 height 15
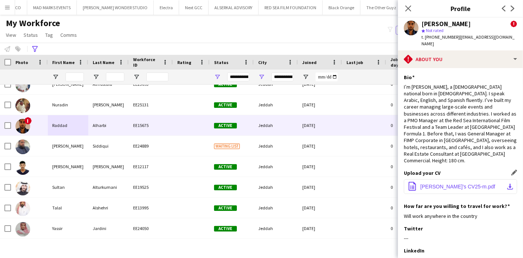
click at [507, 183] on app-icon "download-bottom" at bounding box center [510, 186] width 6 height 6
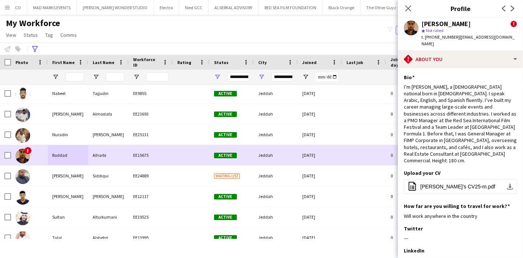
scroll to position [402, 0]
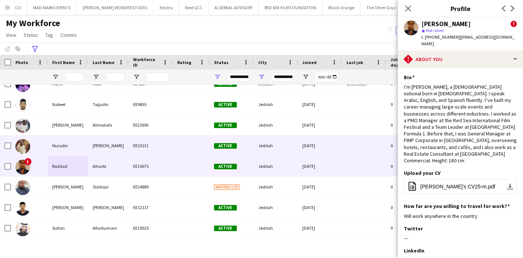
click at [67, 147] on div "Nuradin" at bounding box center [68, 145] width 40 height 20
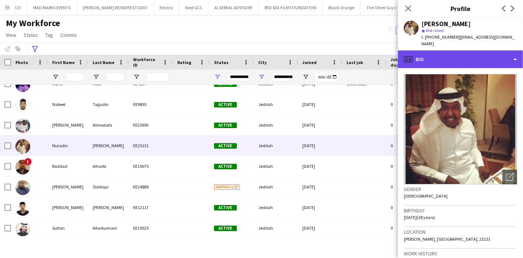
click at [478, 56] on div "profile Bio" at bounding box center [460, 59] width 125 height 18
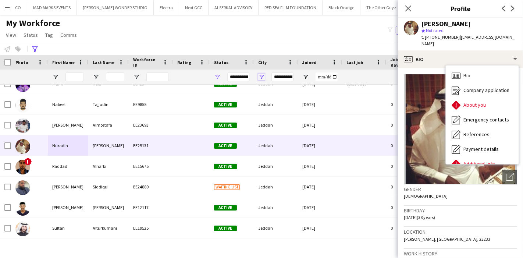
click at [262, 76] on span "Open Filter Menu" at bounding box center [261, 77] width 7 height 7
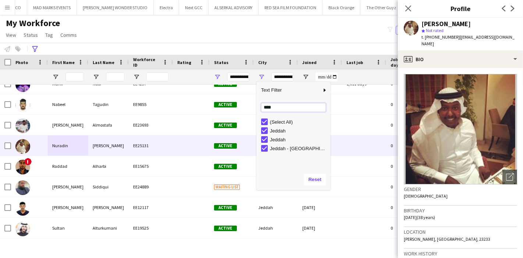
click at [292, 109] on input "****" at bounding box center [293, 107] width 65 height 9
type input "******"
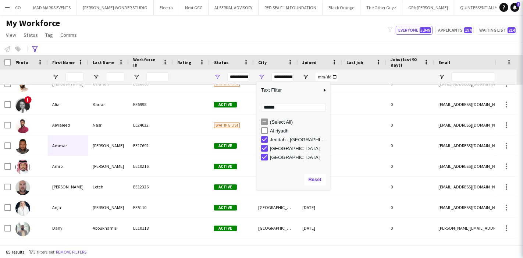
type input "**********"
click at [312, 31] on div "My Workforce View Views Default view Julie New view Update view Delete view Edi…" at bounding box center [261, 30] width 523 height 25
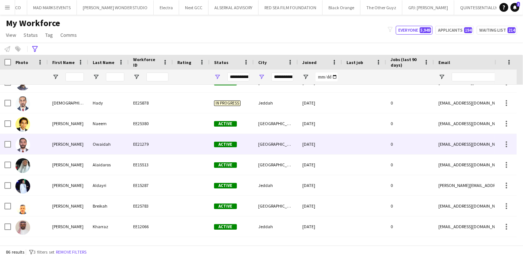
scroll to position [0, 0]
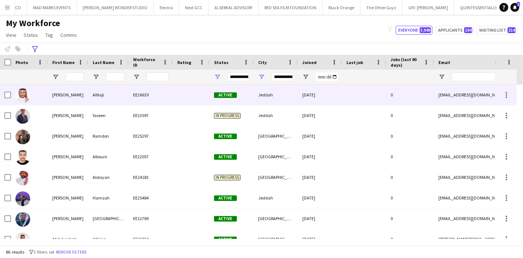
click at [51, 98] on div "Abdallah" at bounding box center [68, 95] width 40 height 20
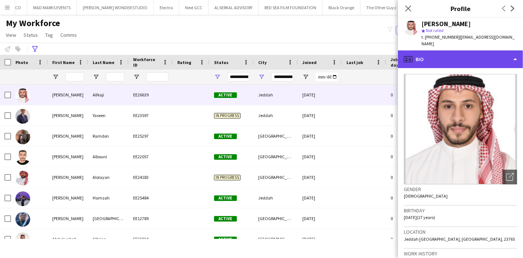
click at [501, 52] on div "profile Bio" at bounding box center [460, 59] width 125 height 18
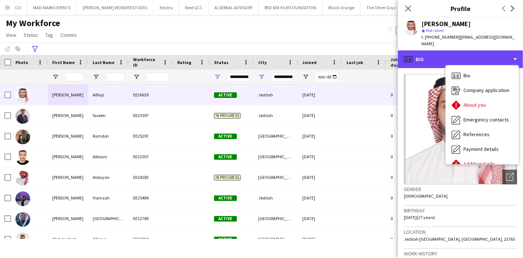
scroll to position [54, 0]
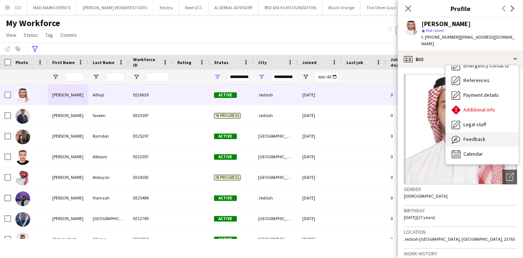
click at [479, 136] on span "Feedback" at bounding box center [474, 139] width 22 height 7
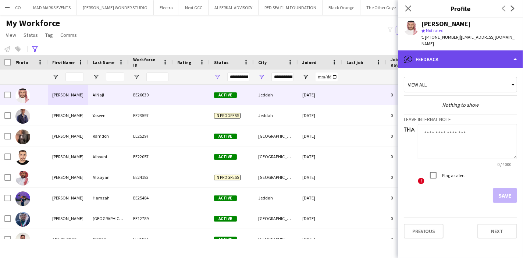
click at [492, 55] on div "bubble-pencil Feedback" at bounding box center [460, 59] width 125 height 18
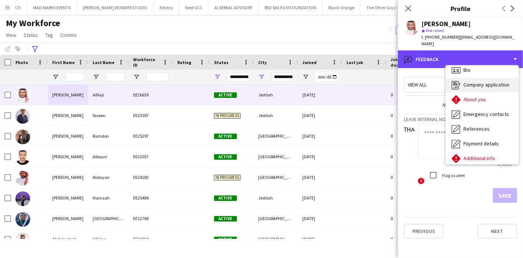
scroll to position [0, 0]
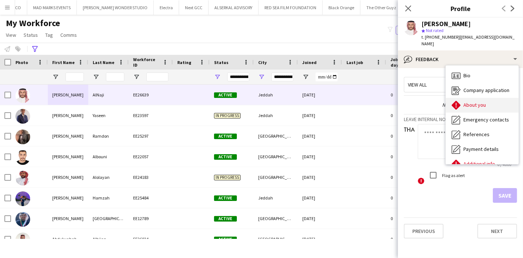
click at [492, 98] on div "About you About you" at bounding box center [482, 105] width 73 height 15
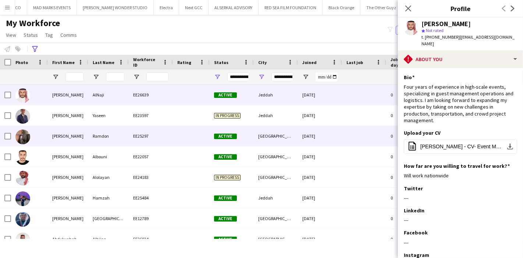
click at [70, 139] on div "Abduljalil" at bounding box center [68, 136] width 40 height 20
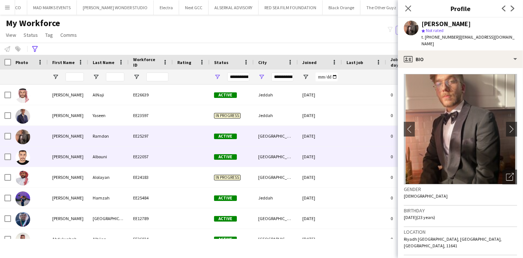
click at [56, 156] on div "Abdullah" at bounding box center [68, 156] width 40 height 20
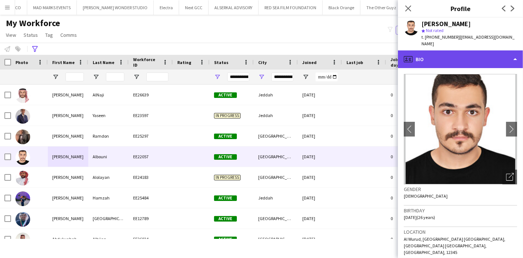
click at [475, 50] on div "profile Bio" at bounding box center [460, 59] width 125 height 18
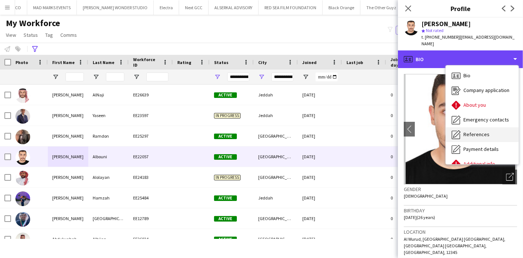
scroll to position [54, 0]
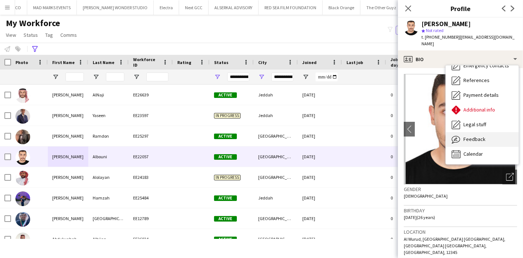
click at [481, 136] on span "Feedback" at bounding box center [474, 139] width 22 height 7
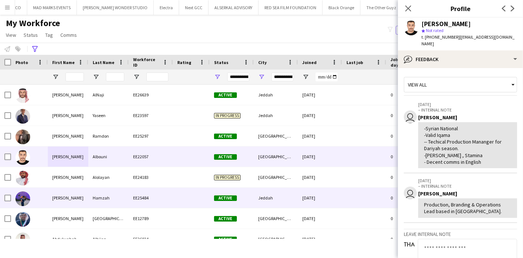
click at [51, 201] on div "Abdulrahman" at bounding box center [68, 198] width 40 height 20
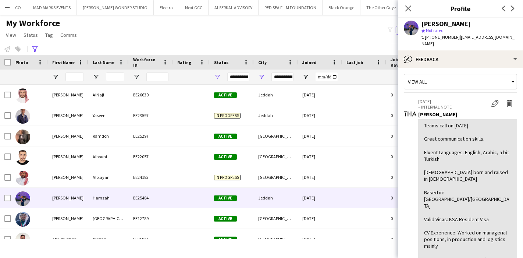
scroll to position [0, 0]
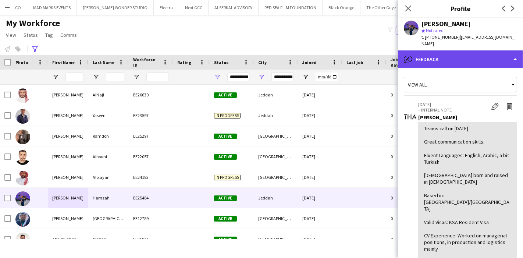
click at [484, 60] on div "bubble-pencil Feedback" at bounding box center [460, 59] width 125 height 18
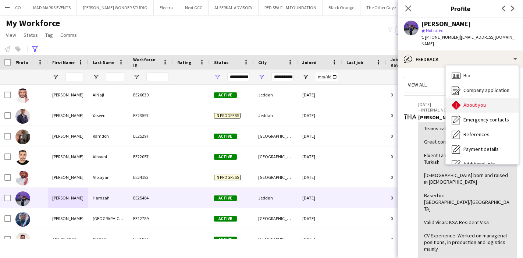
click at [488, 103] on div "About you About you" at bounding box center [482, 105] width 73 height 15
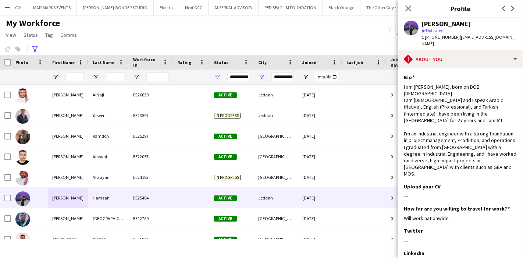
click at [413, 26] on app-user-avatar at bounding box center [411, 28] width 15 height 15
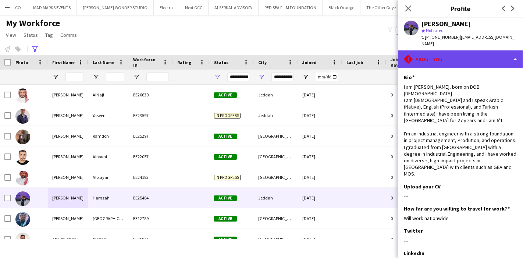
click at [461, 57] on div "rhombus-alert About you" at bounding box center [460, 59] width 125 height 18
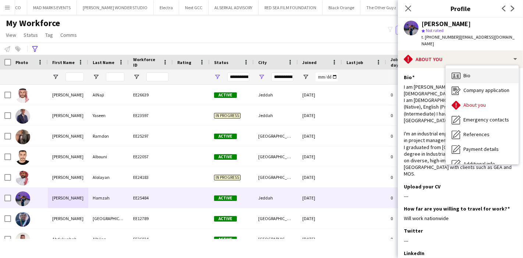
click at [468, 72] on div "Bio Bio" at bounding box center [482, 75] width 73 height 15
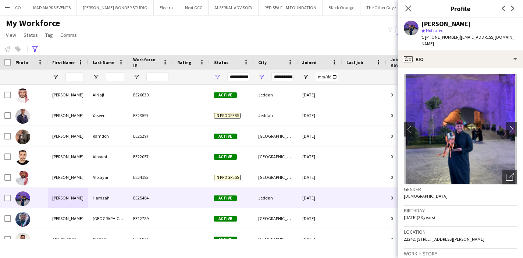
click at [484, 127] on img at bounding box center [460, 129] width 113 height 110
click at [506, 129] on app-icon "chevron-right" at bounding box center [511, 129] width 11 height 8
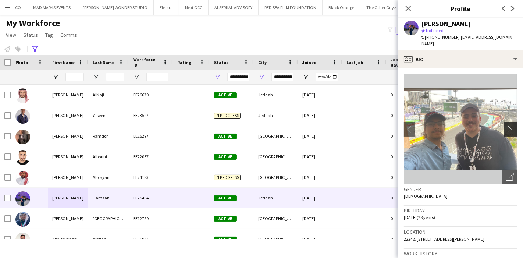
click at [506, 129] on app-icon "chevron-right" at bounding box center [511, 129] width 11 height 8
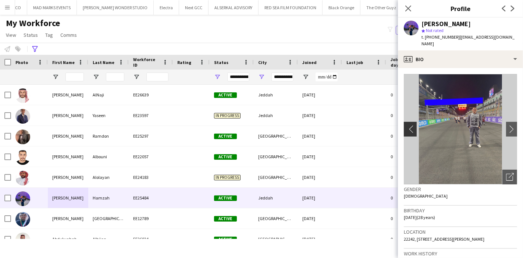
click at [413, 128] on app-icon "chevron-left" at bounding box center [409, 129] width 11 height 8
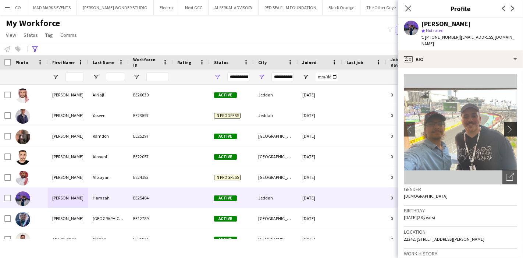
click at [506, 129] on app-icon "chevron-right" at bounding box center [511, 129] width 11 height 8
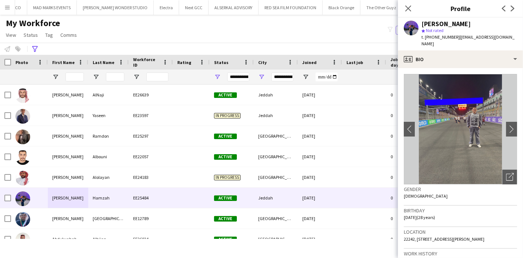
click at [471, 121] on img at bounding box center [460, 129] width 113 height 110
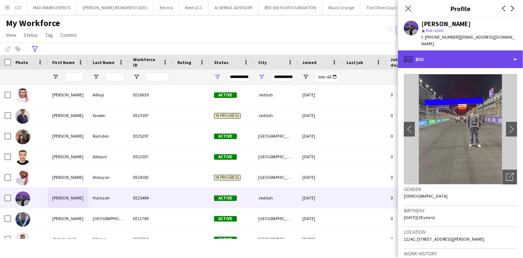
click at [488, 57] on div "profile Bio" at bounding box center [460, 59] width 125 height 18
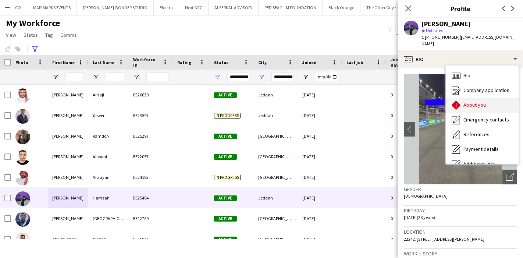
click at [490, 101] on div "About you About you" at bounding box center [482, 105] width 73 height 15
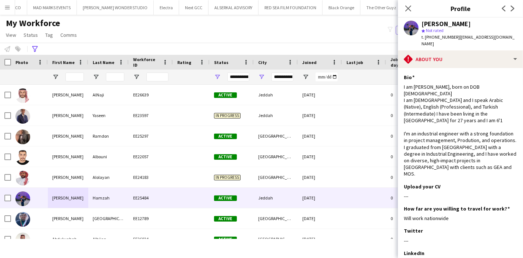
drag, startPoint x: 422, startPoint y: 23, endPoint x: 485, endPoint y: 25, distance: 63.3
click at [471, 25] on div "Abdulrahman Hamzah" at bounding box center [445, 24] width 49 height 7
copy div "Abdulrahman Hamzah"
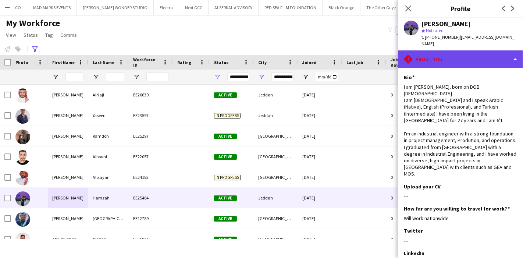
click at [478, 63] on div "rhombus-alert About you" at bounding box center [460, 59] width 125 height 18
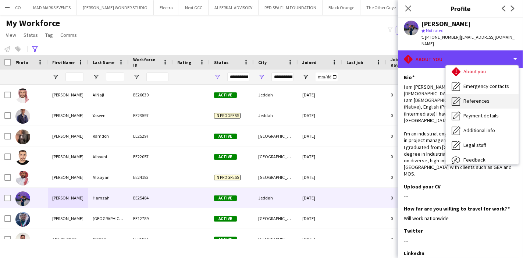
scroll to position [54, 0]
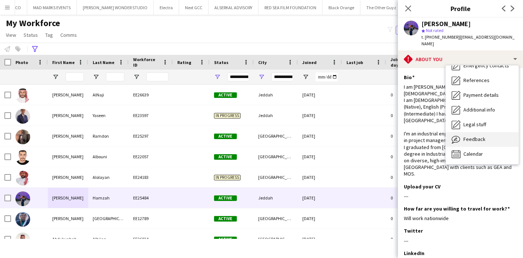
click at [484, 138] on div "Feedback Feedback" at bounding box center [482, 139] width 73 height 15
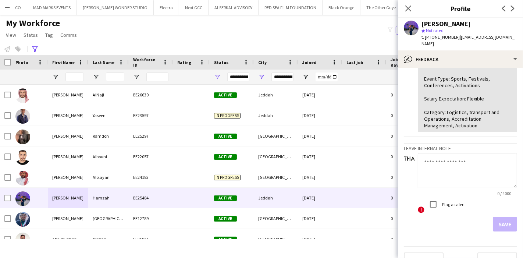
scroll to position [0, 0]
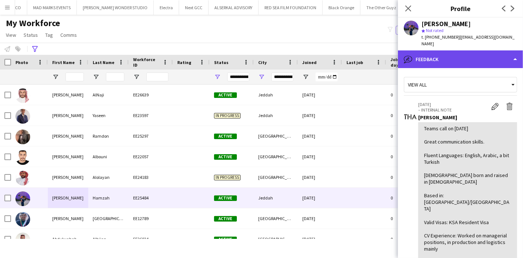
click at [497, 63] on div "bubble-pencil Feedback" at bounding box center [460, 59] width 125 height 18
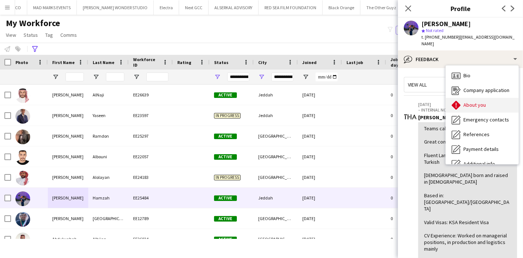
click at [482, 107] on span "About you" at bounding box center [474, 104] width 22 height 7
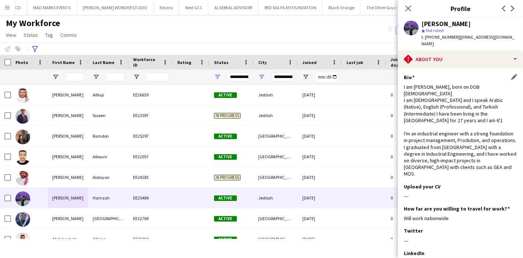
drag, startPoint x: 421, startPoint y: 137, endPoint x: 500, endPoint y: 148, distance: 80.1
click at [500, 148] on div "I am Abdulrahman Hamza, born on DOB 25/8/1997 I am Egyptian and I speak Arabic …" at bounding box center [460, 130] width 113 height 94
click at [481, 169] on div "I am Abdulrahman Hamza, born on DOB 25/8/1997 I am Egyptian and I speak Arabic …" at bounding box center [460, 130] width 113 height 94
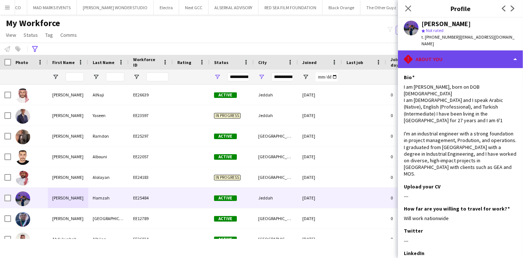
click at [497, 61] on div "rhombus-alert About you" at bounding box center [460, 59] width 125 height 18
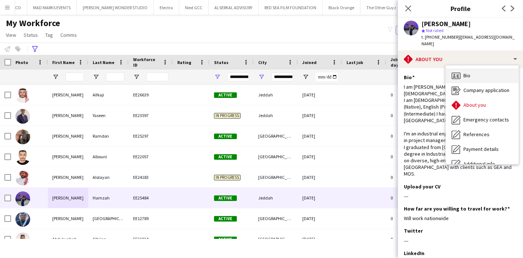
click at [489, 76] on div "Bio Bio" at bounding box center [482, 75] width 73 height 15
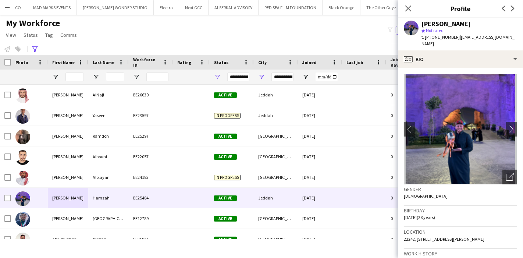
drag, startPoint x: 424, startPoint y: 37, endPoint x: 452, endPoint y: 37, distance: 28.3
click at [452, 37] on span "t. +966559212014" at bounding box center [440, 37] width 38 height 6
copy span "+966559212014"
drag, startPoint x: 422, startPoint y: 21, endPoint x: 506, endPoint y: 22, distance: 84.6
click at [506, 22] on div "Abdulrahman Hamzah" at bounding box center [469, 24] width 96 height 7
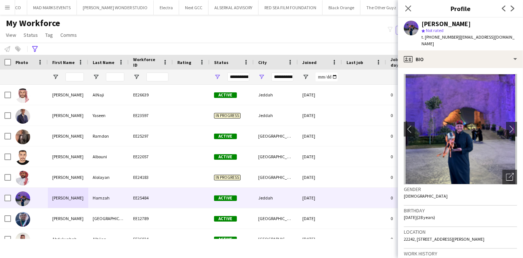
click at [506, 22] on div "Abdulrahman Hamzah" at bounding box center [469, 24] width 96 height 7
drag, startPoint x: 422, startPoint y: 24, endPoint x: 494, endPoint y: 23, distance: 72.1
click at [494, 23] on div "Abdulrahman Hamzah" at bounding box center [469, 24] width 96 height 7
copy div "Abdulrahman Hamzah"
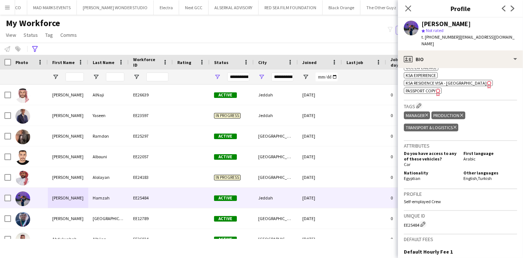
scroll to position [368, 0]
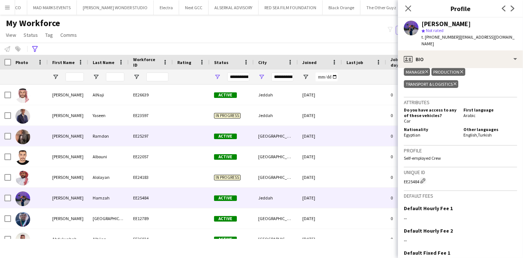
click at [91, 137] on div "Ramdon" at bounding box center [108, 136] width 40 height 20
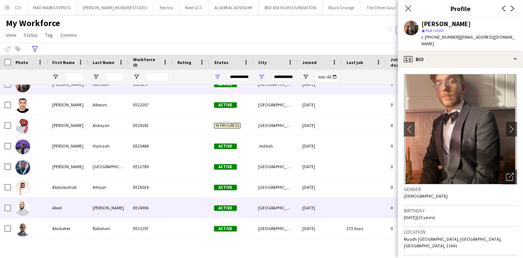
scroll to position [82, 0]
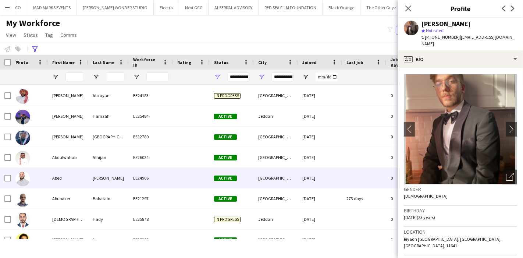
click at [84, 181] on div "Abed" at bounding box center [68, 178] width 40 height 20
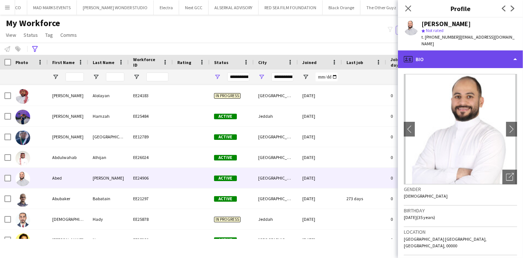
click at [471, 56] on div "profile Bio" at bounding box center [460, 59] width 125 height 18
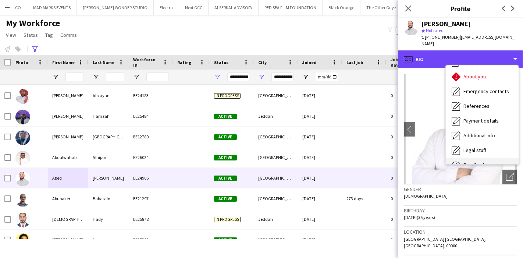
scroll to position [54, 0]
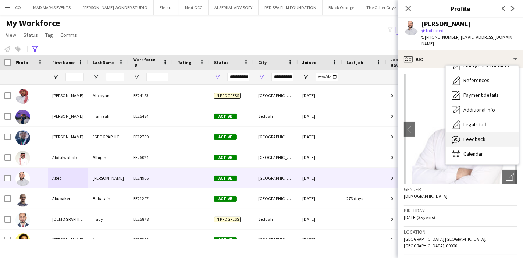
click at [490, 132] on div "Feedback Feedback" at bounding box center [482, 139] width 73 height 15
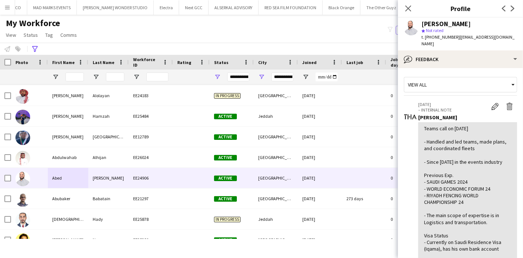
scroll to position [41, 0]
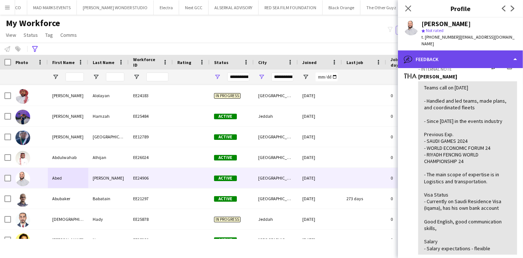
click at [484, 50] on div "bubble-pencil Feedback" at bounding box center [460, 59] width 125 height 18
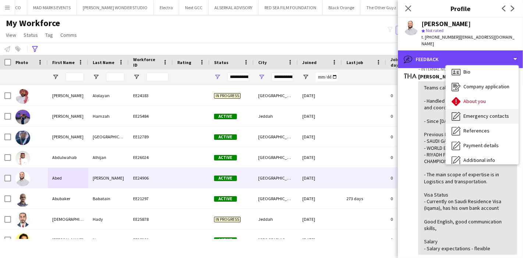
scroll to position [0, 0]
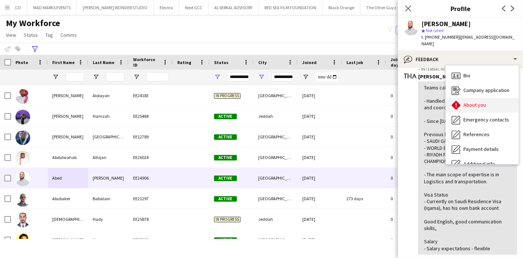
click at [485, 101] on div "About you About you" at bounding box center [482, 105] width 73 height 15
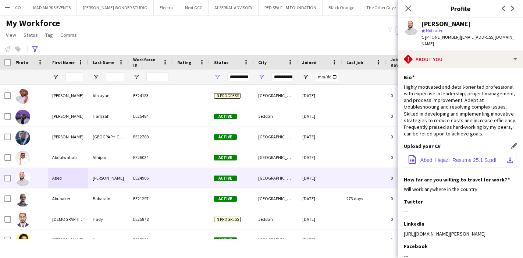
click at [507, 157] on app-icon "download-bottom" at bounding box center [510, 160] width 6 height 6
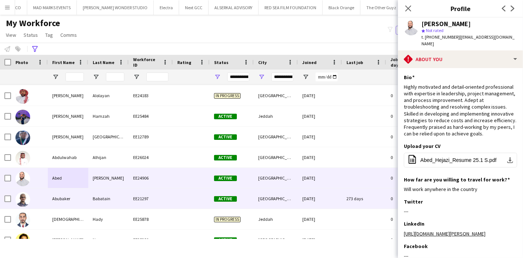
click at [60, 197] on div "Abubaker" at bounding box center [68, 198] width 40 height 20
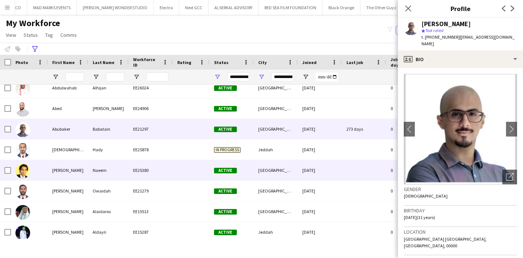
scroll to position [163, 0]
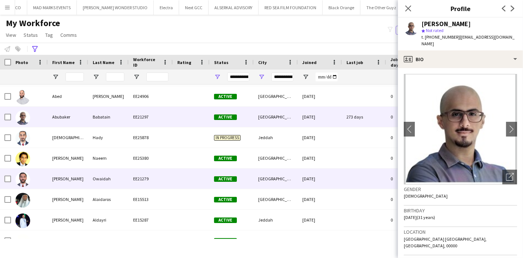
click at [67, 175] on div "Ahmad" at bounding box center [68, 178] width 40 height 20
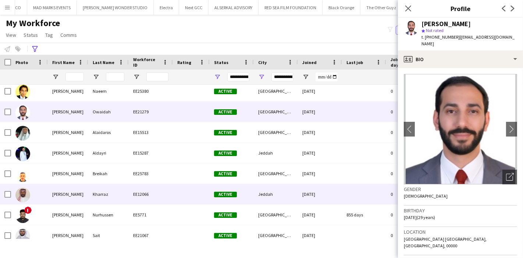
scroll to position [245, 0]
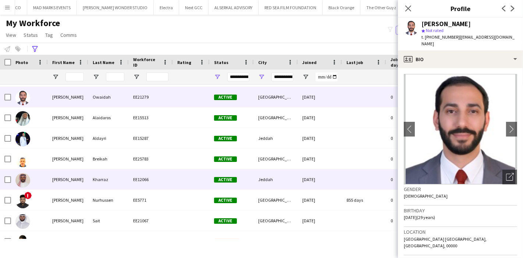
click at [78, 179] on div "Ahmed" at bounding box center [68, 179] width 40 height 20
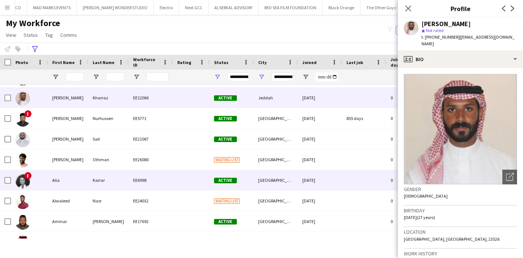
scroll to position [368, 0]
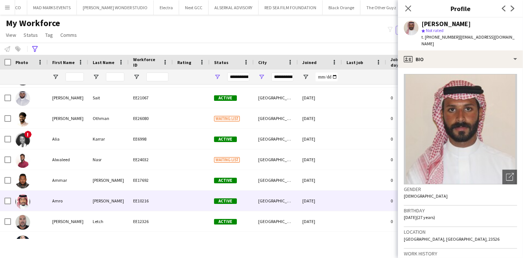
click at [50, 203] on div "Amro" at bounding box center [68, 200] width 40 height 20
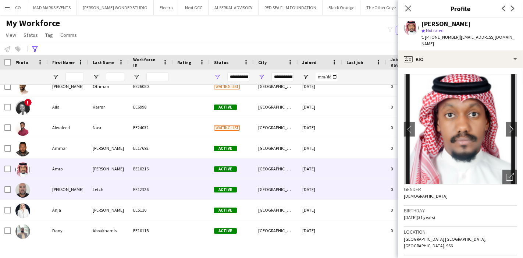
scroll to position [408, 0]
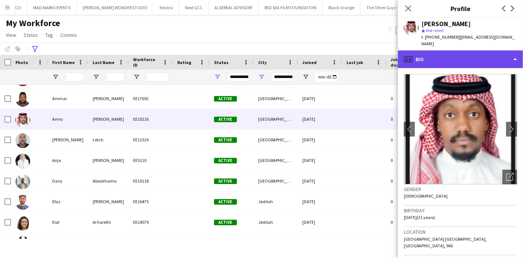
click at [503, 53] on div "profile Bio" at bounding box center [460, 59] width 125 height 18
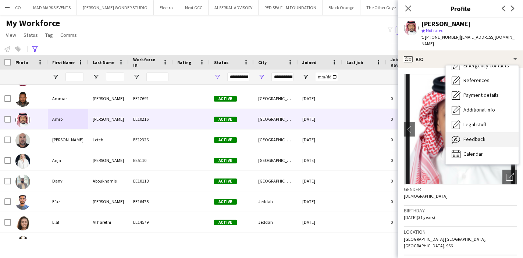
click at [494, 132] on div "Feedback Feedback" at bounding box center [482, 139] width 73 height 15
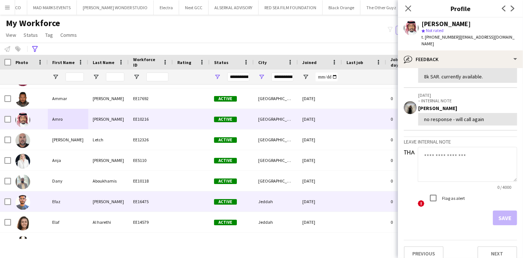
click at [55, 201] on div "Efaz" at bounding box center [68, 201] width 40 height 20
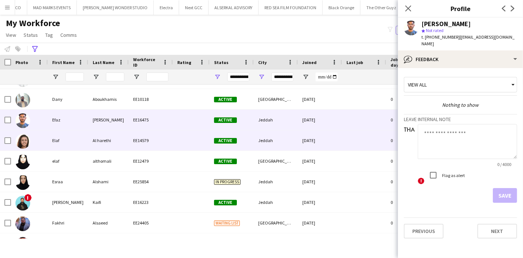
click at [56, 143] on div "Elaf" at bounding box center [68, 140] width 40 height 20
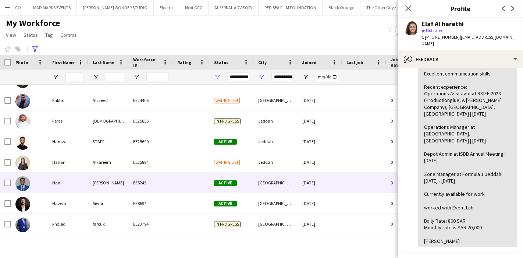
click at [56, 178] on div "Hani" at bounding box center [68, 182] width 40 height 20
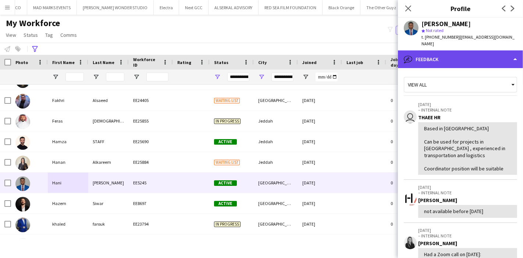
click at [505, 55] on div "bubble-pencil Feedback" at bounding box center [460, 59] width 125 height 18
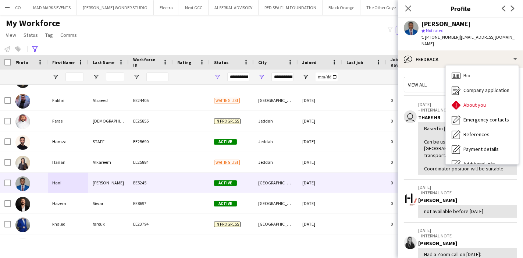
click at [424, 149] on div "Based in Saudi Can be used for projects in Saudi , experienced in transportatio…" at bounding box center [467, 148] width 87 height 47
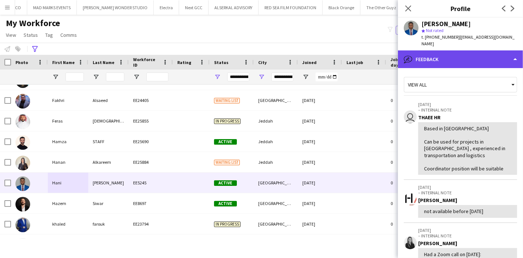
click at [491, 50] on div "bubble-pencil Feedback" at bounding box center [460, 59] width 125 height 18
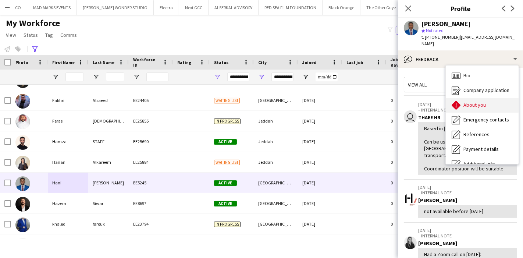
click at [490, 98] on div "About you About you" at bounding box center [482, 105] width 73 height 15
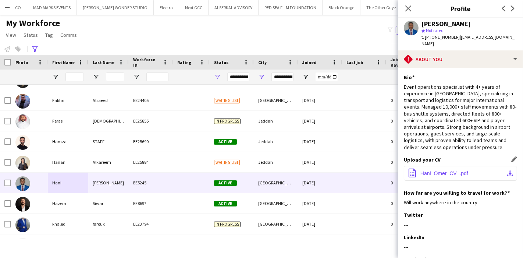
click at [507, 170] on app-icon "download-bottom" at bounding box center [510, 173] width 6 height 6
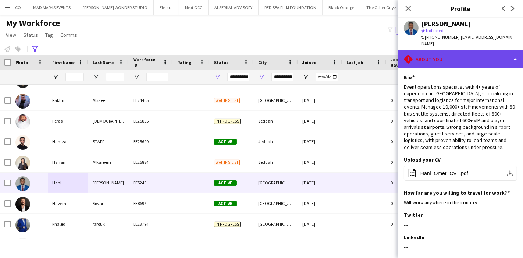
click at [492, 50] on div "rhombus-alert About you" at bounding box center [460, 59] width 125 height 18
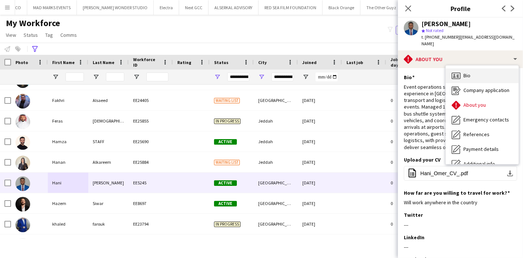
click at [489, 68] on div "Bio Bio" at bounding box center [482, 75] width 73 height 15
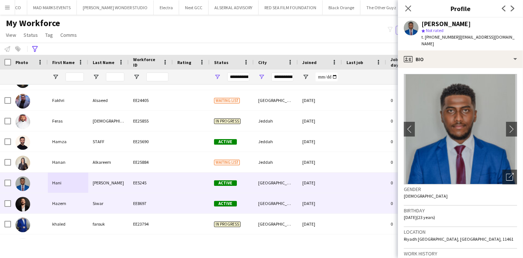
click at [75, 205] on div "Hazem" at bounding box center [68, 203] width 40 height 20
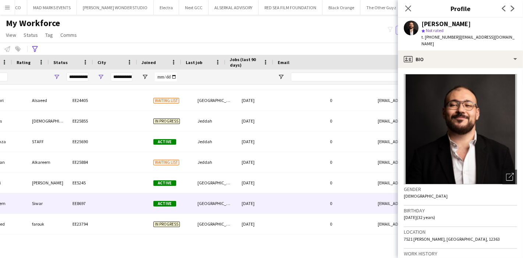
scroll to position [0, 161]
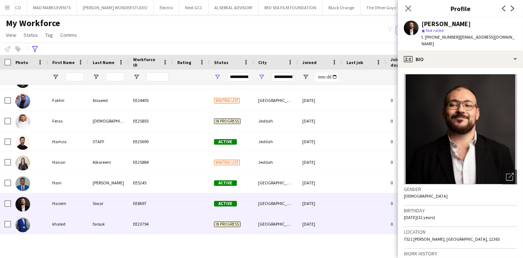
click at [57, 222] on div "khaled" at bounding box center [68, 224] width 40 height 20
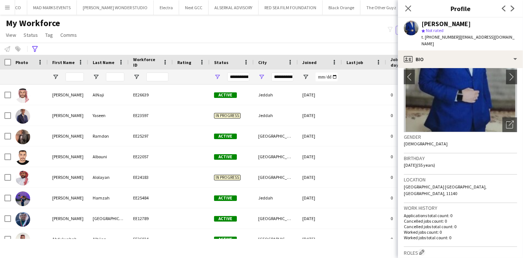
scroll to position [0, 0]
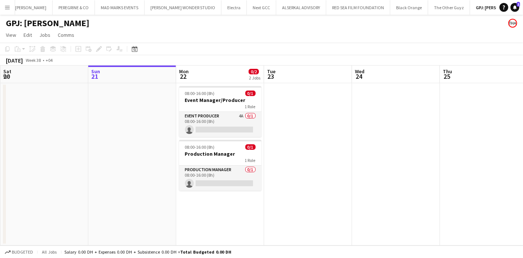
click at [278, 161] on app-date-cell at bounding box center [308, 164] width 88 height 162
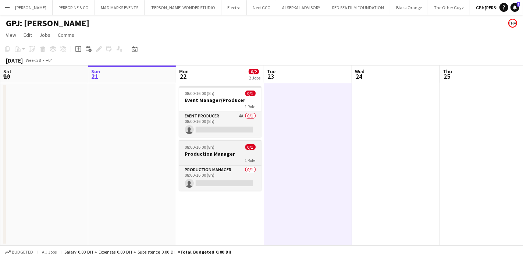
click at [230, 155] on h3 "Production Manager" at bounding box center [220, 153] width 82 height 7
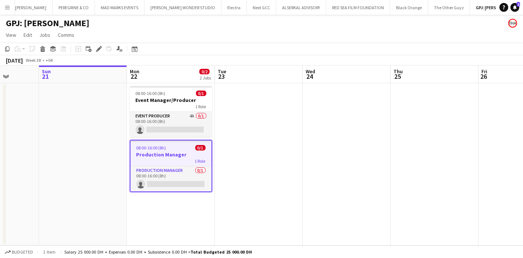
scroll to position [0, 182]
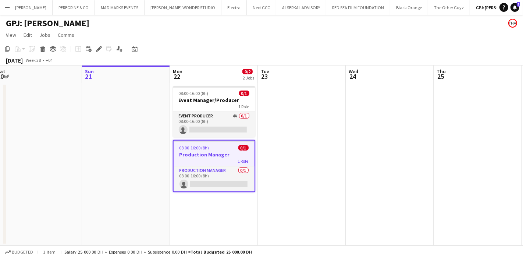
drag, startPoint x: 321, startPoint y: 131, endPoint x: 346, endPoint y: 124, distance: 25.6
click at [346, 124] on app-calendar-viewport "Thu 18 Fri 19 Sat 20 Sun 21 Mon 22 0/2 2 Jobs Tue 23 Wed 24 Thu 25 Fri 26 Sat 2…" at bounding box center [261, 155] width 523 height 180
click at [281, 172] on app-date-cell at bounding box center [302, 164] width 88 height 162
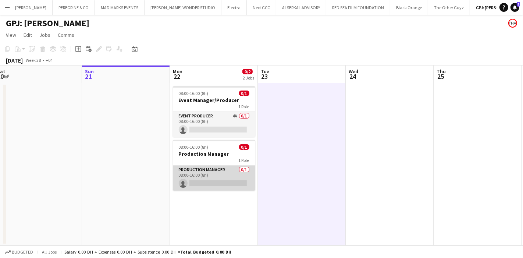
click at [228, 172] on app-card-role "Production Manager 0/1 08:00-16:00 (8h) single-neutral-actions" at bounding box center [214, 177] width 82 height 25
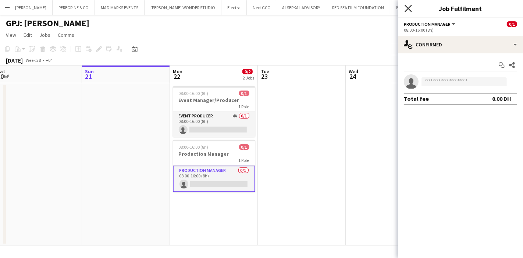
click at [407, 8] on icon "Close pop-in" at bounding box center [407, 8] width 7 height 7
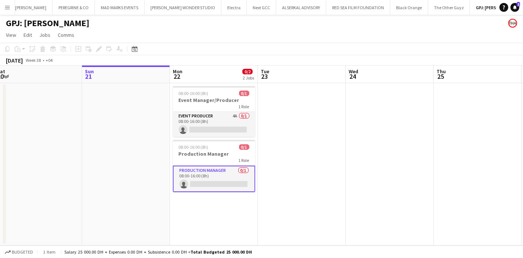
click at [280, 150] on app-date-cell at bounding box center [302, 164] width 88 height 162
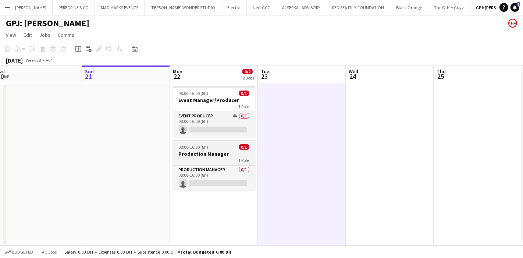
click at [230, 153] on h3 "Production Manager" at bounding box center [214, 153] width 82 height 7
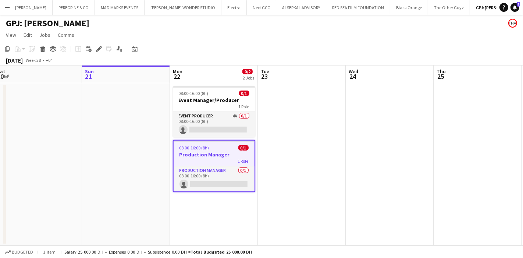
click at [278, 155] on app-date-cell at bounding box center [302, 164] width 88 height 162
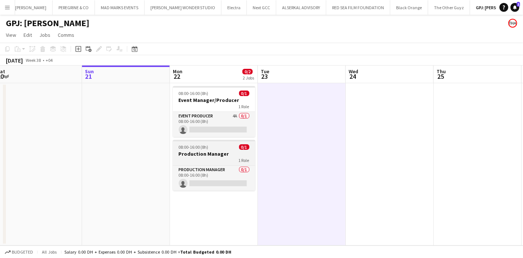
click at [221, 160] on div "1 Role" at bounding box center [214, 160] width 82 height 6
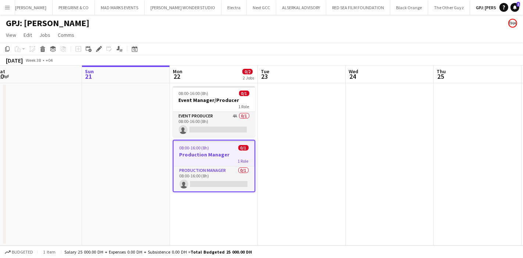
click at [282, 172] on app-date-cell at bounding box center [302, 164] width 88 height 162
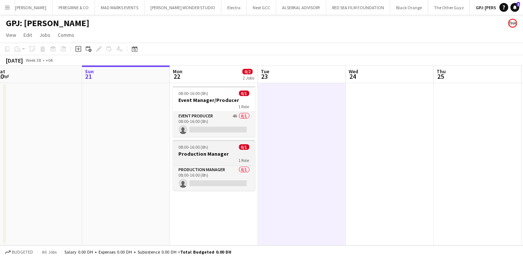
click at [227, 150] on h3 "Production Manager" at bounding box center [214, 153] width 82 height 7
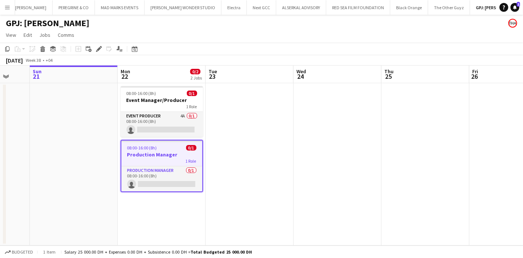
scroll to position [0, 218]
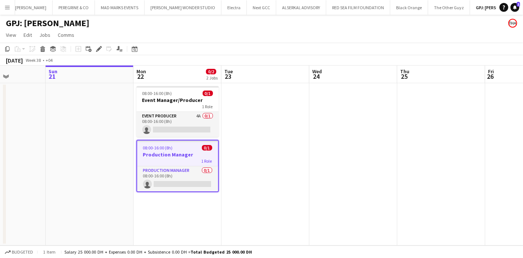
drag, startPoint x: 310, startPoint y: 204, endPoint x: 279, endPoint y: 185, distance: 35.7
click at [279, 185] on app-calendar-viewport "Thu 18 Fri 19 Sat 20 Sun 21 Mon 22 0/2 2 Jobs Tue 23 Wed 24 Thu 25 Fri 26 Sat 2…" at bounding box center [261, 155] width 523 height 180
click at [246, 163] on app-date-cell at bounding box center [265, 164] width 88 height 162
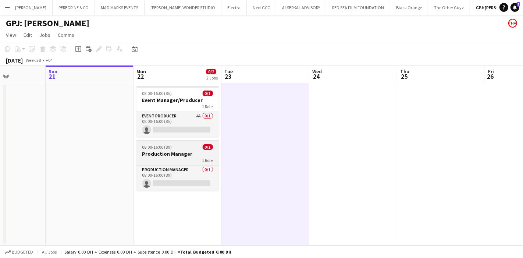
click at [189, 160] on div "1 Role" at bounding box center [177, 160] width 82 height 6
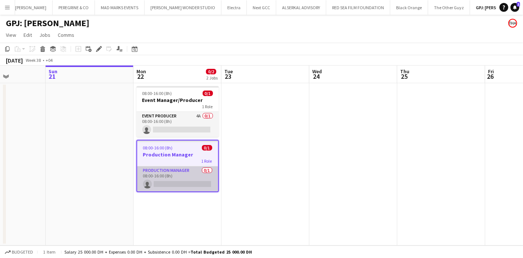
click at [189, 169] on app-card-role "Production Manager 0/1 08:00-16:00 (8h) single-neutral-actions" at bounding box center [177, 178] width 81 height 25
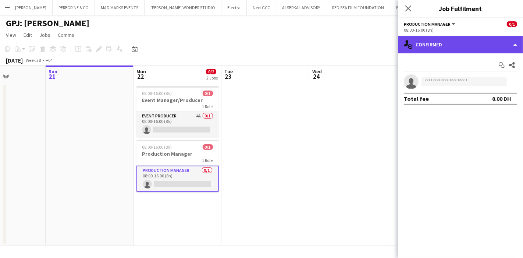
click at [430, 50] on div "single-neutral-actions-check-2 Confirmed" at bounding box center [460, 45] width 125 height 18
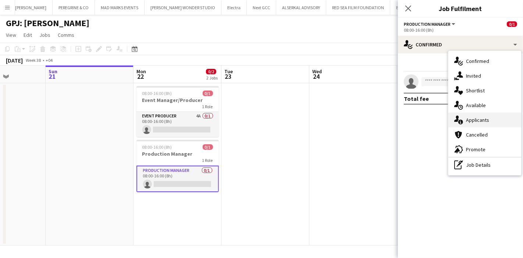
click at [479, 121] on span "Applicants" at bounding box center [477, 120] width 23 height 7
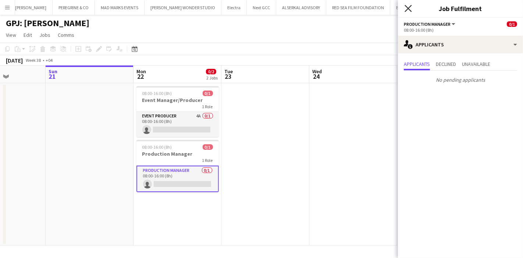
click at [404, 6] on app-icon "Close pop-in" at bounding box center [408, 8] width 11 height 11
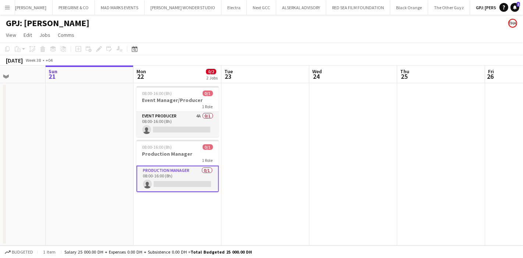
click at [299, 129] on app-date-cell at bounding box center [265, 164] width 88 height 162
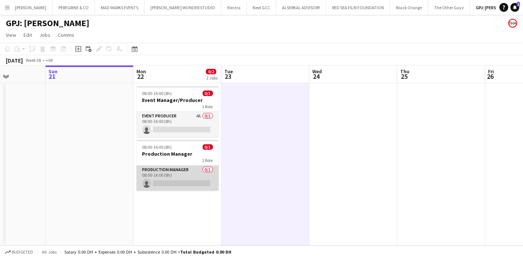
click at [191, 169] on app-card-role "Production Manager 0/1 08:00-16:00 (8h) single-neutral-actions" at bounding box center [177, 177] width 82 height 25
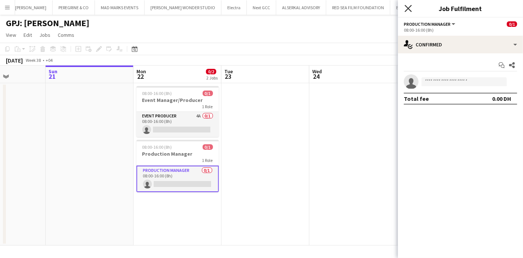
click at [408, 11] on icon "Close pop-in" at bounding box center [407, 8] width 7 height 7
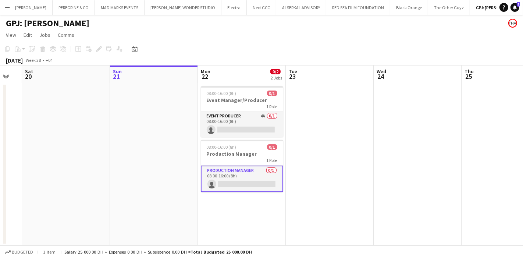
scroll to position [0, 153]
drag, startPoint x: 254, startPoint y: 168, endPoint x: 319, endPoint y: 167, distance: 65.1
click at [319, 167] on app-calendar-viewport "Thu 18 Fri 19 Sat 20 Sun 21 Mon 22 0/2 2 Jobs Tue 23 Wed 24 Thu 25 Fri 26 Sat 2…" at bounding box center [261, 155] width 523 height 180
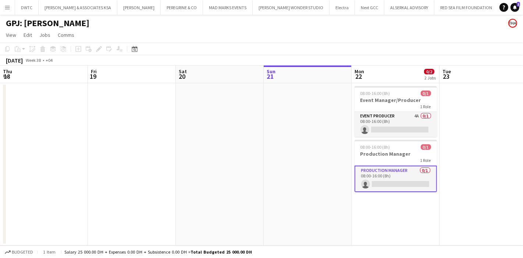
scroll to position [0, 153]
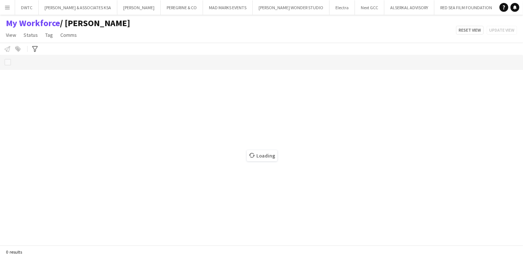
click at [8, 8] on app-icon "Menu" at bounding box center [7, 7] width 6 height 6
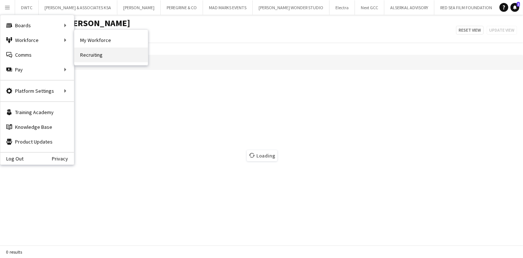
click at [88, 52] on link "Recruiting" at bounding box center [111, 54] width 74 height 15
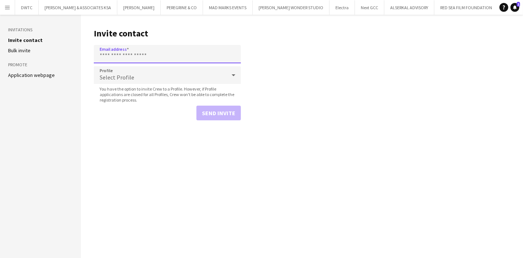
click at [163, 55] on input "Email address" at bounding box center [167, 54] width 147 height 18
paste input "**********"
type input "**********"
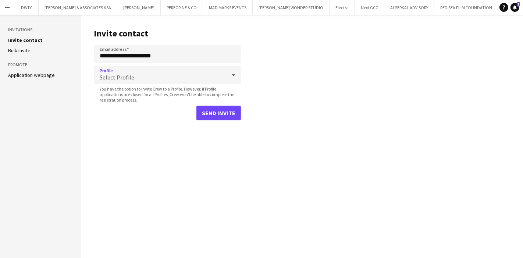
click at [156, 70] on div "Select Profile" at bounding box center [160, 75] width 132 height 18
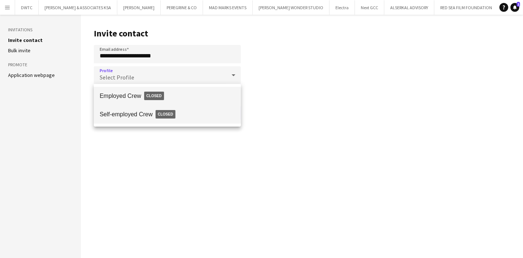
click at [146, 109] on span "Self-employed Crew Closed" at bounding box center [167, 114] width 135 height 17
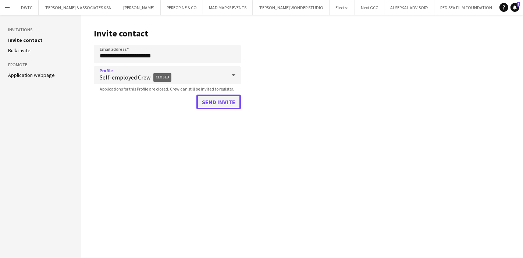
click at [216, 104] on button "Send invite" at bounding box center [218, 101] width 44 height 15
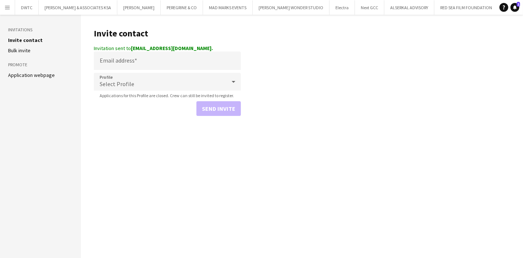
click at [239, 53] on main "Invite contact Invitation sent to [EMAIL_ADDRESS][DOMAIN_NAME]. Email address P…" at bounding box center [302, 136] width 442 height 243
click at [218, 46] on div "Invitation sent to [EMAIL_ADDRESS][DOMAIN_NAME]." at bounding box center [167, 48] width 147 height 7
drag, startPoint x: 89, startPoint y: 43, endPoint x: 147, endPoint y: 42, distance: 57.7
click at [135, 43] on main "Invite contact Invitation sent to [EMAIL_ADDRESS][DOMAIN_NAME]. Email address P…" at bounding box center [302, 136] width 442 height 243
click at [261, 49] on main "Invite contact Invitation sent to [EMAIL_ADDRESS][DOMAIN_NAME]. Email address P…" at bounding box center [302, 136] width 442 height 243
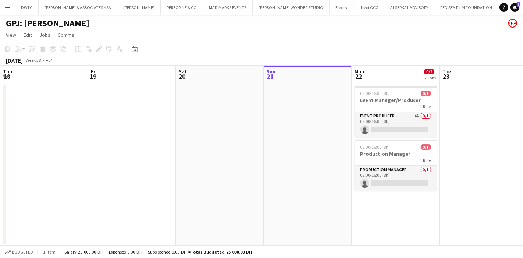
scroll to position [0, 153]
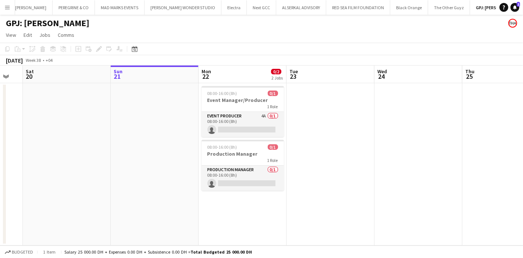
click at [301, 168] on app-date-cell at bounding box center [330, 164] width 88 height 162
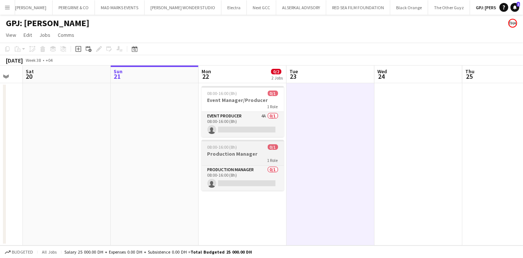
click at [263, 162] on div "1 Role" at bounding box center [242, 160] width 82 height 6
